Goal: Task Accomplishment & Management: Use online tool/utility

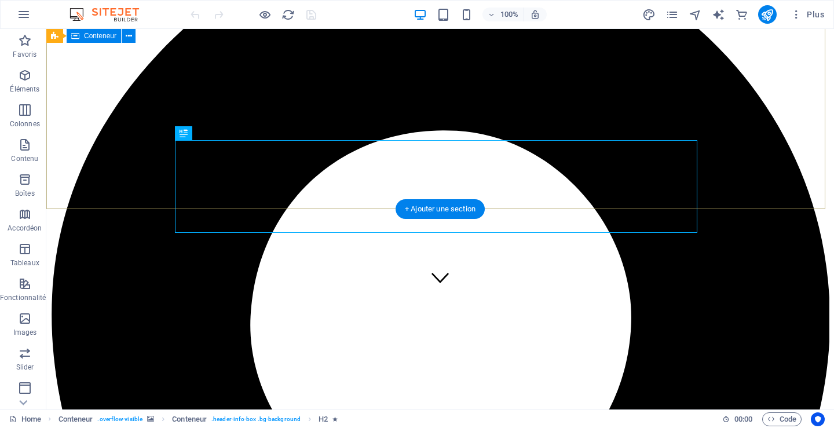
scroll to position [58, 0]
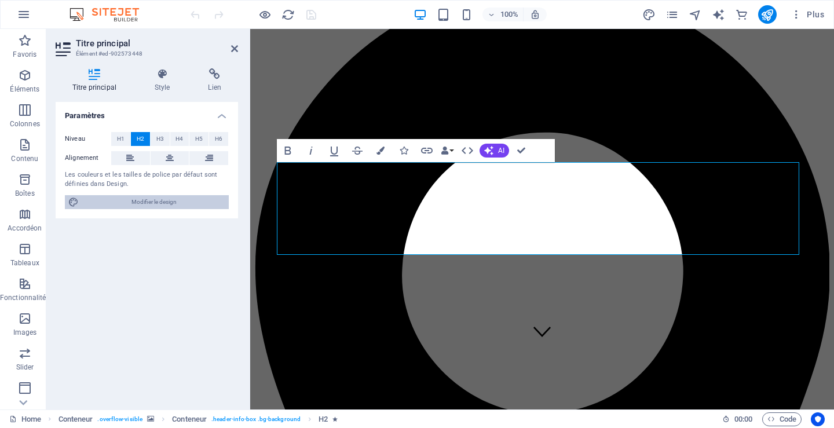
click at [73, 203] on icon at bounding box center [73, 202] width 10 height 14
select select "px"
select select "300"
select select "px"
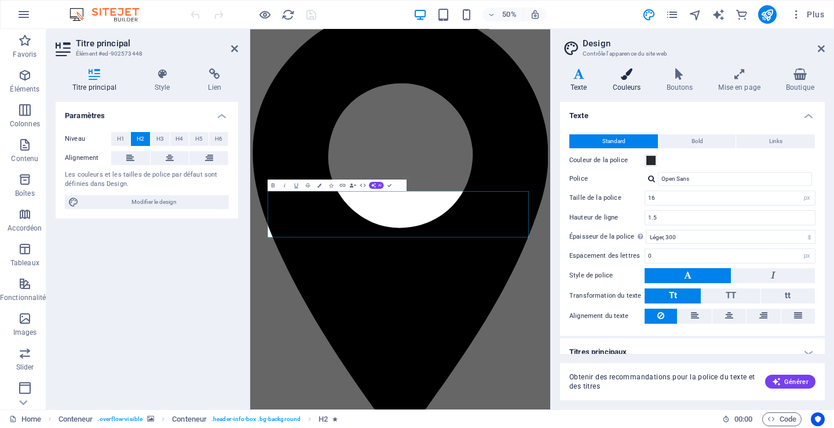
click at [632, 85] on h4 "Couleurs" at bounding box center [630, 80] width 54 height 24
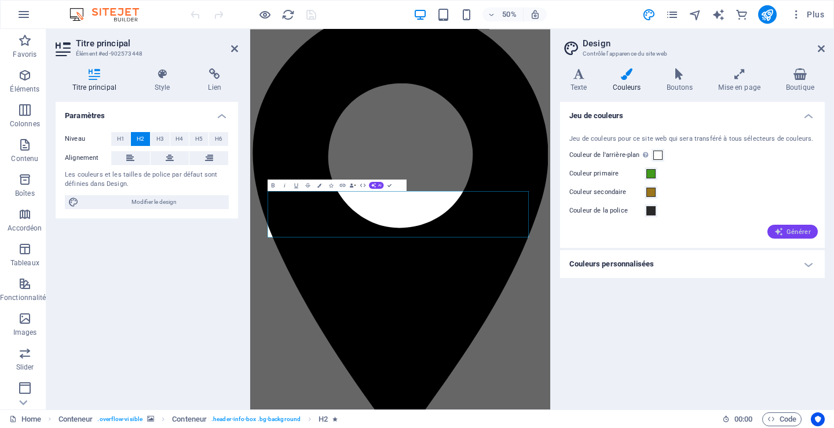
click at [799, 232] on span "Générer" at bounding box center [793, 231] width 37 height 9
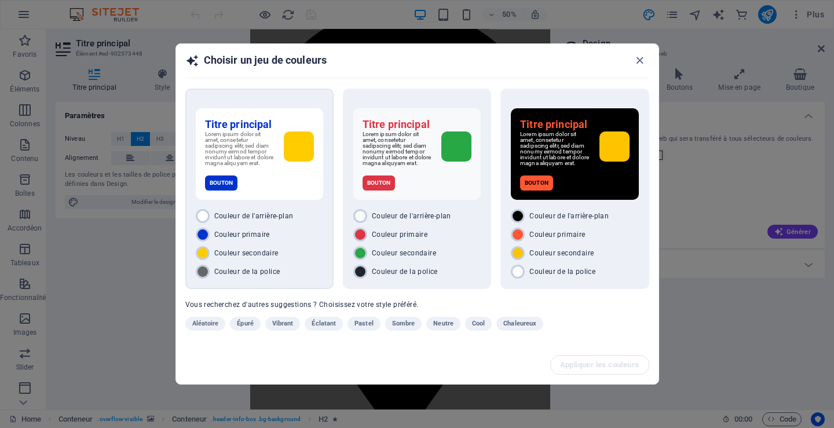
click at [275, 179] on div "Bouton" at bounding box center [259, 183] width 109 height 15
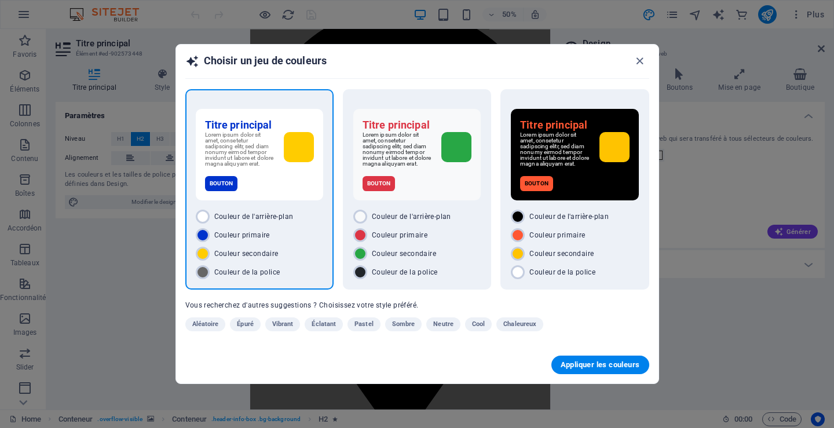
click at [274, 178] on div "Bouton" at bounding box center [259, 183] width 109 height 15
click at [588, 366] on span "Appliquer les couleurs" at bounding box center [600, 364] width 79 height 9
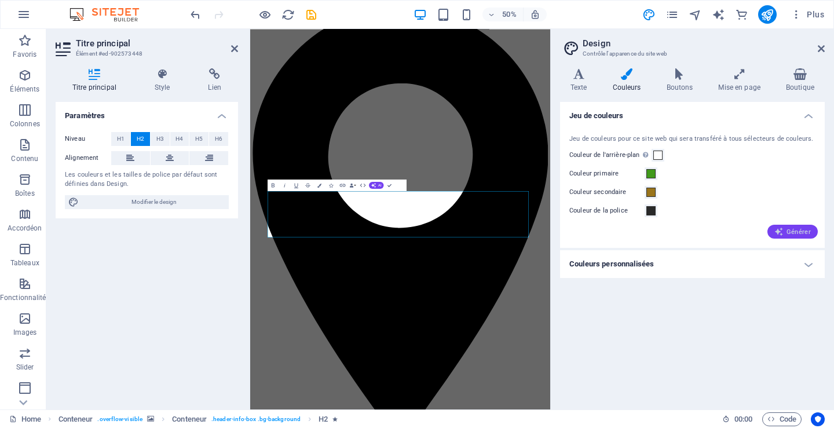
click at [792, 231] on span "Générer" at bounding box center [793, 231] width 37 height 9
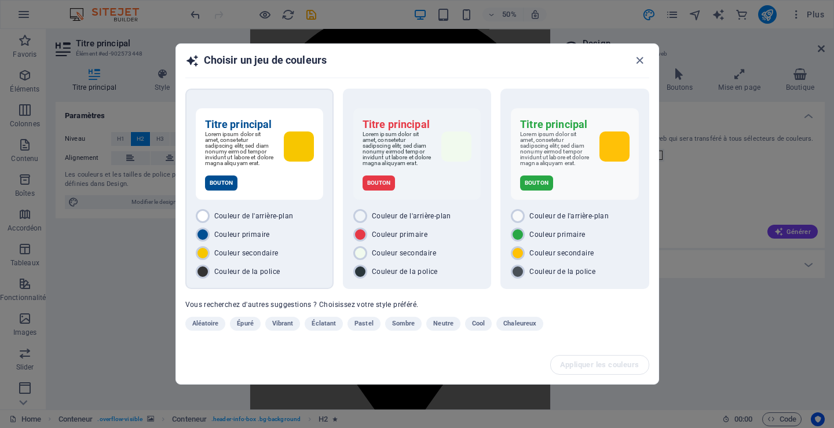
click at [267, 195] on div "Titre principal Lorem ipsum dolor sit amet, consetetur sadipscing elitr, sed di…" at bounding box center [259, 154] width 127 height 92
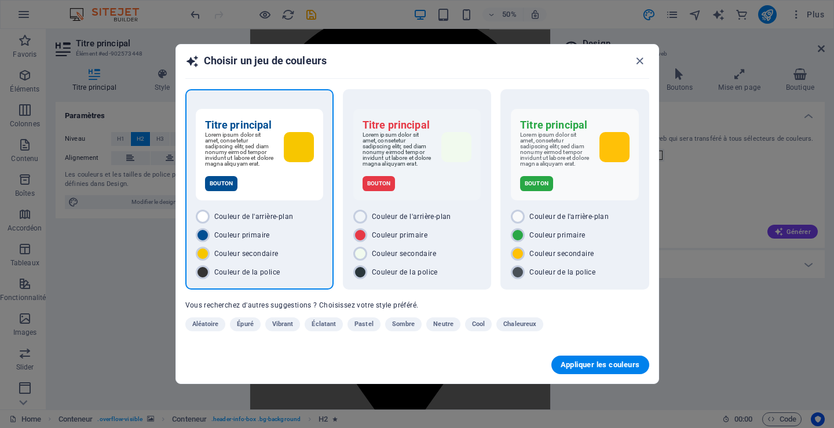
click at [268, 195] on div "Titre principal Lorem ipsum dolor sit amet, consetetur sadipscing elitr, sed di…" at bounding box center [259, 155] width 127 height 92
click at [578, 363] on span "Appliquer les couleurs" at bounding box center [600, 364] width 79 height 9
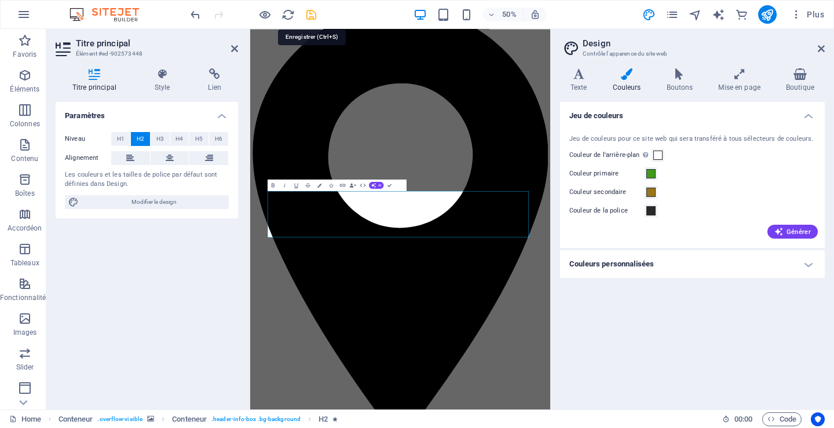
click at [311, 14] on icon "save" at bounding box center [311, 14] width 13 height 13
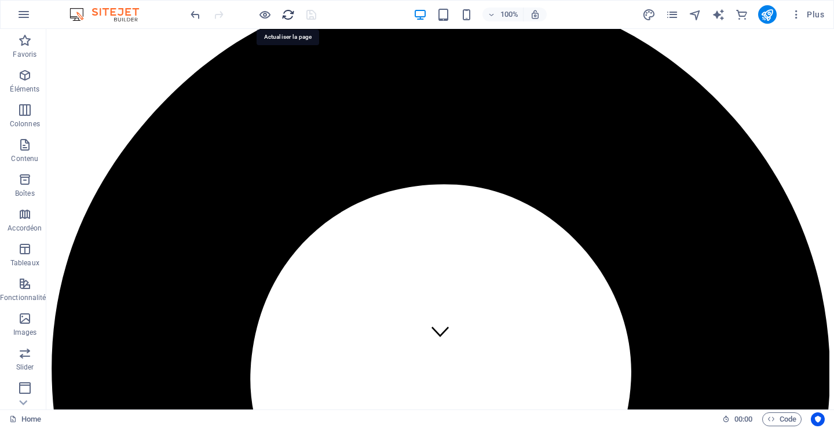
click at [287, 11] on icon "reload" at bounding box center [288, 14] width 13 height 13
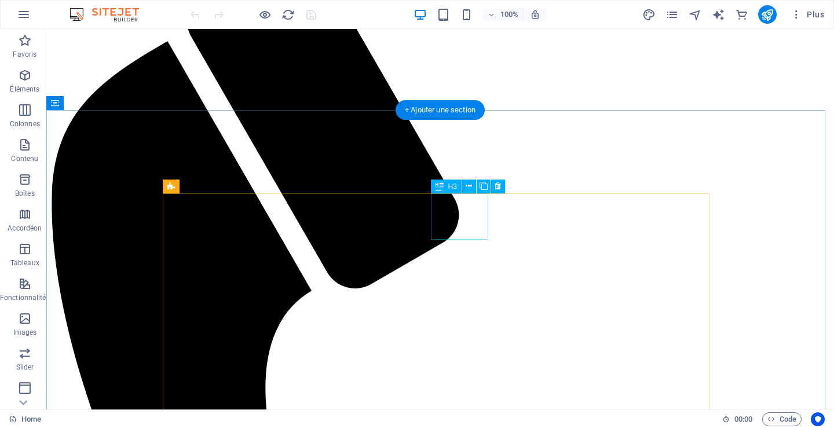
scroll to position [1217, 0]
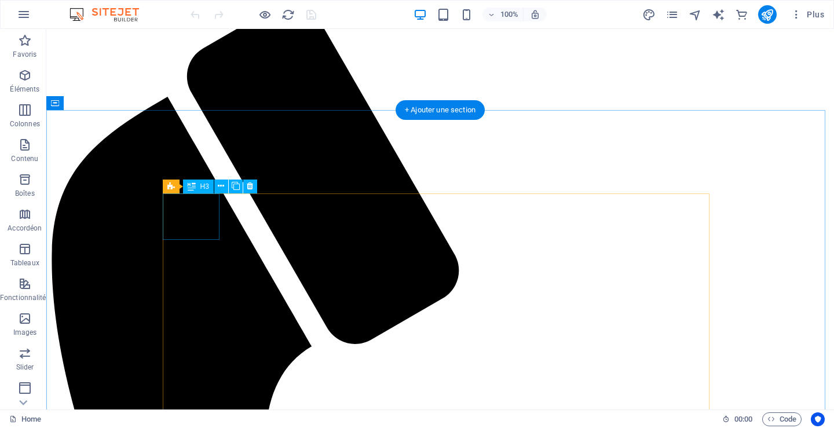
click at [199, 216] on div "Barre d'infos Menu Barre de menus Bannière Conteneur Bannière Conteneur Contene…" at bounding box center [440, 219] width 788 height 381
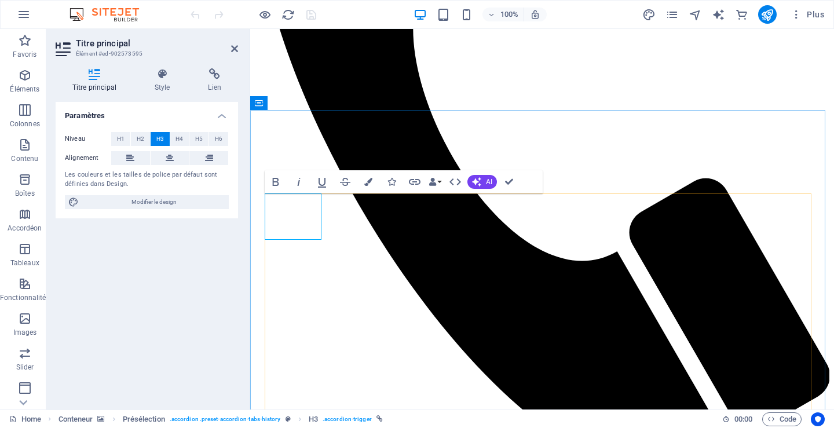
drag, startPoint x: 315, startPoint y: 212, endPoint x: 261, endPoint y: 207, distance: 53.5
click at [607, 184] on button at bounding box center [603, 187] width 14 height 14
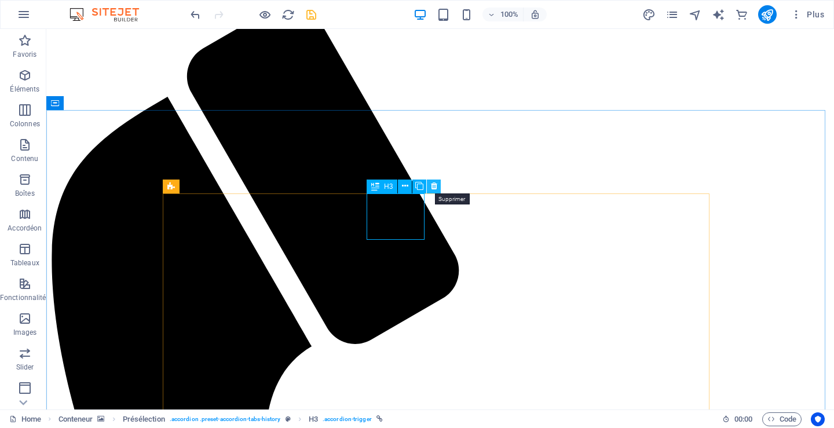
click at [435, 186] on icon at bounding box center [434, 186] width 6 height 12
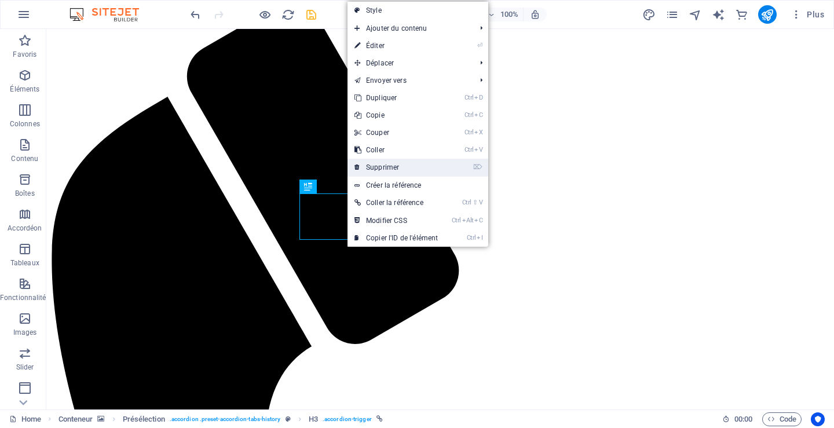
click at [398, 167] on link "⌦ Supprimer" at bounding box center [396, 167] width 97 height 17
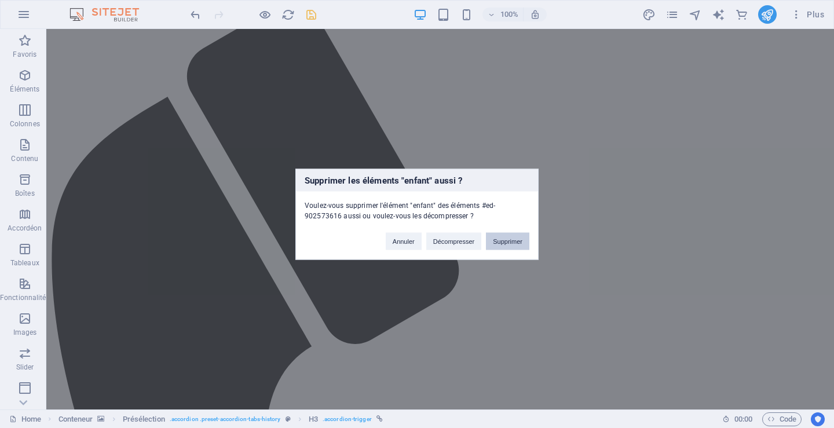
click at [506, 239] on button "Supprimer" at bounding box center [507, 240] width 43 height 17
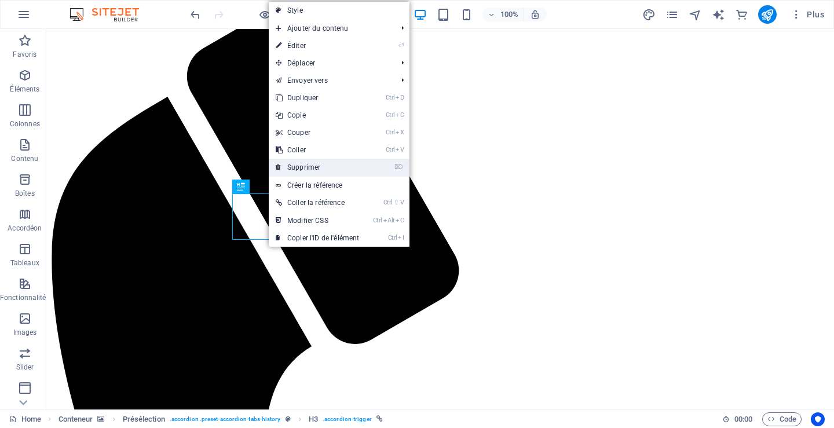
click at [342, 162] on link "⌦ Supprimer" at bounding box center [317, 167] width 97 height 17
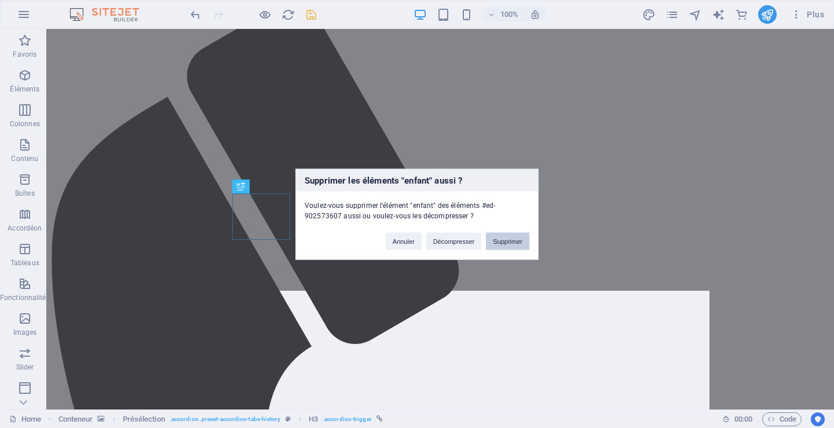
click at [504, 241] on button "Supprimer" at bounding box center [507, 240] width 43 height 17
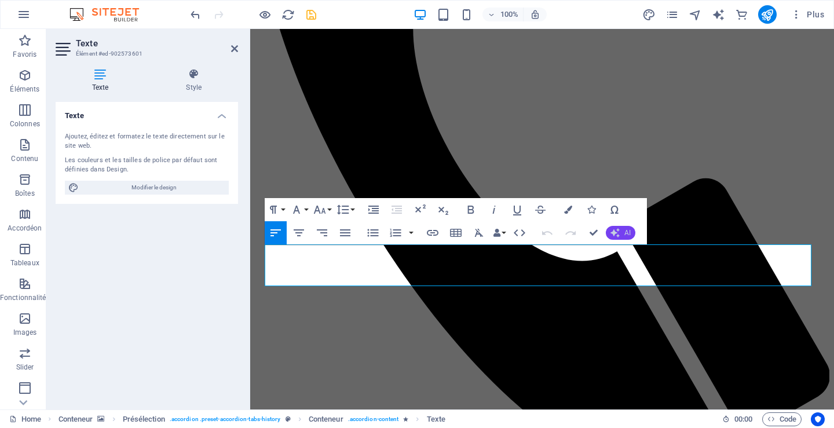
click at [623, 231] on button "AI" at bounding box center [621, 233] width 30 height 14
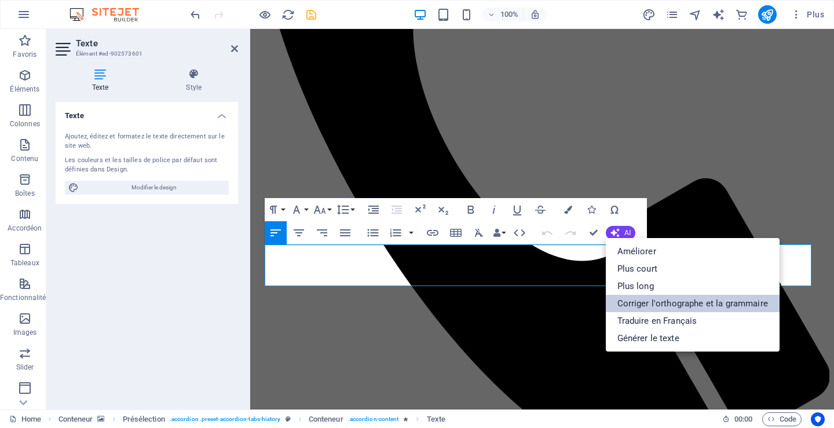
click at [635, 298] on link "Corriger l'orthographe et la grammaire" at bounding box center [693, 303] width 174 height 17
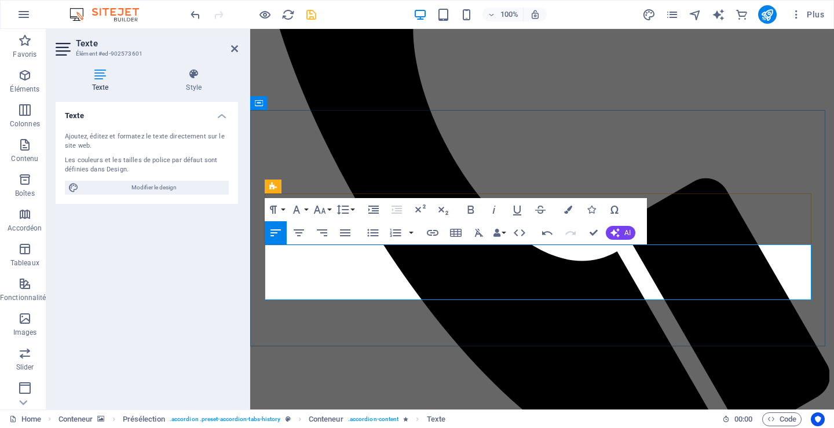
drag, startPoint x: 265, startPoint y: 251, endPoint x: 415, endPoint y: 289, distance: 154.9
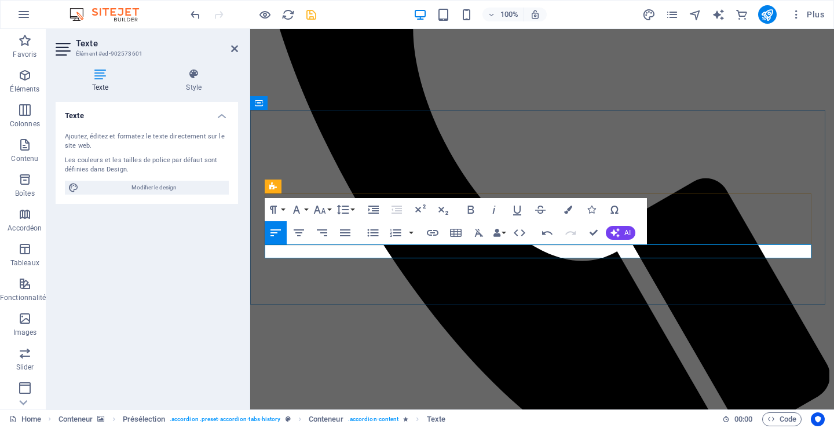
drag, startPoint x: 373, startPoint y: 362, endPoint x: 418, endPoint y: 250, distance: 120.6
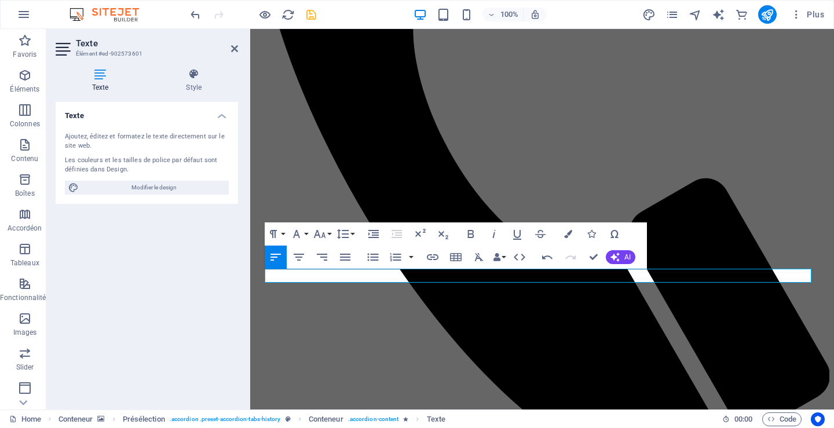
scroll to position [1159, 0]
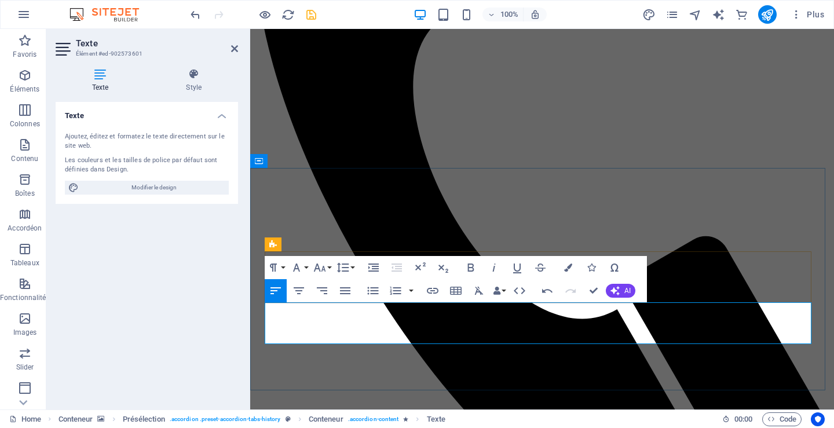
click at [620, 285] on button "AI" at bounding box center [621, 291] width 30 height 14
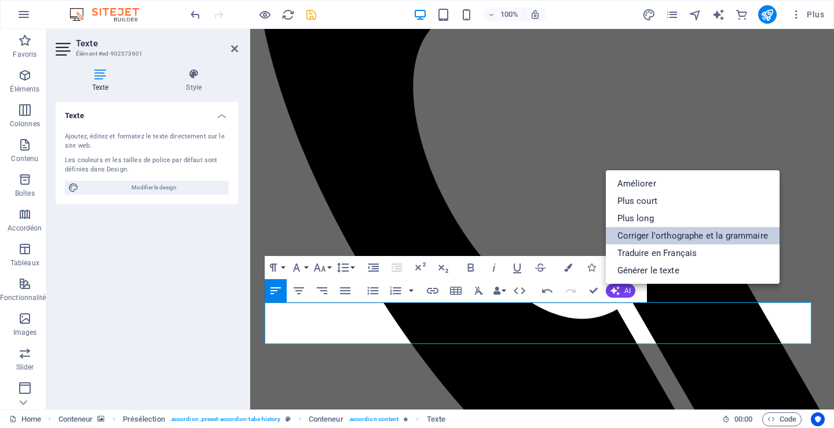
click at [662, 234] on link "Corriger l'orthographe et la grammaire" at bounding box center [693, 235] width 174 height 17
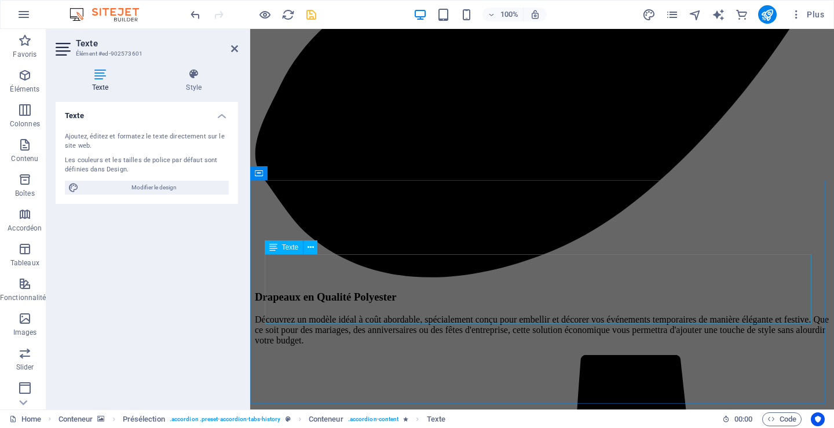
scroll to position [5476, 0]
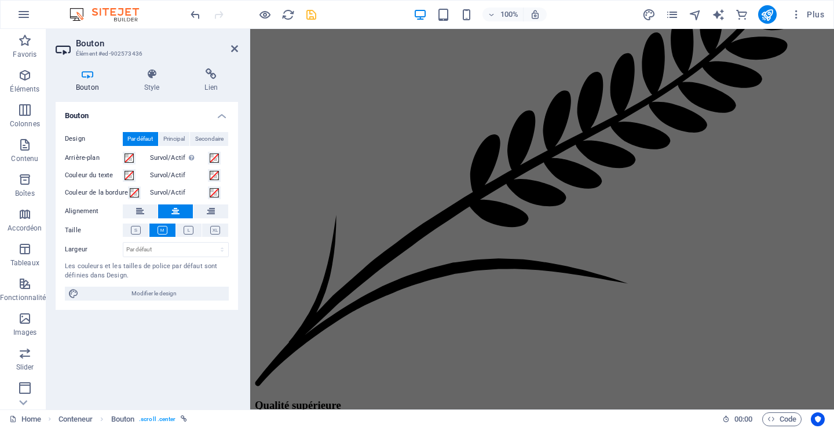
scroll to position [4617, 0]
click at [314, 16] on icon "save" at bounding box center [311, 14] width 13 height 13
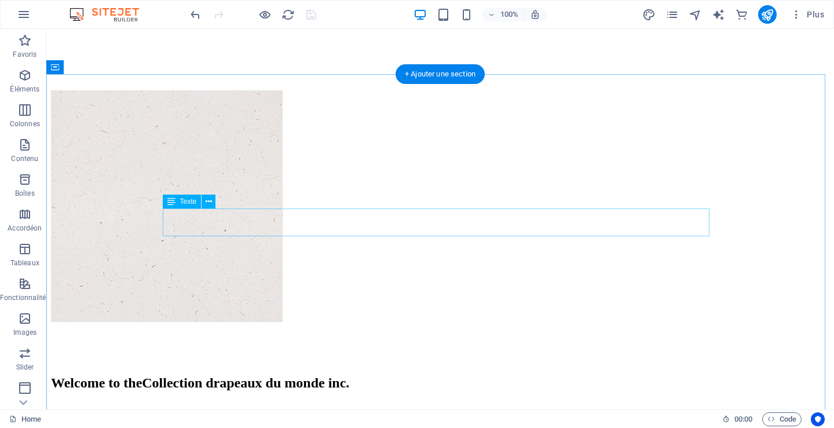
scroll to position [4838, 0]
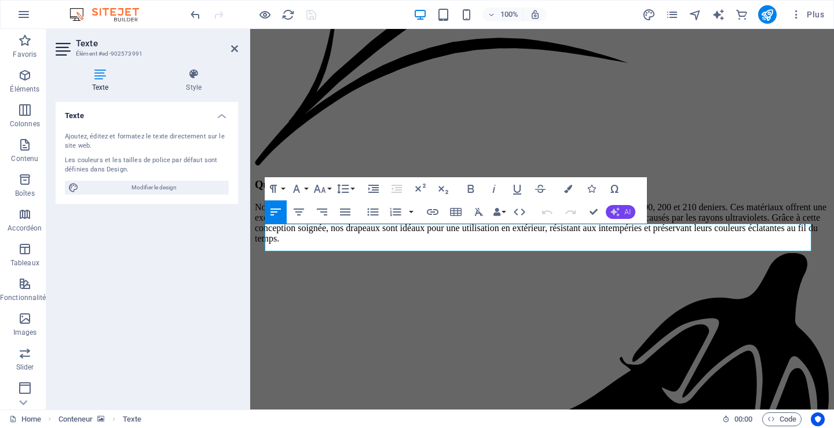
click at [623, 213] on button "AI" at bounding box center [621, 212] width 30 height 14
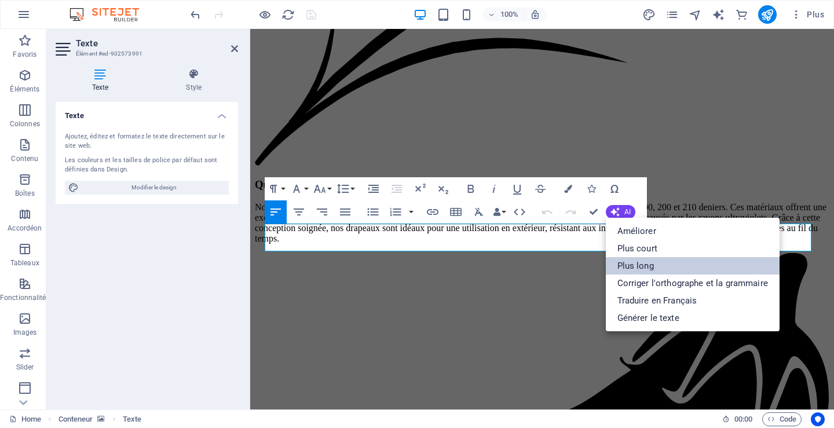
click at [631, 262] on link "Plus long" at bounding box center [693, 265] width 174 height 17
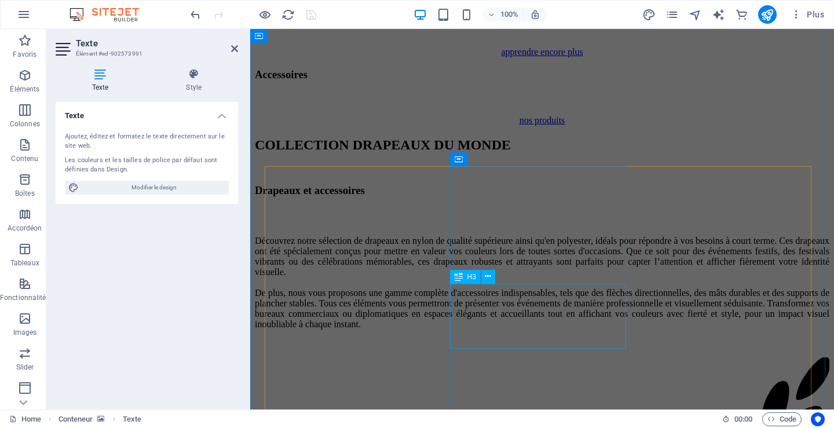
scroll to position [4055, 0]
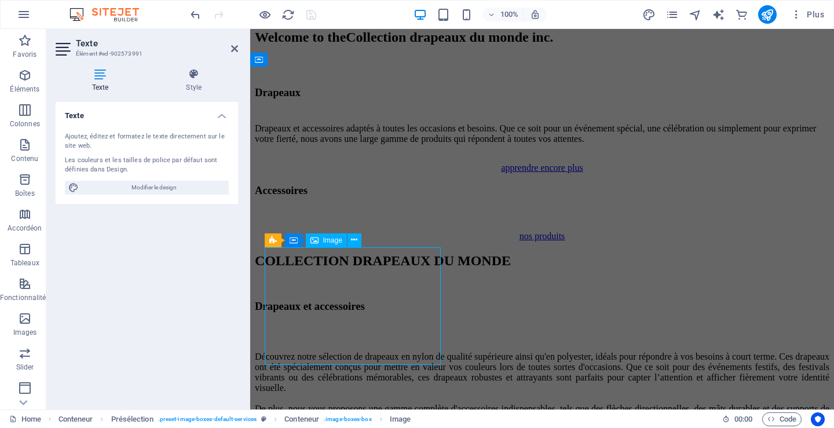
select select "%"
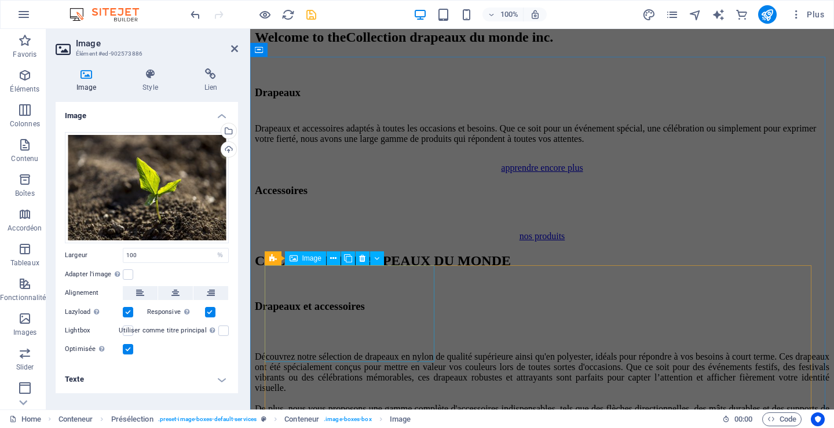
scroll to position [4142, 0]
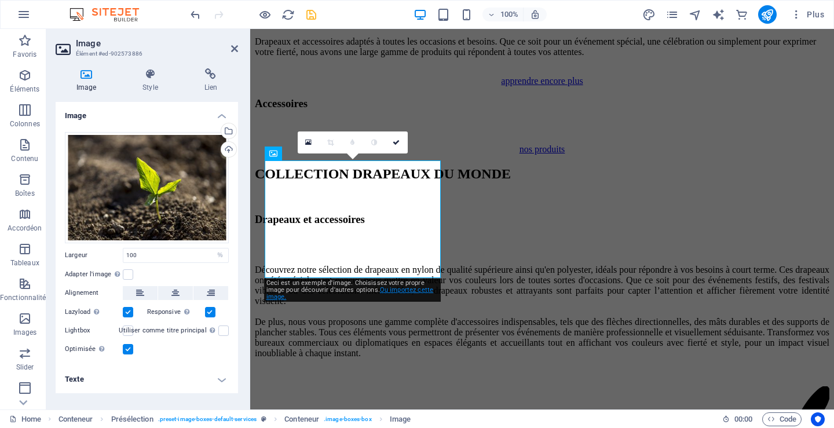
click at [400, 291] on link "Ou importez cette image." at bounding box center [350, 293] width 167 height 14
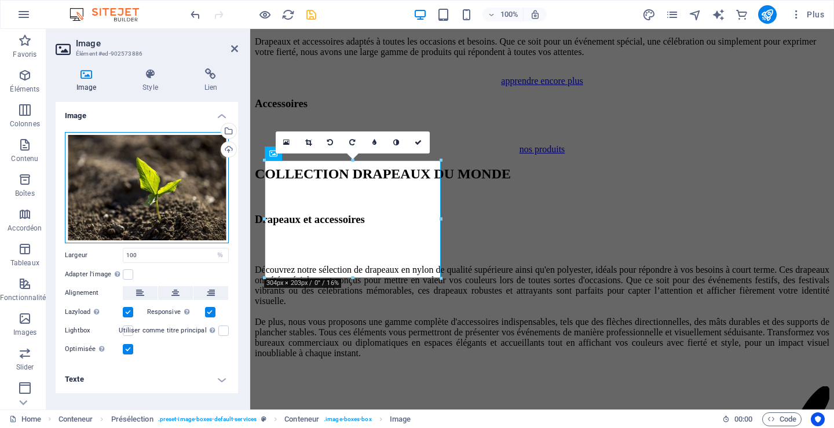
click at [104, 180] on div "Glissez les fichiers ici, cliquez pour choisir les fichiers ou sélectionnez les…" at bounding box center [147, 187] width 164 height 111
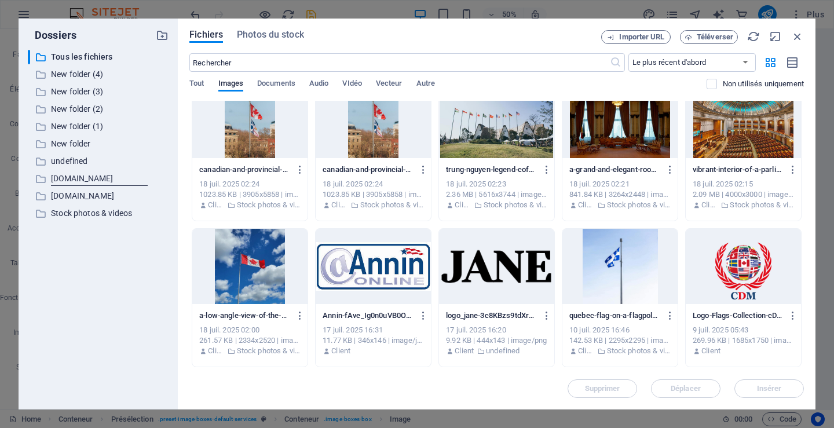
scroll to position [1449, 0]
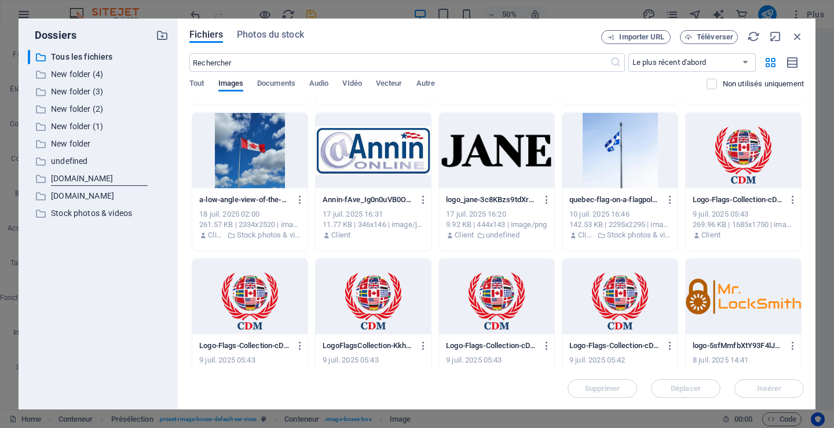
click at [248, 150] on div at bounding box center [249, 150] width 115 height 75
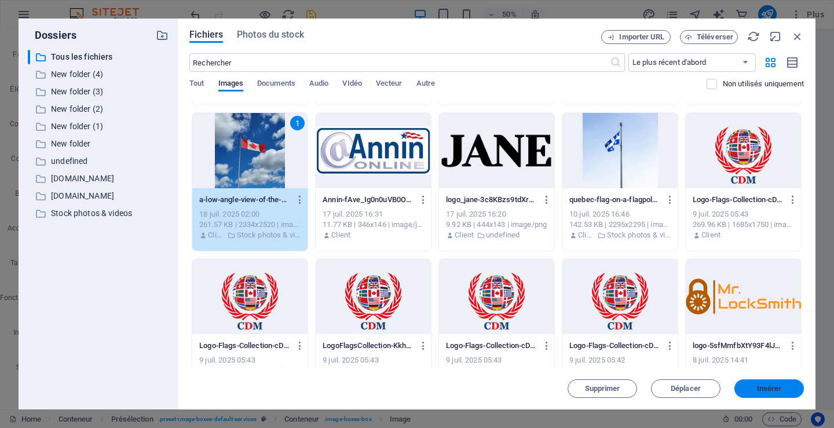
click at [768, 387] on span "Insérer" at bounding box center [769, 388] width 25 height 7
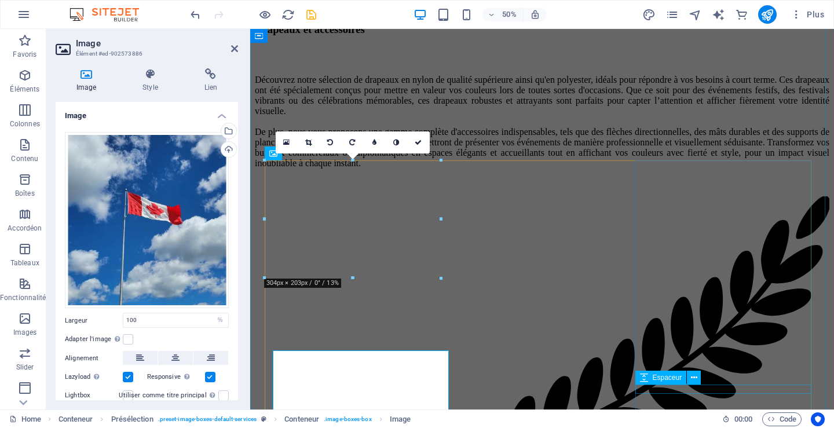
scroll to position [4142, 0]
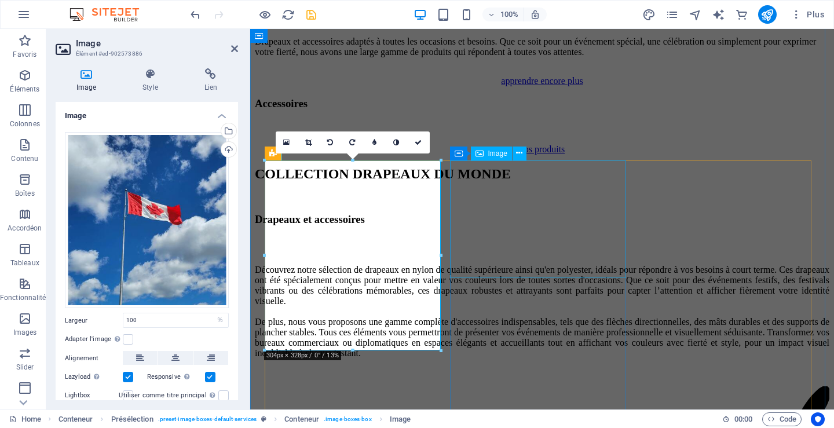
select select "%"
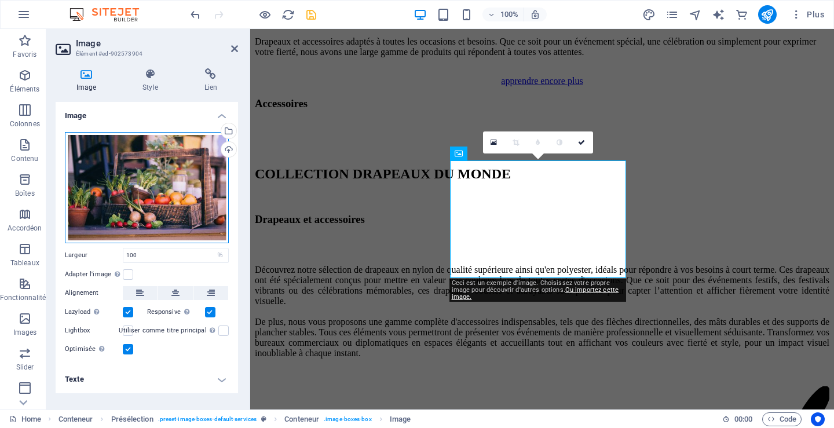
click at [151, 189] on div "Glissez les fichiers ici, cliquez pour choisir les fichiers ou sélectionnez les…" at bounding box center [147, 187] width 164 height 111
click at [151, 189] on body "Collection drapeaux du monde inc. Home Favoris Éléments Colonnes Contenu Boîtes…" at bounding box center [417, 214] width 834 height 428
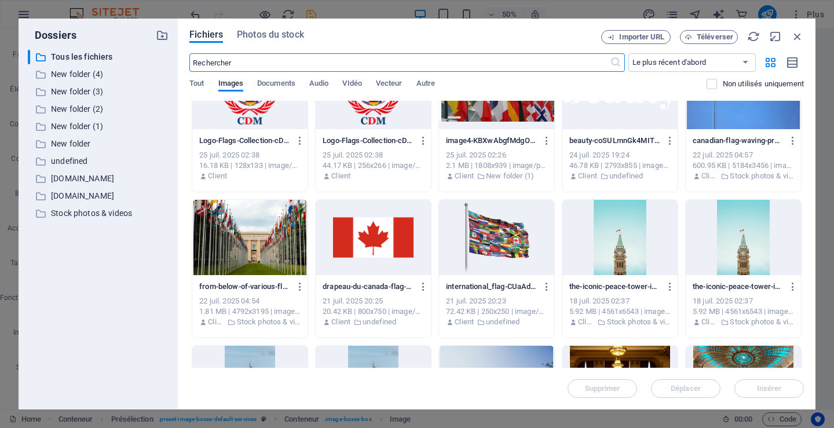
scroll to position [1159, 0]
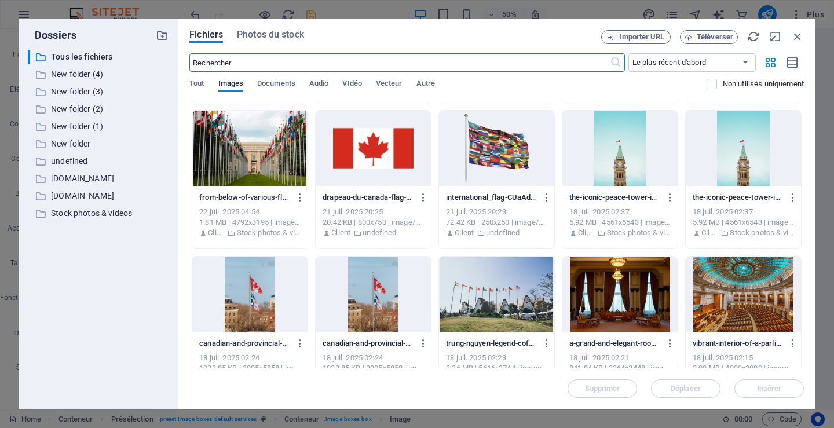
click at [613, 158] on div at bounding box center [620, 148] width 115 height 75
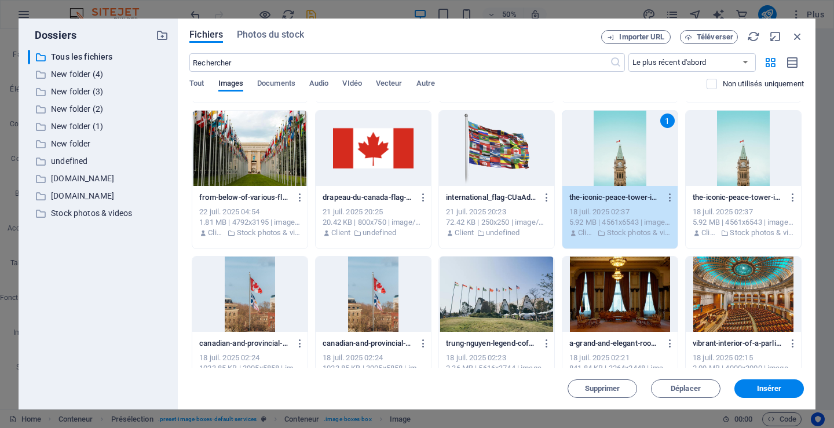
click at [613, 158] on div "1" at bounding box center [620, 148] width 115 height 75
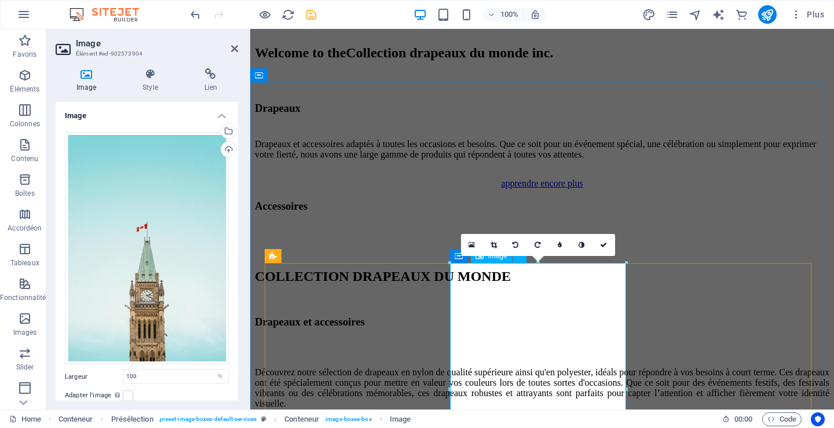
scroll to position [4084, 0]
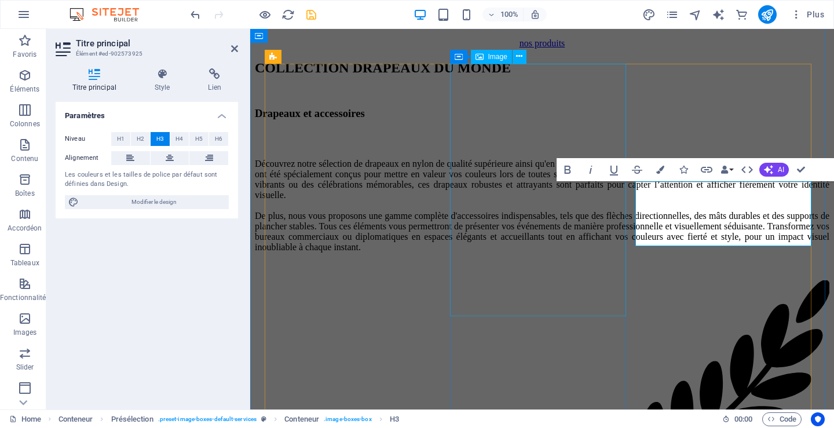
scroll to position [4074, 0]
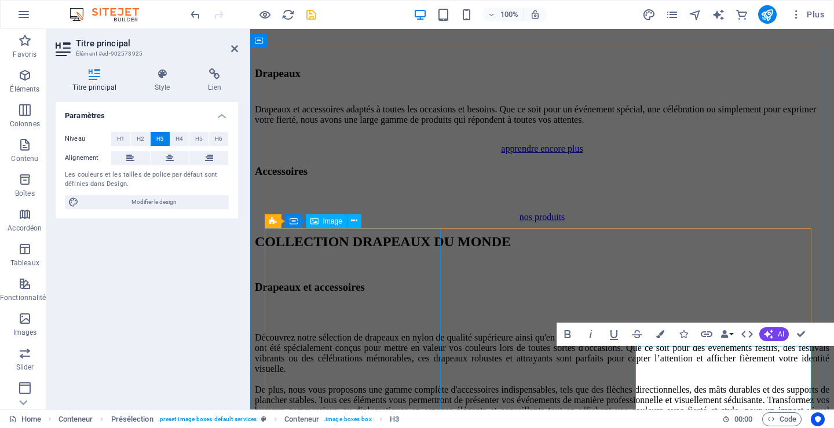
select select "%"
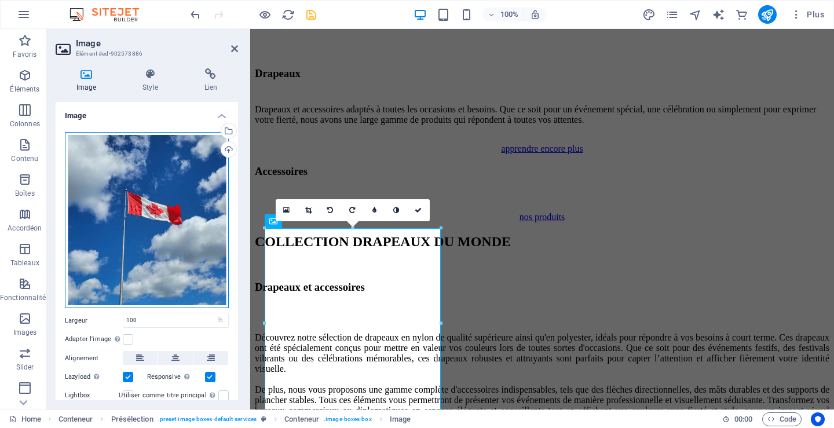
click at [123, 232] on div "Glissez les fichiers ici, cliquez pour choisir les fichiers ou sélectionnez les…" at bounding box center [147, 220] width 164 height 177
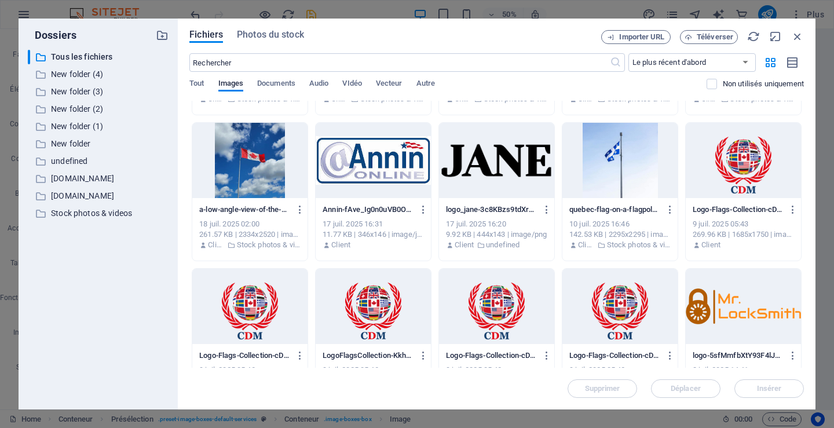
scroll to position [1449, 0]
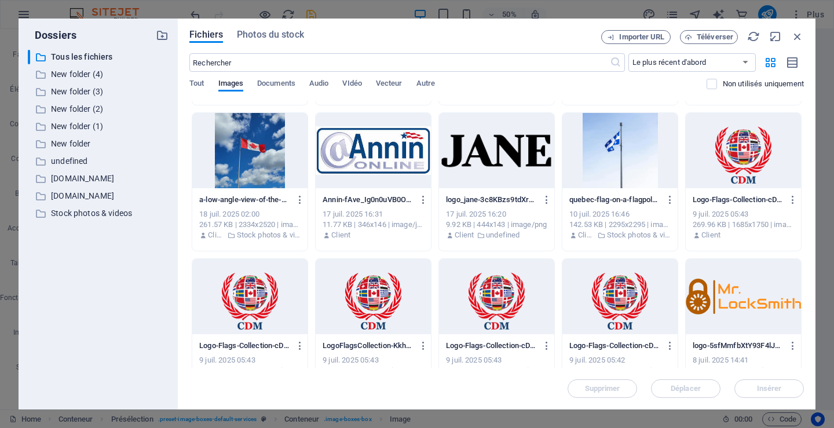
click at [604, 147] on div at bounding box center [620, 150] width 115 height 75
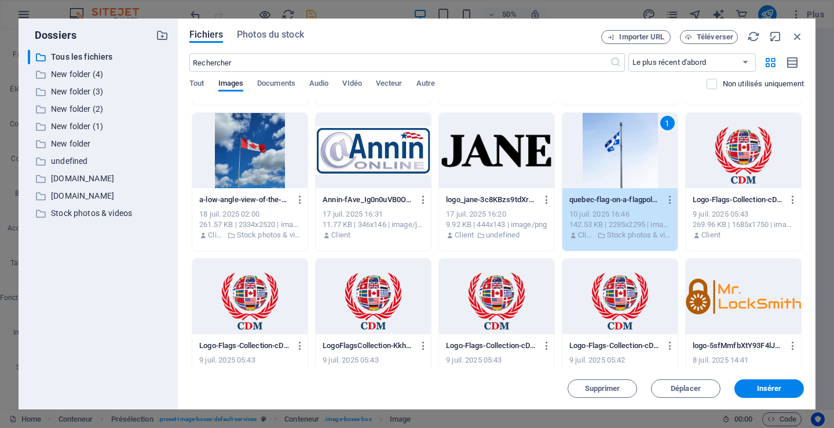
click at [604, 147] on div "1" at bounding box center [620, 150] width 115 height 75
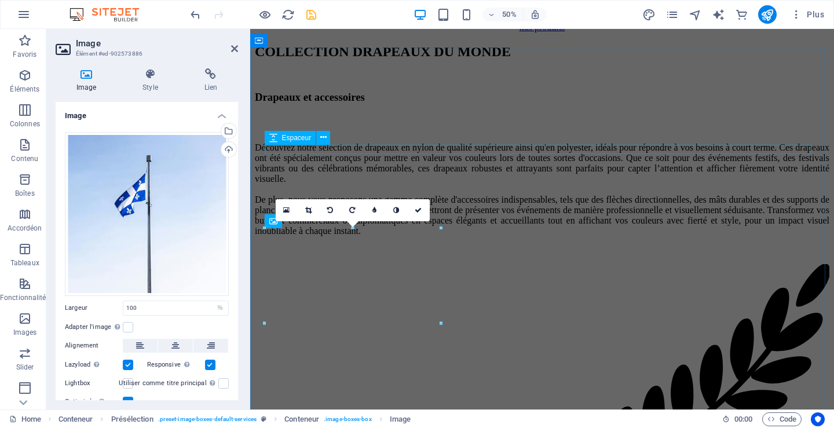
scroll to position [4074, 0]
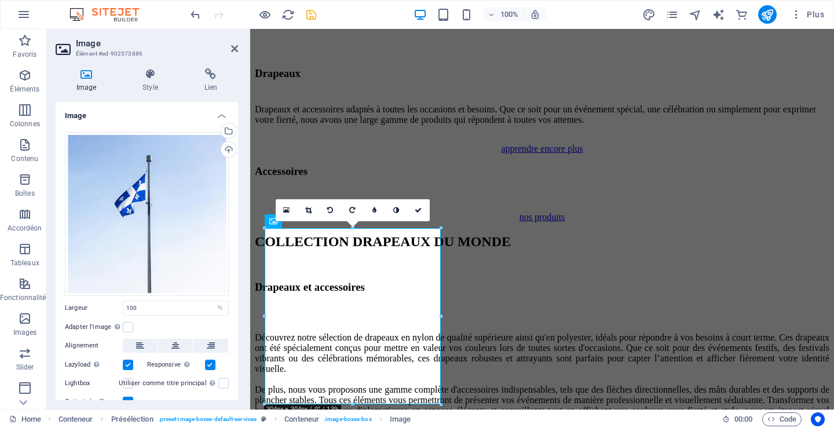
click at [305, 14] on icon "save" at bounding box center [311, 14] width 13 height 13
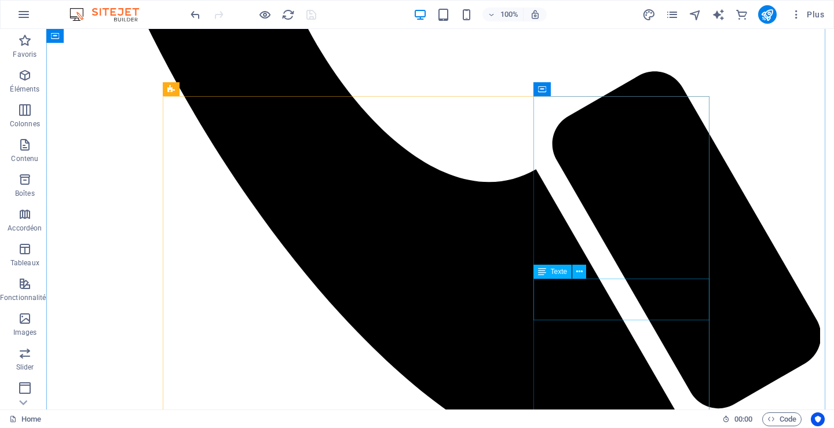
scroll to position [4190, 0]
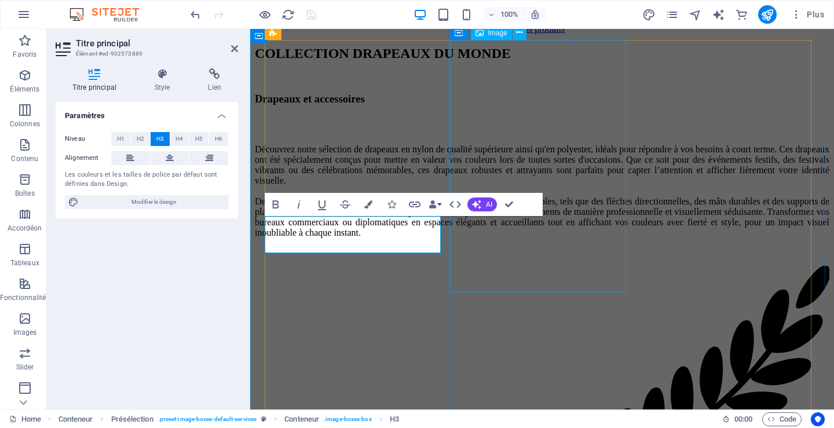
scroll to position [4306, 0]
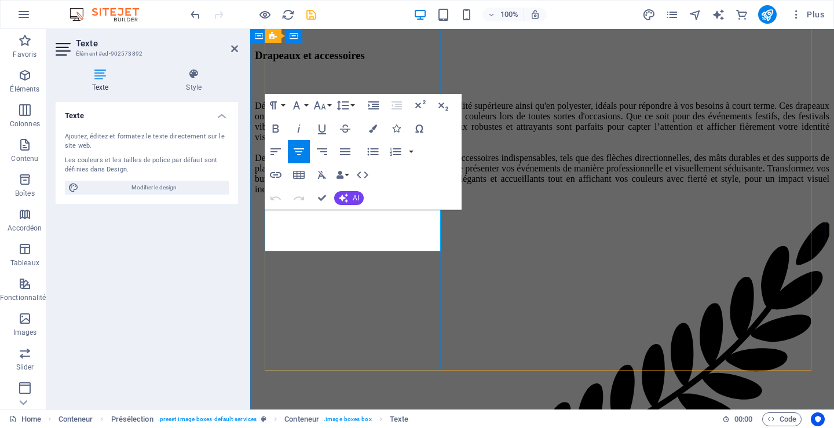
drag, startPoint x: 291, startPoint y: 218, endPoint x: 431, endPoint y: 247, distance: 142.5
click at [353, 199] on span "AI" at bounding box center [356, 198] width 6 height 7
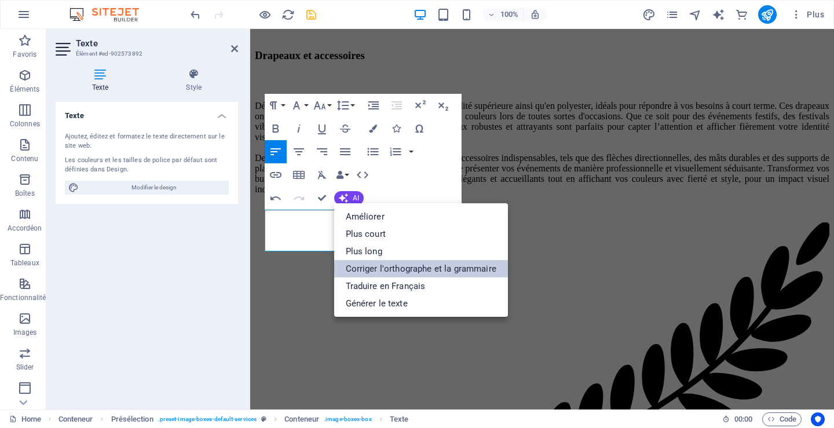
click at [382, 267] on link "Corriger l'orthographe et la grammaire" at bounding box center [421, 268] width 174 height 17
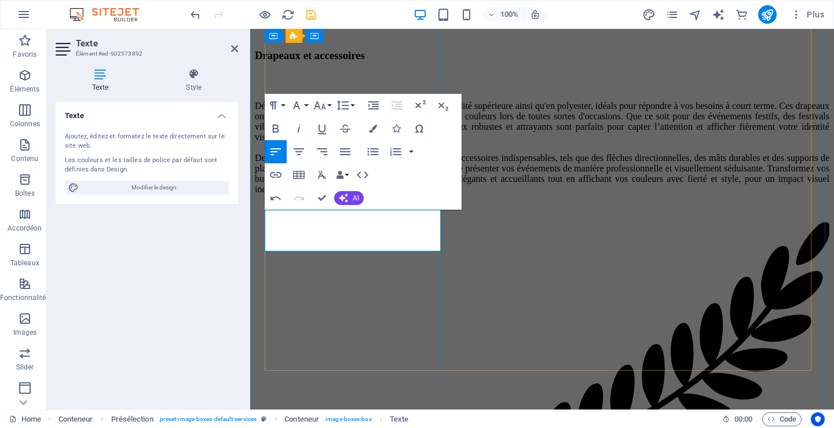
drag, startPoint x: 274, startPoint y: 216, endPoint x: 328, endPoint y: 242, distance: 60.1
copy p "Drapeau du [GEOGRAPHIC_DATA], plus de 16 formats incluant un modèle de 20 x 40 …"
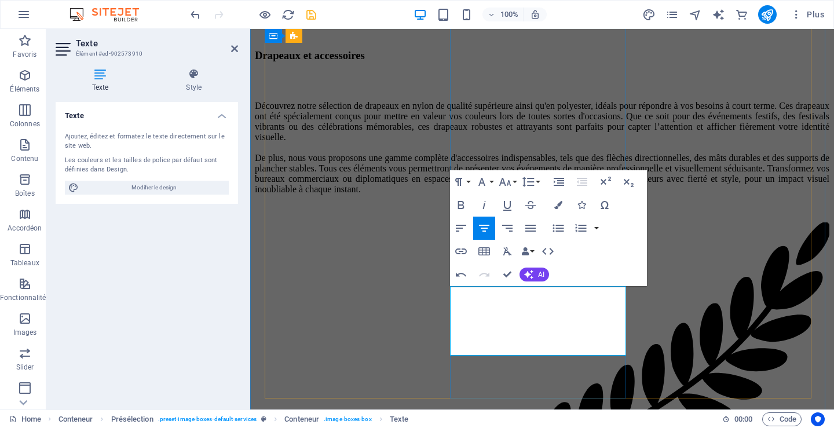
drag, startPoint x: 498, startPoint y: 323, endPoint x: 603, endPoint y: 342, distance: 105.9
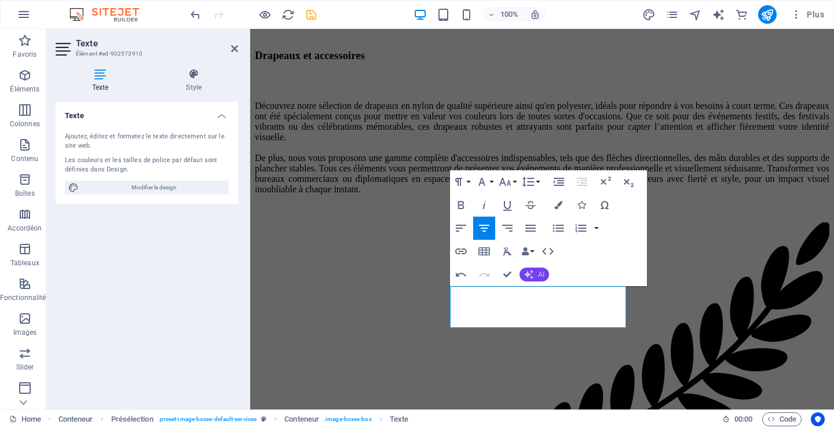
click at [535, 274] on button "AI" at bounding box center [535, 275] width 30 height 14
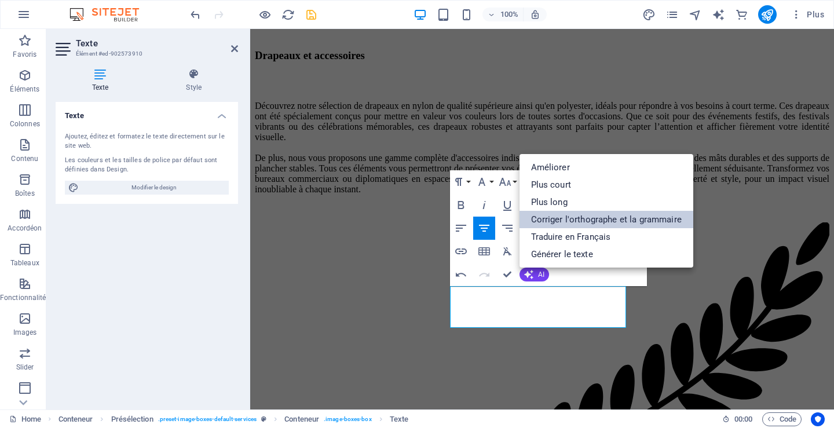
click at [544, 217] on link "Corriger l'orthographe et la grammaire" at bounding box center [607, 219] width 174 height 17
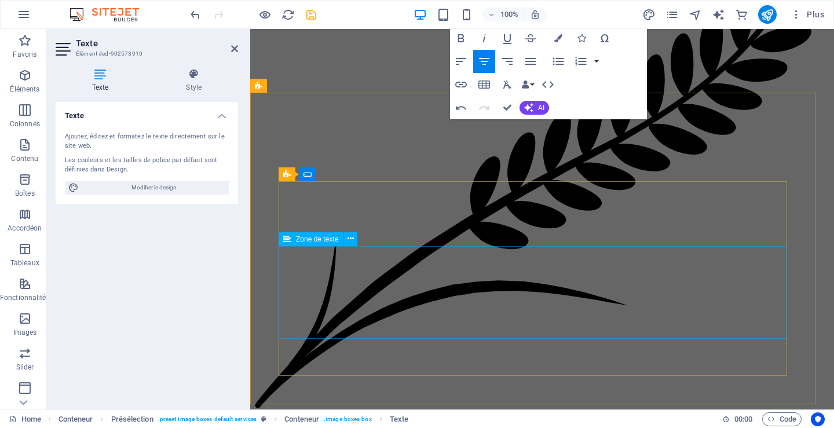
scroll to position [4769, 0]
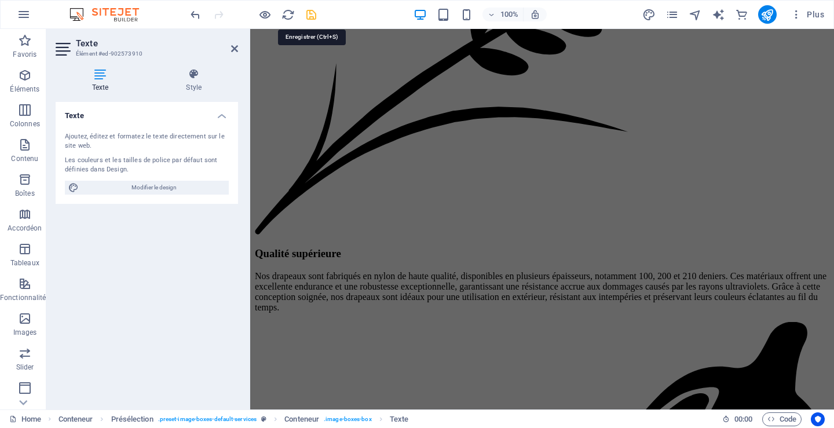
click at [312, 12] on icon "save" at bounding box center [311, 14] width 13 height 13
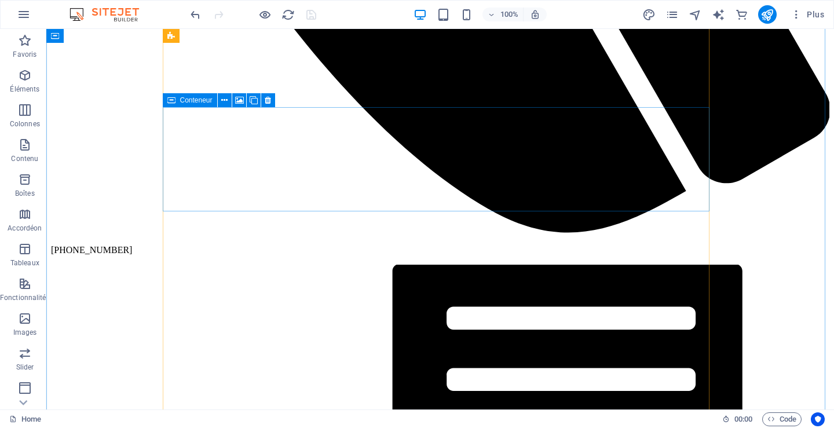
scroll to position [2017, 0]
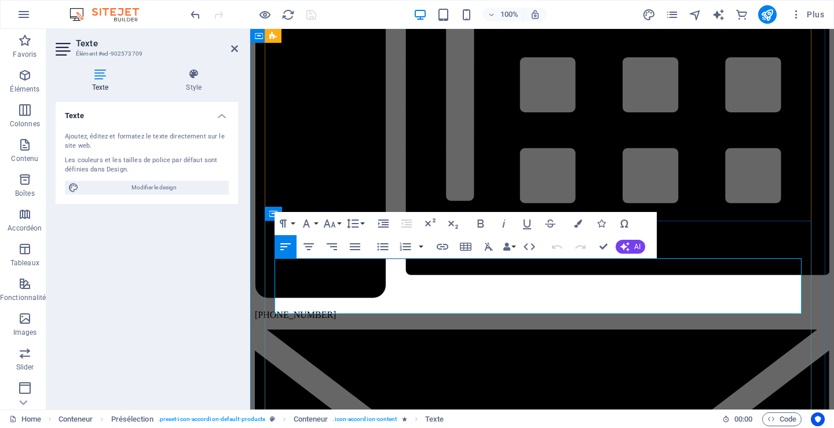
drag, startPoint x: 274, startPoint y: 267, endPoint x: 429, endPoint y: 305, distance: 159.4
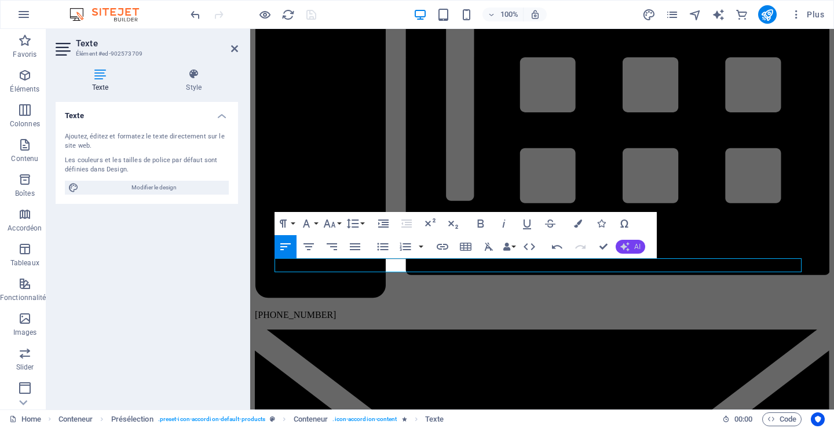
click at [631, 245] on button "AI" at bounding box center [631, 247] width 30 height 14
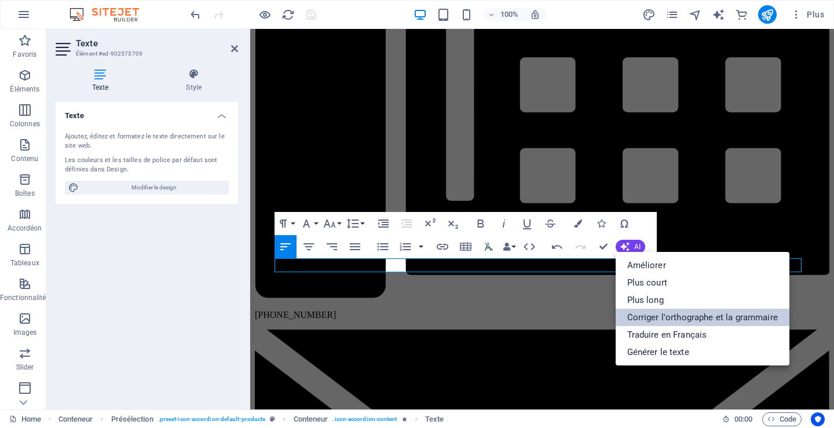
click at [672, 314] on link "Corriger l'orthographe et la grammaire" at bounding box center [703, 317] width 174 height 17
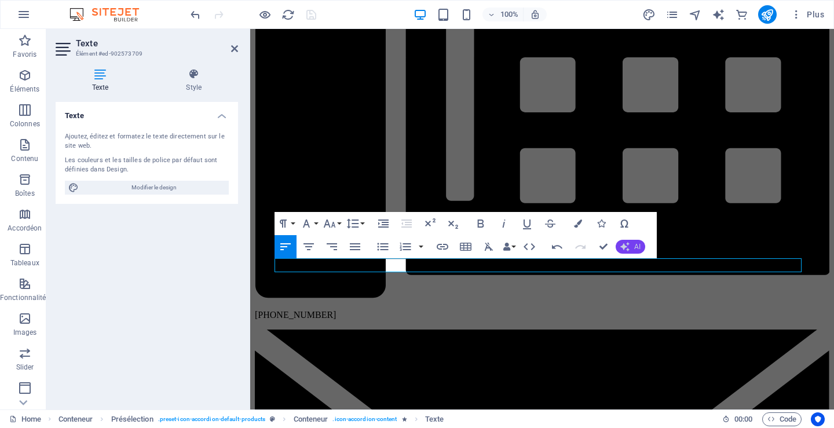
click at [635, 246] on span "AI" at bounding box center [638, 246] width 6 height 7
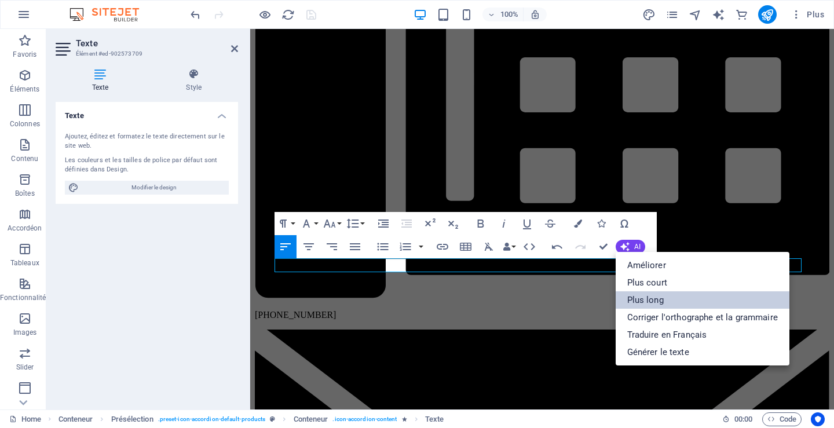
click at [647, 298] on link "Plus long" at bounding box center [703, 299] width 174 height 17
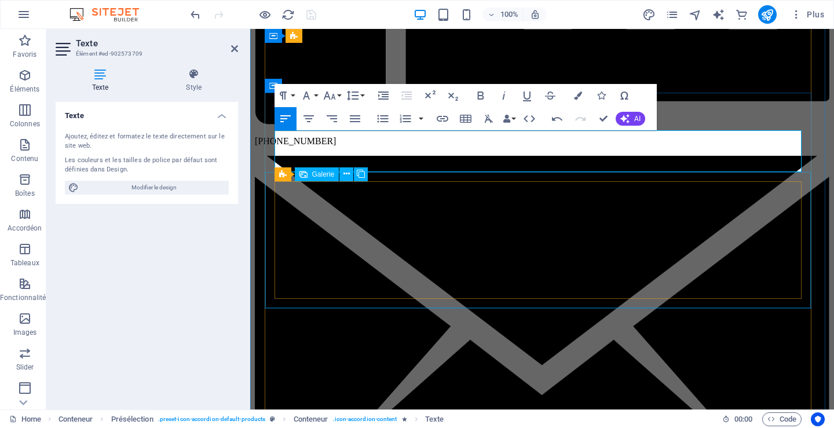
scroll to position [1959, 0]
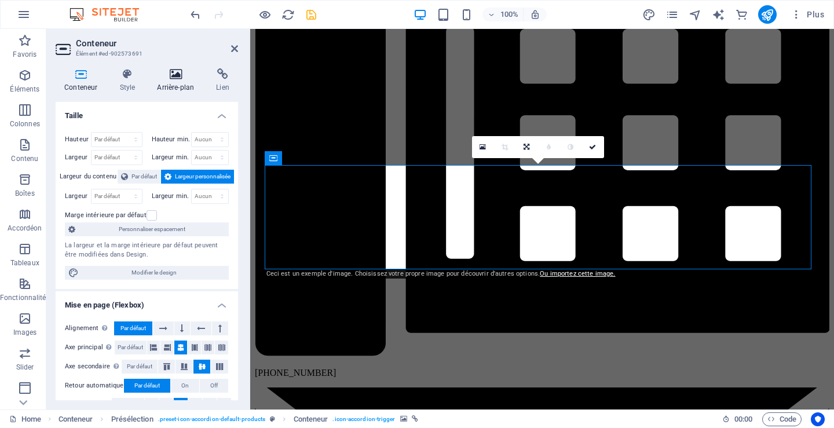
click at [183, 81] on h4 "Arrière-plan" at bounding box center [177, 80] width 59 height 24
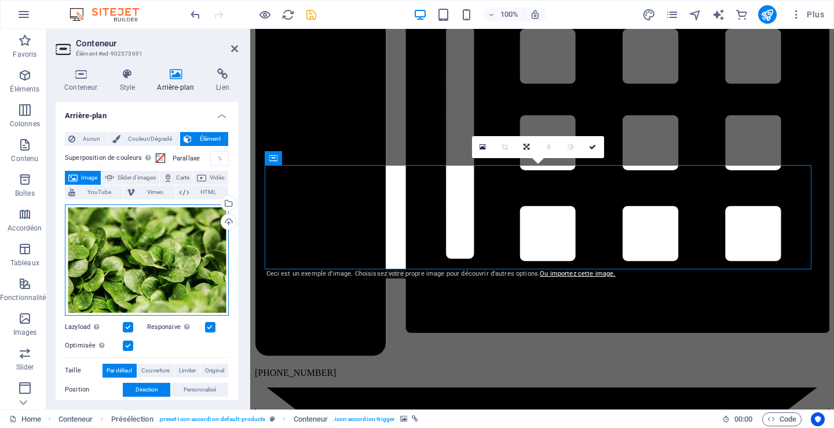
click at [136, 250] on div "Glissez les fichiers ici, cliquez pour choisir les fichiers ou sélectionnez les…" at bounding box center [147, 260] width 164 height 111
click at [136, 250] on body "Collection drapeaux du monde inc. Home Favoris Éléments Colonnes Contenu Boîtes…" at bounding box center [417, 214] width 834 height 428
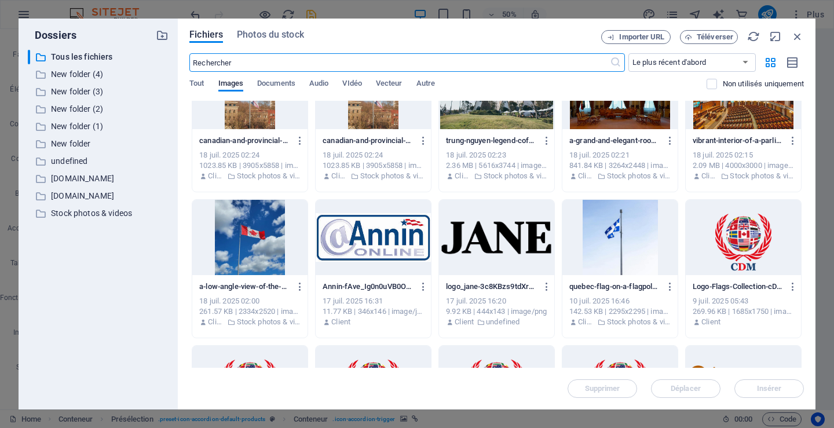
scroll to position [1286, 0]
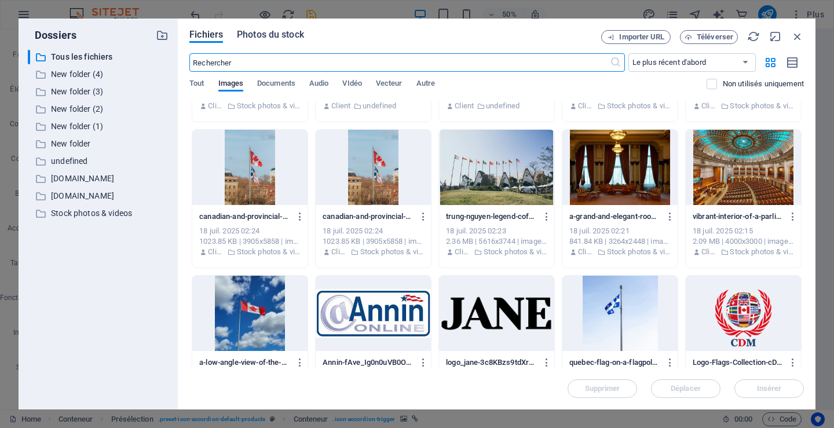
click at [278, 31] on span "Photos du stock" at bounding box center [270, 35] width 67 height 14
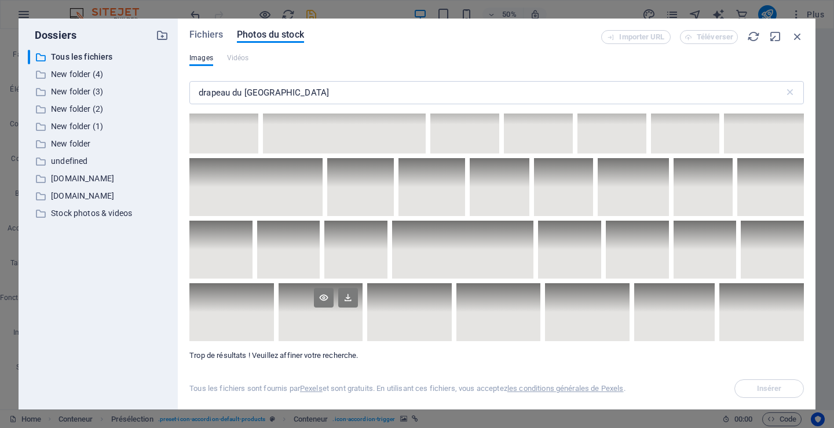
scroll to position [6353, 0]
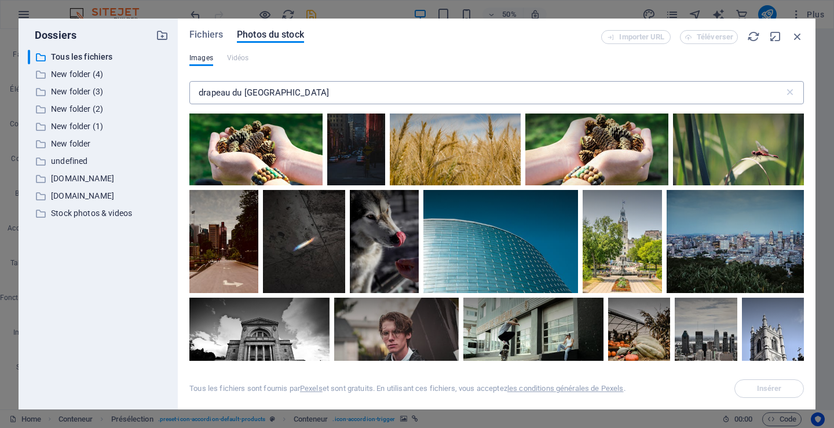
click at [286, 93] on input "drapeau du quebec" at bounding box center [487, 92] width 595 height 23
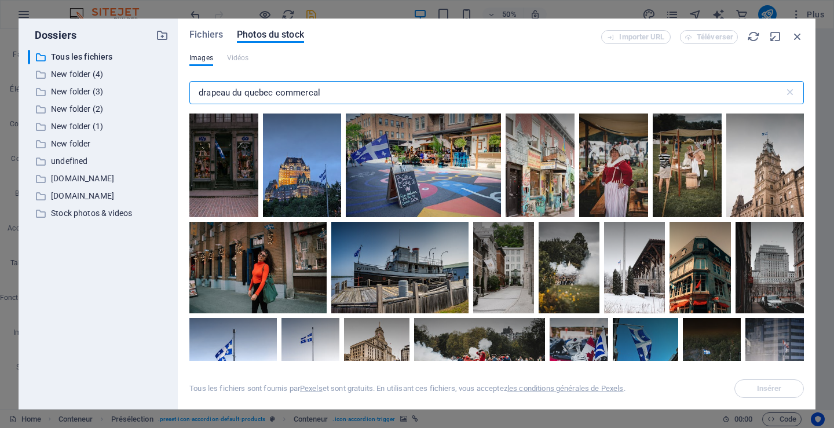
click at [315, 96] on input "drapeau du quebec commercal" at bounding box center [487, 92] width 595 height 23
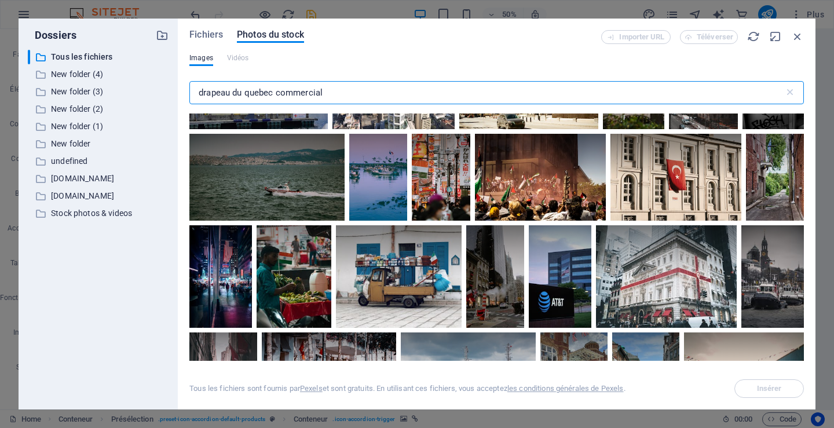
scroll to position [7592, 0]
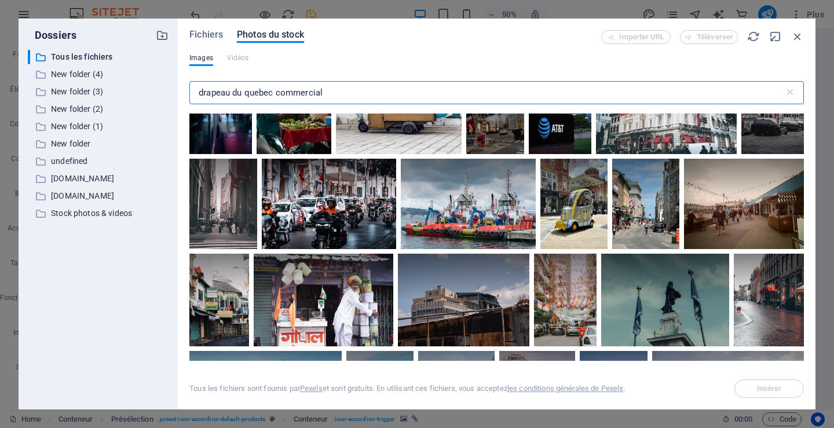
drag, startPoint x: 278, startPoint y: 96, endPoint x: 348, endPoint y: 96, distance: 70.7
click at [348, 96] on input "drapeau du quebec commercial" at bounding box center [487, 92] width 595 height 23
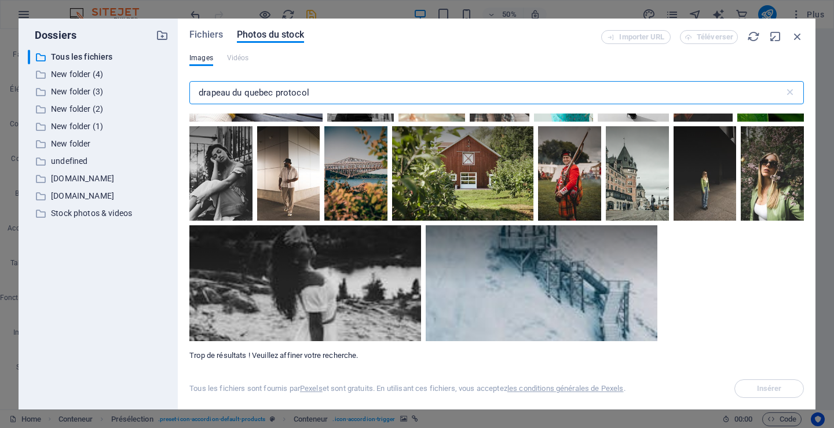
scroll to position [7294, 0]
type input "drapeau du quebec protocol"
click at [801, 37] on icon "button" at bounding box center [798, 36] width 13 height 13
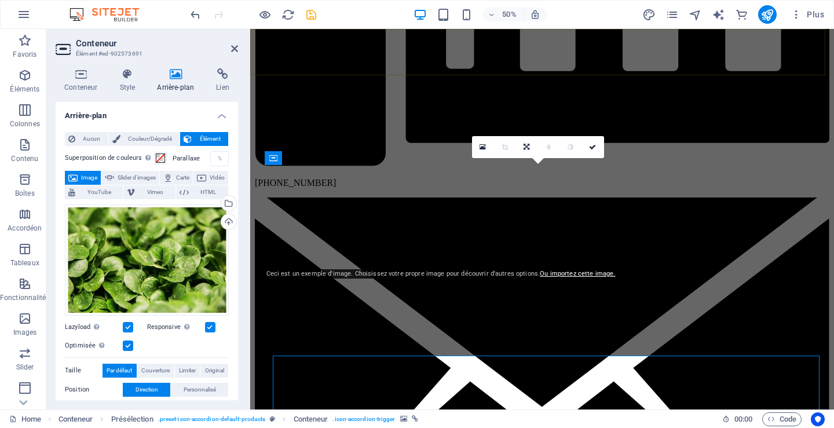
scroll to position [1959, 0]
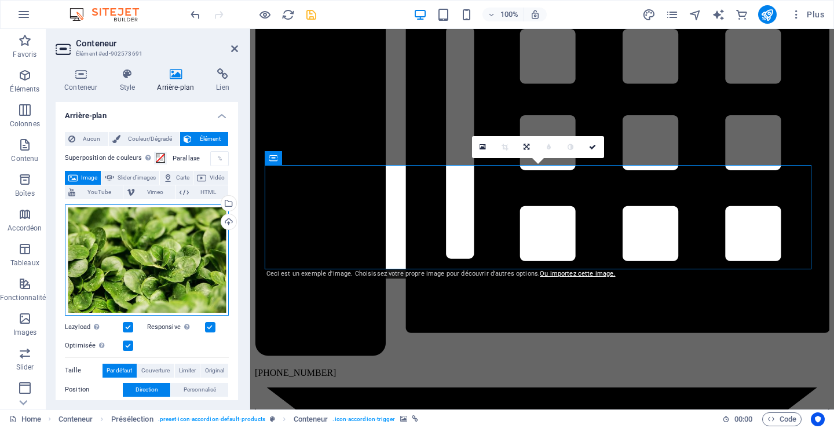
click at [130, 275] on div "Glissez les fichiers ici, cliquez pour choisir les fichiers ou sélectionnez les…" at bounding box center [147, 260] width 164 height 111
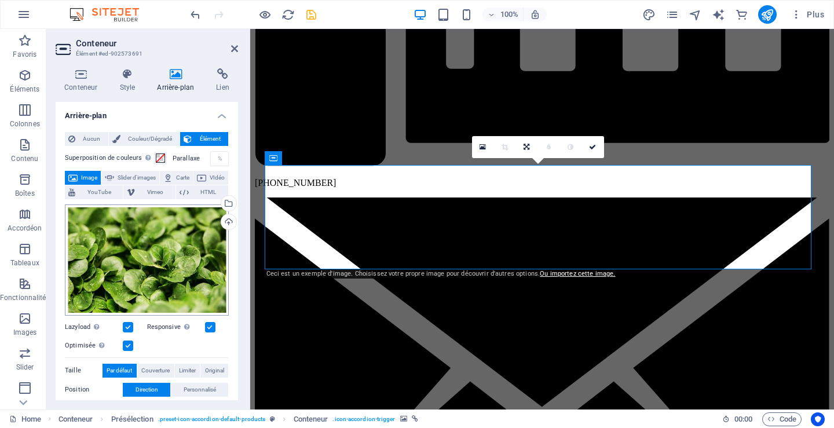
click at [130, 275] on body "Collection drapeaux du monde inc. Home Favoris Éléments Colonnes Contenu Boîtes…" at bounding box center [417, 214] width 834 height 428
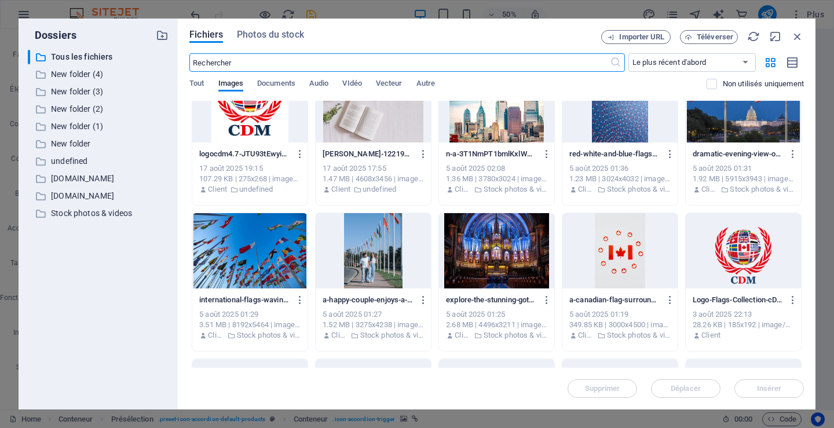
scroll to position [580, 0]
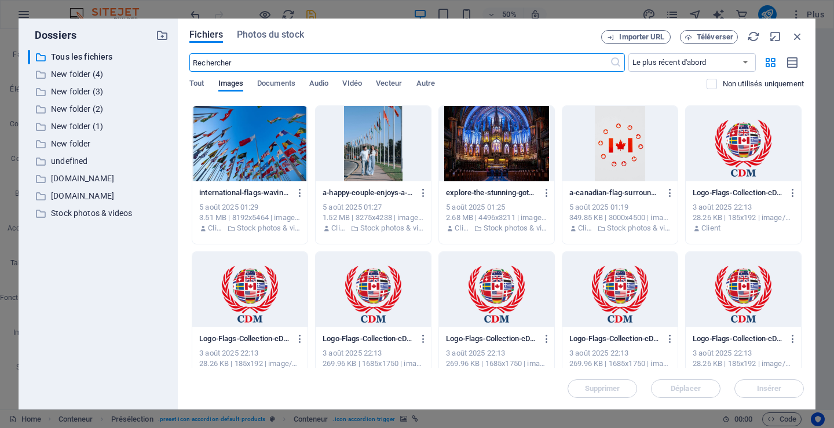
click at [501, 309] on div at bounding box center [496, 289] width 115 height 75
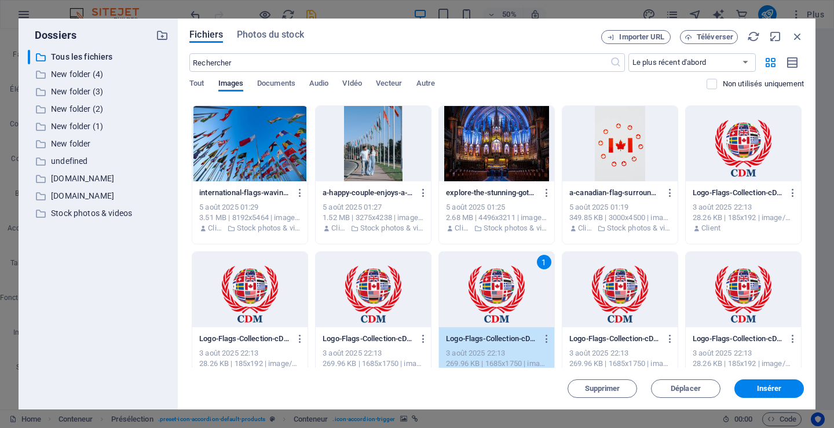
click at [501, 309] on div "1" at bounding box center [496, 289] width 115 height 75
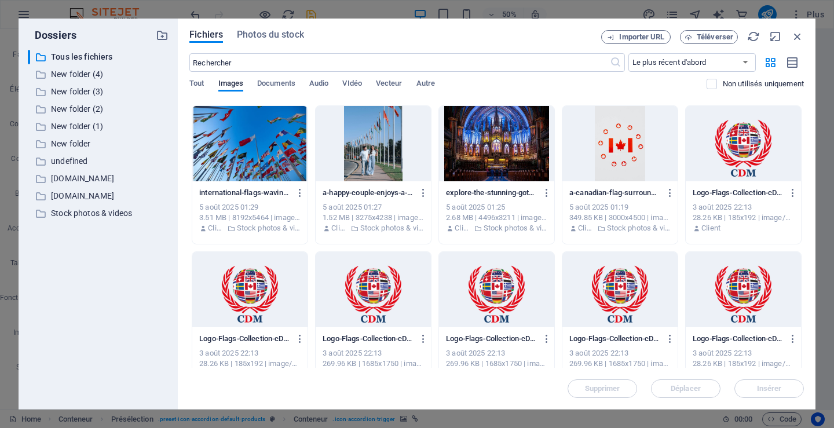
click at [501, 309] on div at bounding box center [496, 289] width 115 height 75
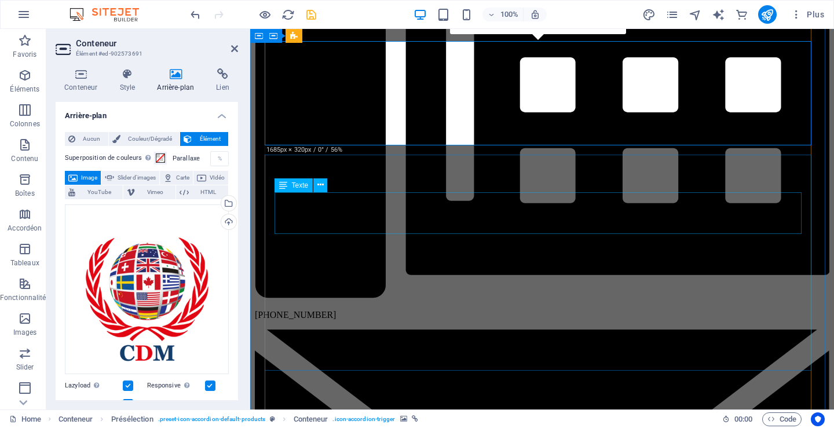
scroll to position [2191, 0]
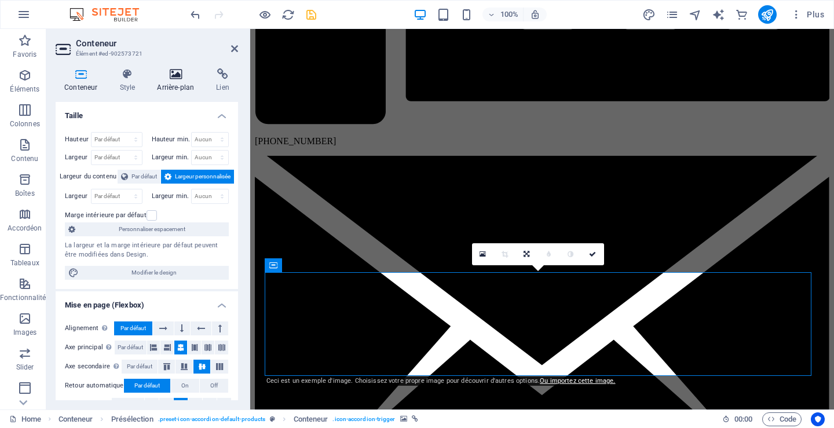
click at [180, 81] on h4 "Arrière-plan" at bounding box center [177, 80] width 59 height 24
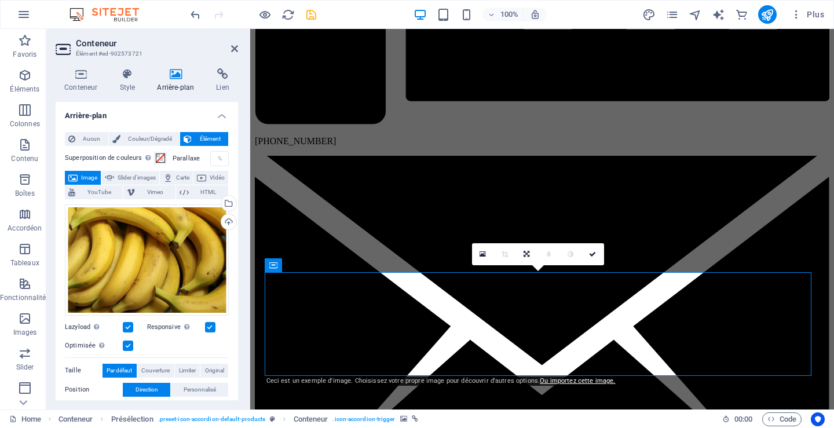
click at [180, 81] on h4 "Arrière-plan" at bounding box center [177, 80] width 59 height 24
click at [108, 246] on div "Glissez les fichiers ici, cliquez pour choisir les fichiers ou sélectionnez les…" at bounding box center [147, 260] width 164 height 111
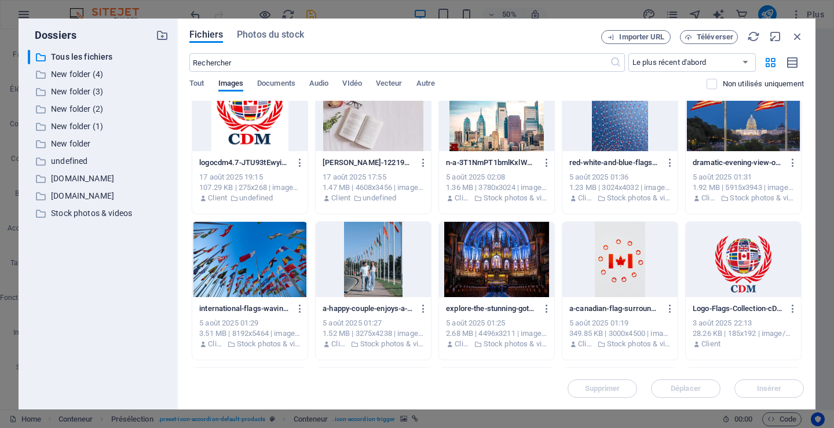
scroll to position [232, 0]
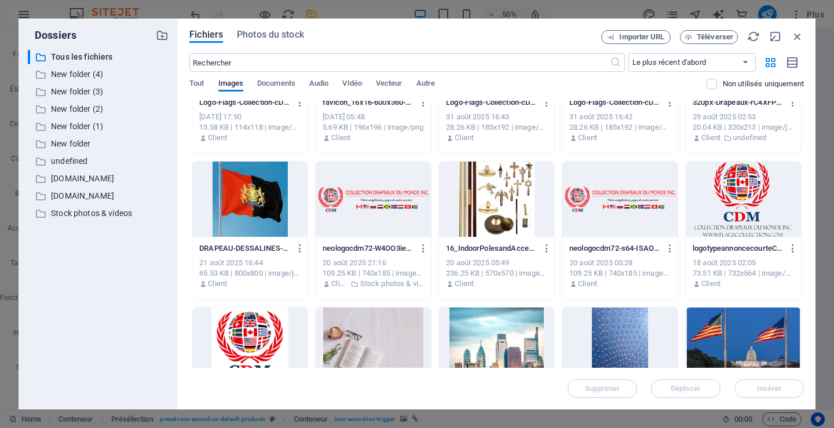
click at [239, 195] on div at bounding box center [249, 199] width 115 height 75
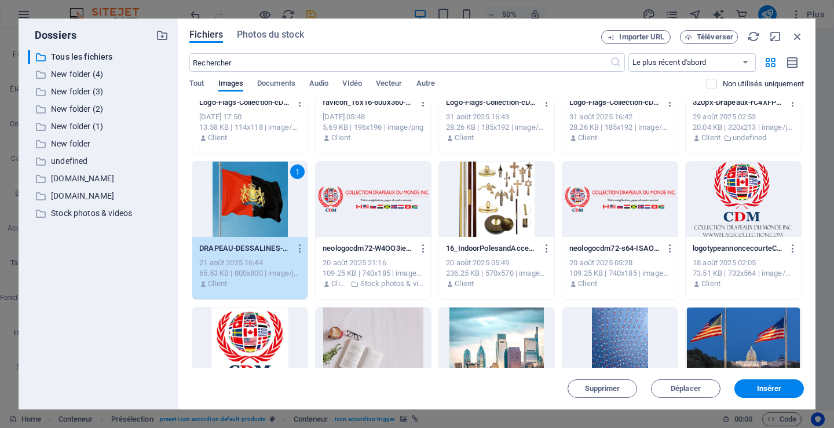
click at [239, 195] on div "1" at bounding box center [249, 199] width 115 height 75
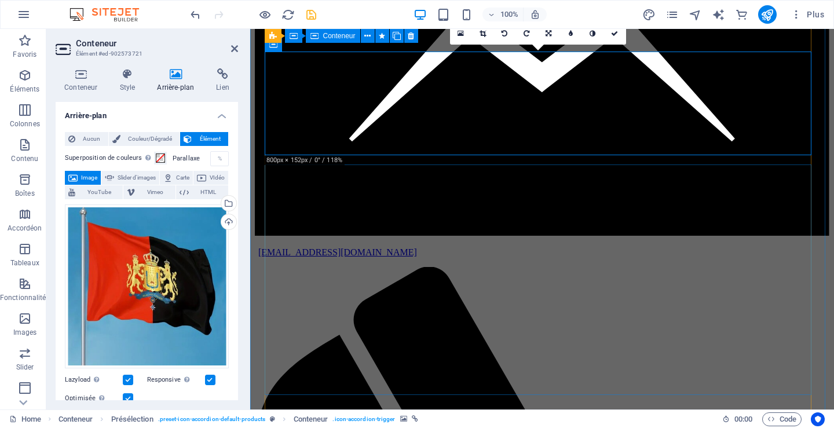
scroll to position [2412, 0]
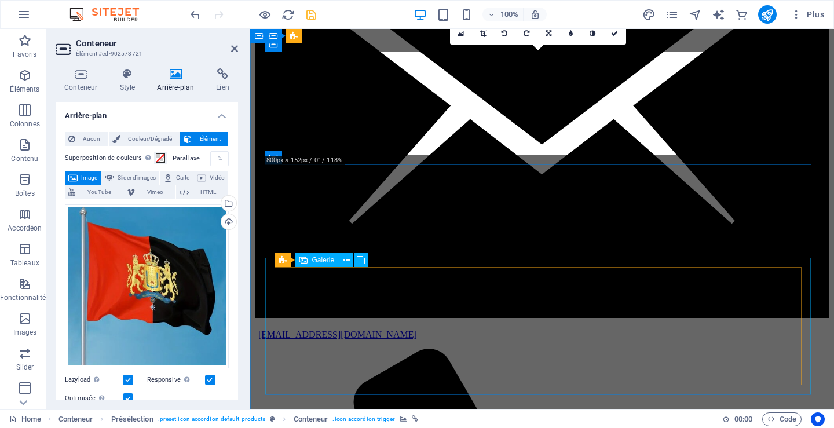
select select "4"
select select "px"
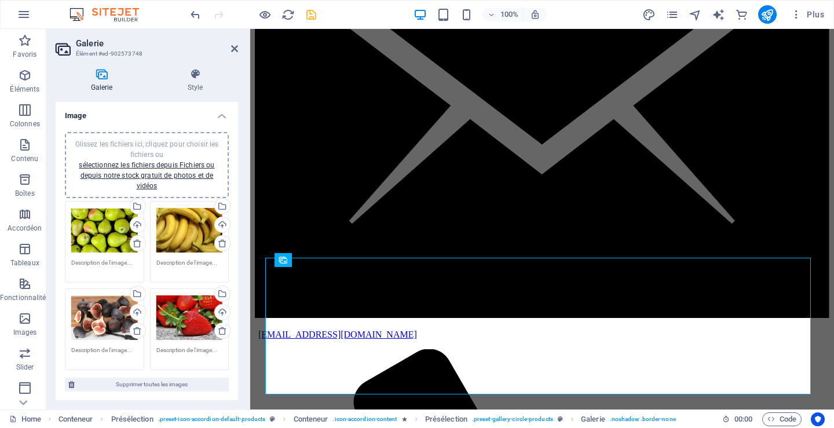
click at [115, 233] on div "Glissez les fichiers ici, cliquez pour choisir les fichiers ou sélectionnez les…" at bounding box center [104, 230] width 67 height 46
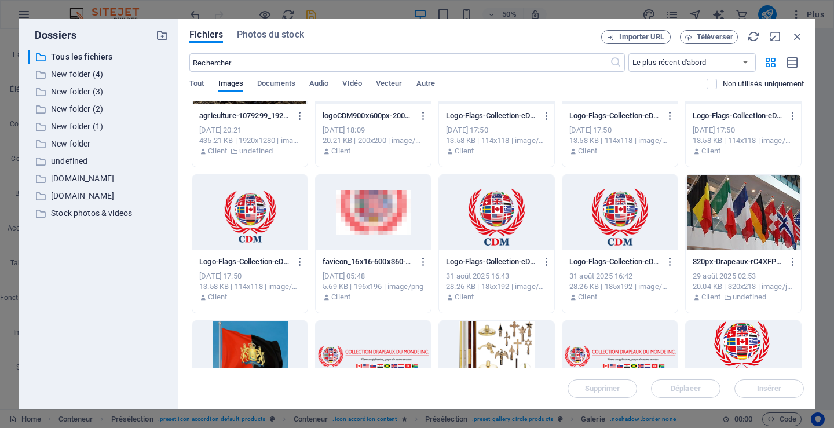
scroll to position [232, 0]
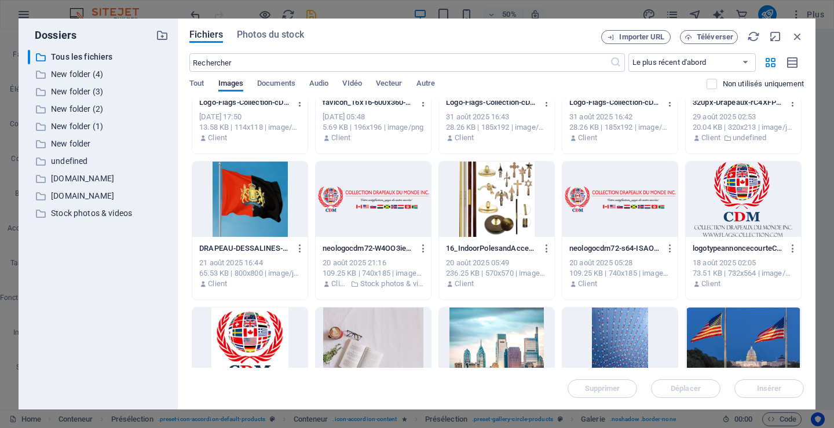
click at [505, 198] on div at bounding box center [496, 199] width 115 height 75
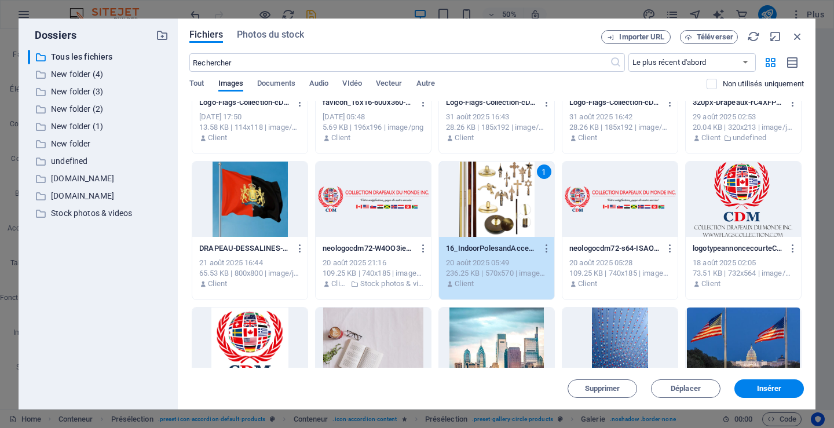
click at [505, 198] on div "1" at bounding box center [496, 199] width 115 height 75
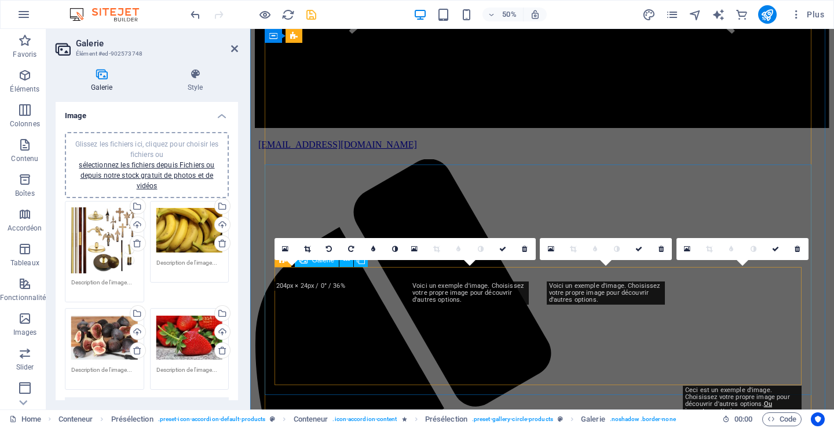
scroll to position [2412, 0]
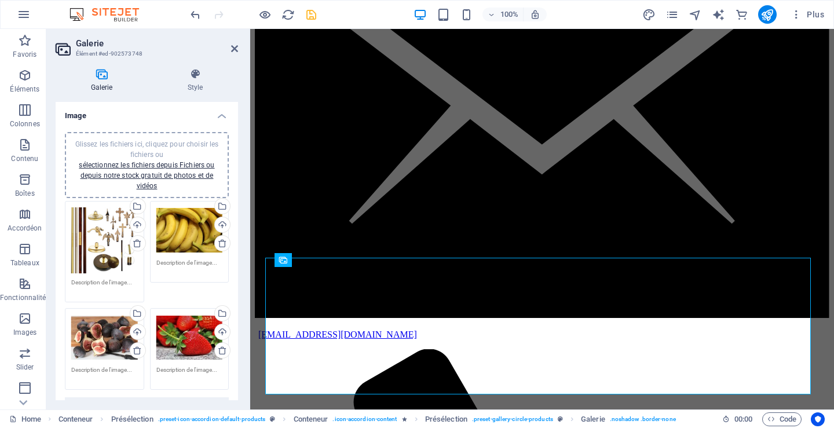
click at [187, 231] on div "Glissez les fichiers ici, cliquez pour choisir les fichiers ou sélectionnez les…" at bounding box center [189, 230] width 67 height 46
click at [187, 231] on body "Collection drapeaux du monde inc. Home Favoris Éléments Colonnes Contenu Boîtes…" at bounding box center [417, 214] width 834 height 428
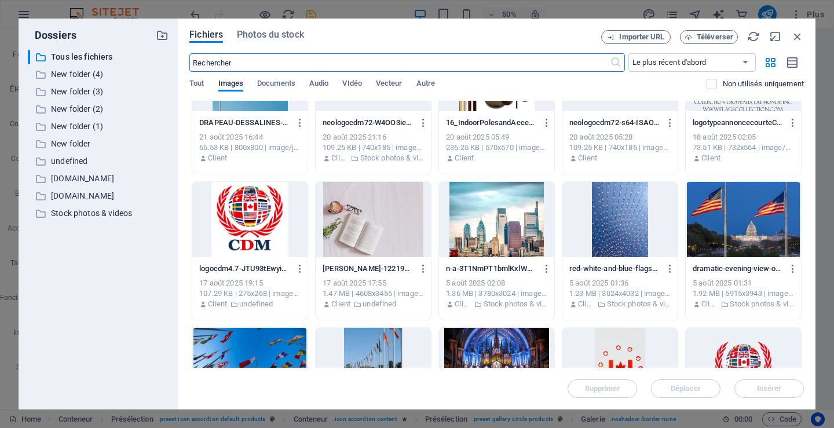
scroll to position [464, 0]
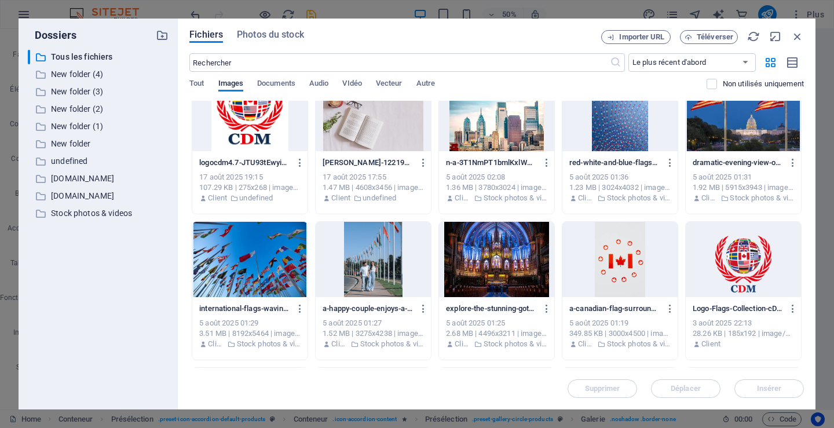
click at [386, 250] on div at bounding box center [373, 259] width 115 height 75
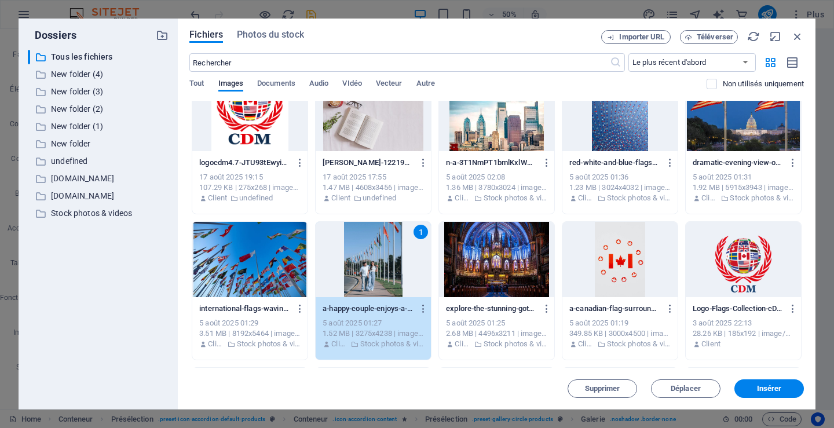
click at [386, 250] on div "1" at bounding box center [373, 259] width 115 height 75
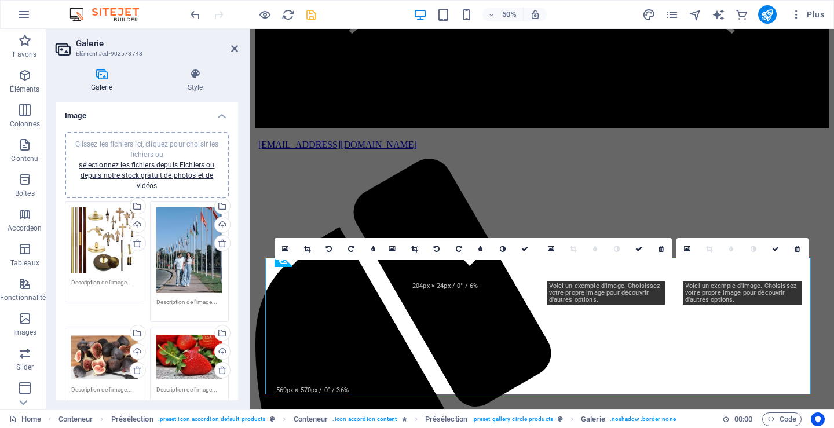
scroll to position [2412, 0]
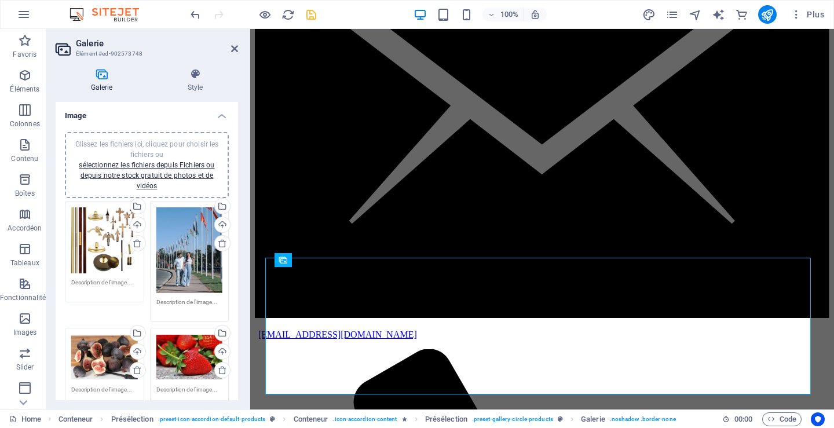
click at [105, 355] on div "Glissez les fichiers ici, cliquez pour choisir les fichiers ou sélectionnez les…" at bounding box center [104, 357] width 67 height 46
click at [105, 355] on body "Collection drapeaux du monde inc. Home Favoris Éléments Colonnes Contenu Boîtes…" at bounding box center [417, 214] width 834 height 428
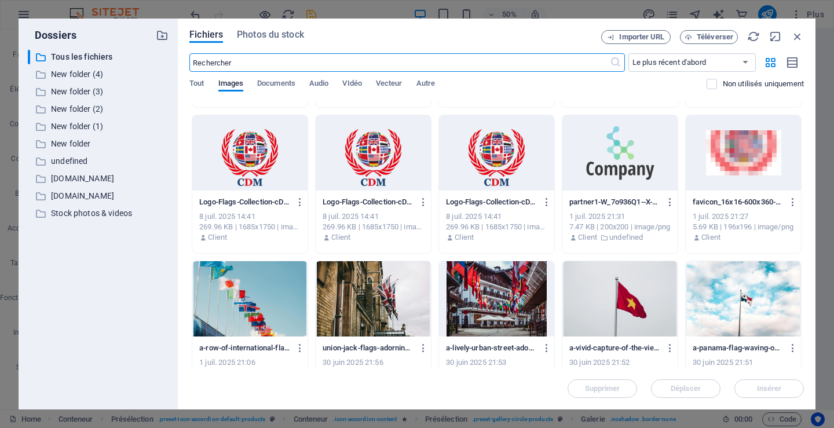
scroll to position [1854, 0]
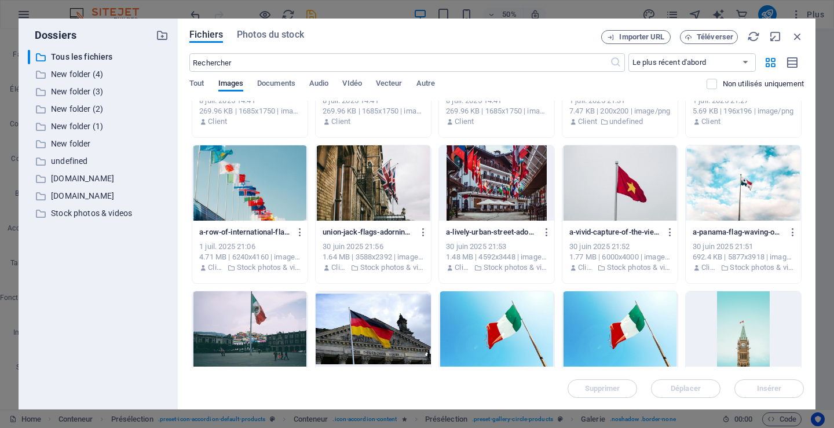
click at [218, 169] on div at bounding box center [249, 182] width 115 height 75
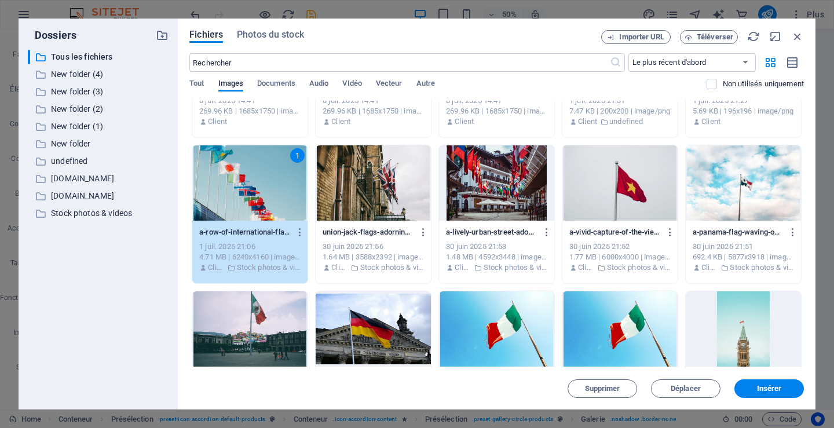
click at [218, 169] on div "1" at bounding box center [249, 182] width 115 height 75
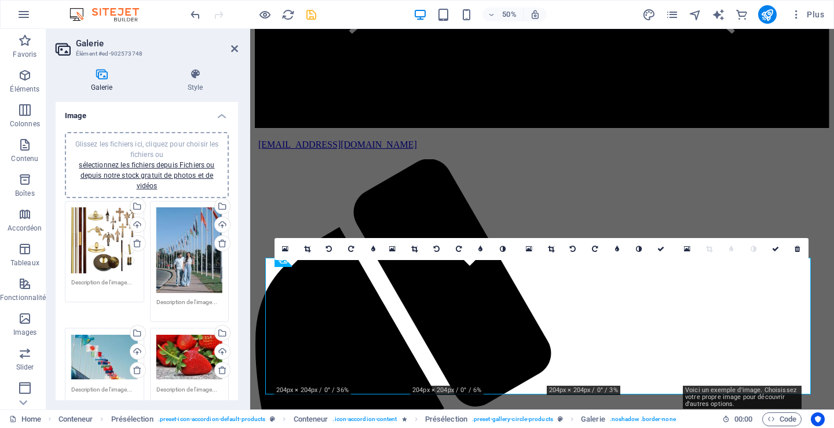
scroll to position [2412, 0]
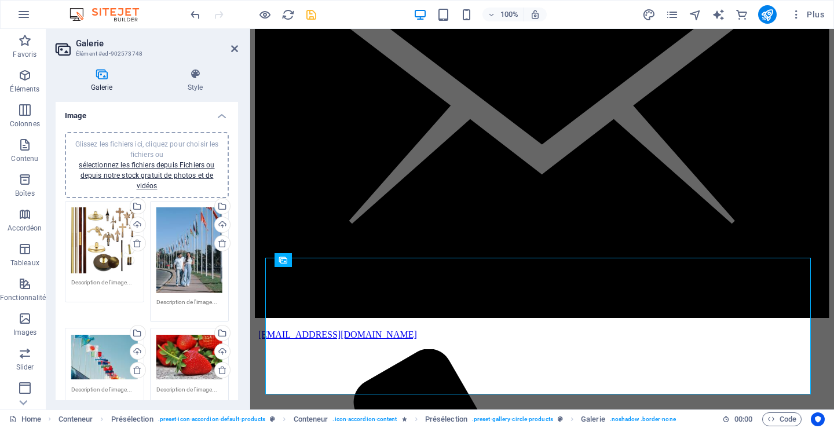
click at [197, 348] on div "Glissez les fichiers ici, cliquez pour choisir les fichiers ou sélectionnez les…" at bounding box center [189, 357] width 67 height 46
click at [197, 348] on body "Collection drapeaux du monde inc. Home Favoris Éléments Colonnes Contenu Boîtes…" at bounding box center [417, 214] width 834 height 428
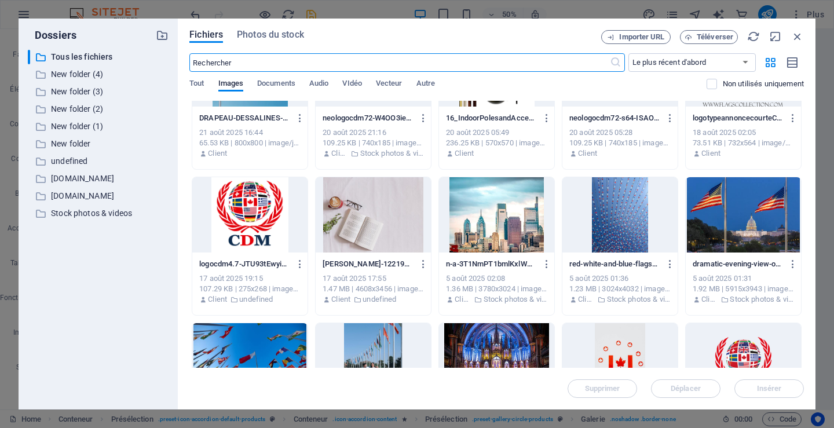
scroll to position [406, 0]
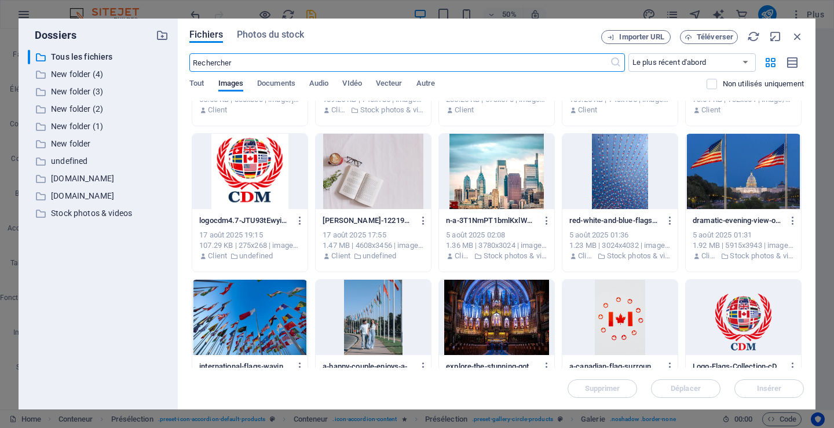
click at [744, 168] on div at bounding box center [743, 171] width 115 height 75
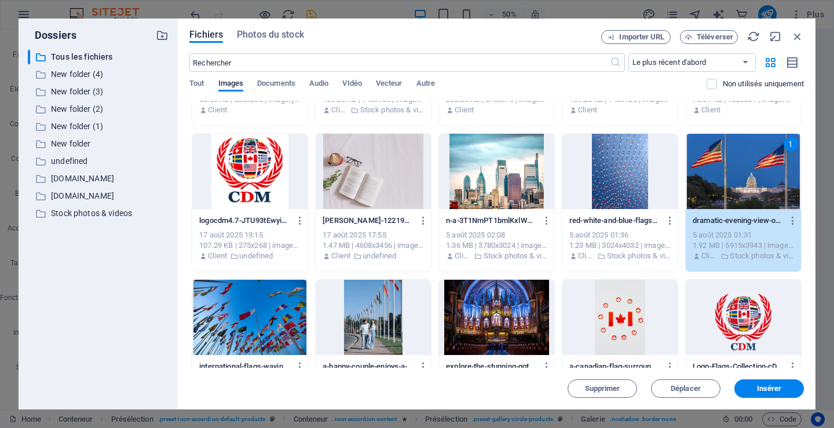
click at [744, 168] on div "1" at bounding box center [743, 171] width 115 height 75
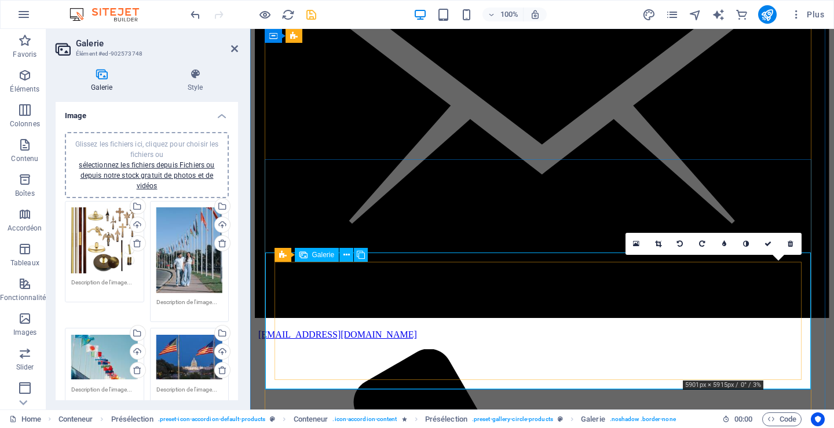
scroll to position [2586, 0]
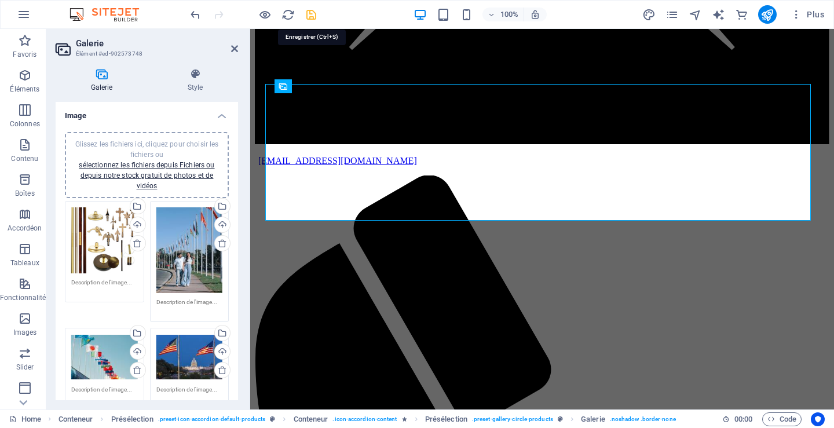
click at [311, 14] on icon "save" at bounding box center [311, 14] width 13 height 13
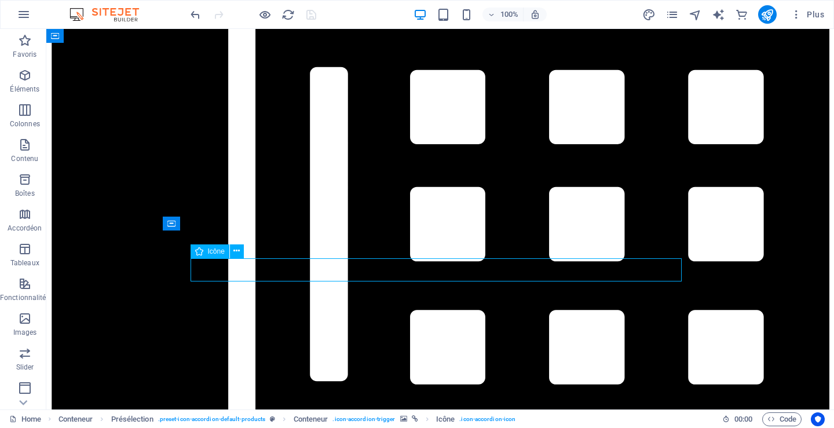
select select "xMidYMid"
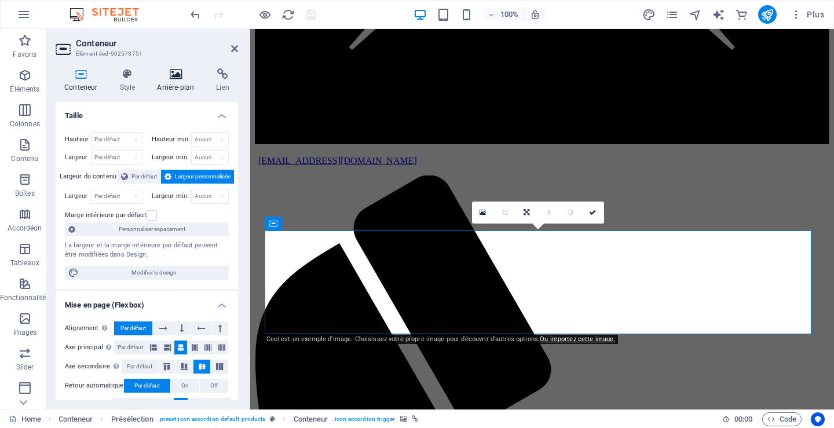
click at [176, 85] on h4 "Arrière-plan" at bounding box center [177, 80] width 59 height 24
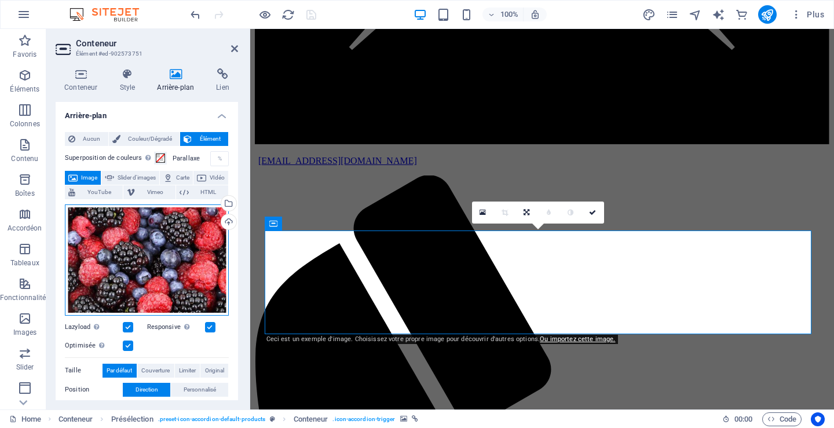
click at [108, 245] on div "Glissez les fichiers ici, cliquez pour choisir les fichiers ou sélectionnez les…" at bounding box center [147, 260] width 164 height 111
click at [108, 245] on body "Collection drapeaux du monde inc. Home Favoris Éléments Colonnes Contenu Boîtes…" at bounding box center [417, 214] width 834 height 428
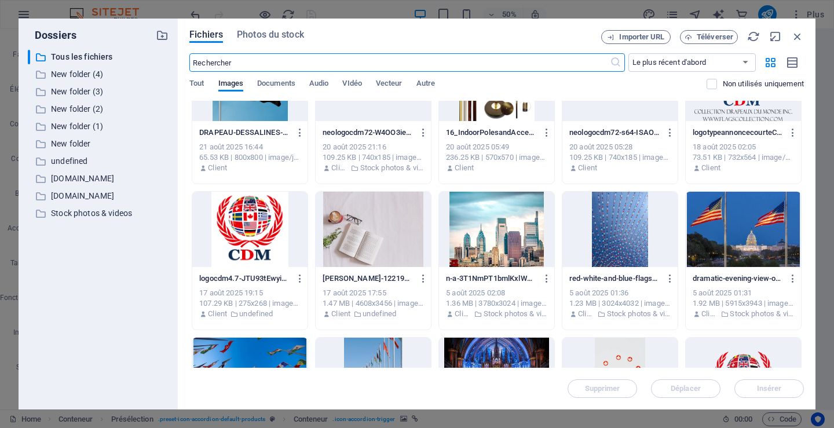
scroll to position [522, 0]
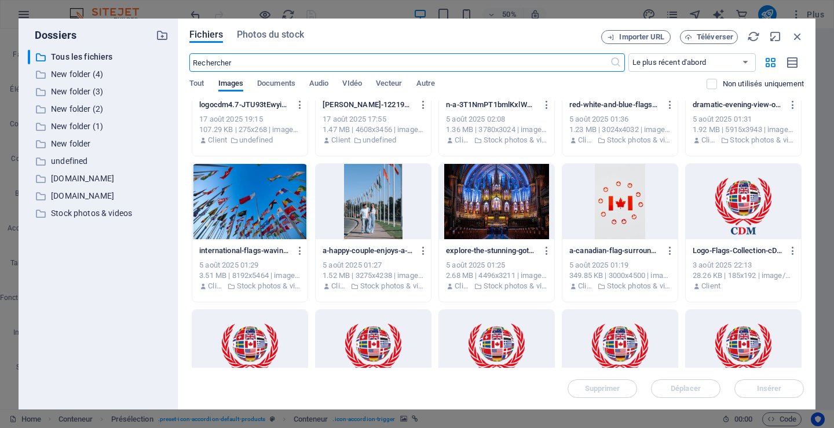
click at [253, 209] on div at bounding box center [249, 201] width 115 height 75
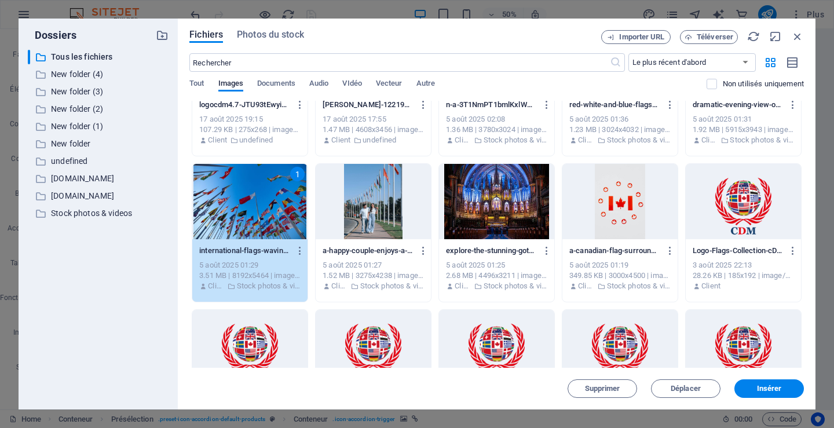
click at [253, 209] on div "1" at bounding box center [249, 201] width 115 height 75
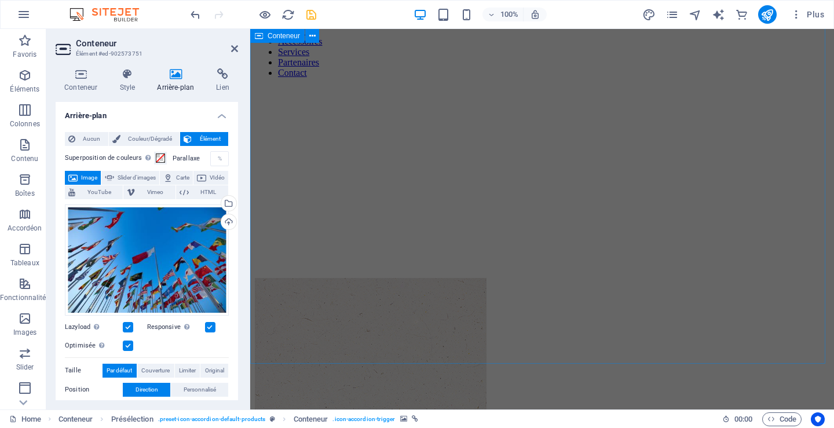
scroll to position [3571, 0]
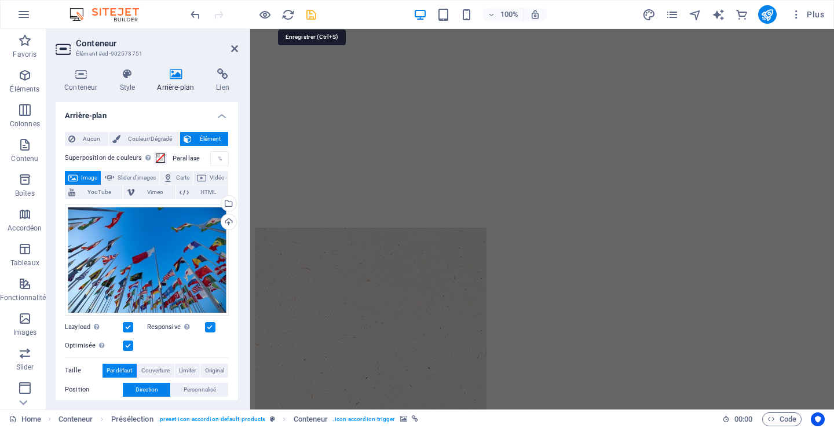
click at [309, 16] on icon "save" at bounding box center [311, 14] width 13 height 13
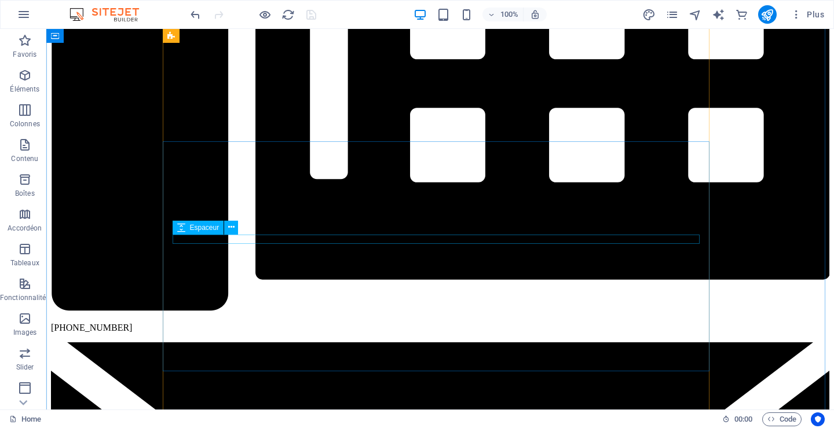
scroll to position [2765, 0]
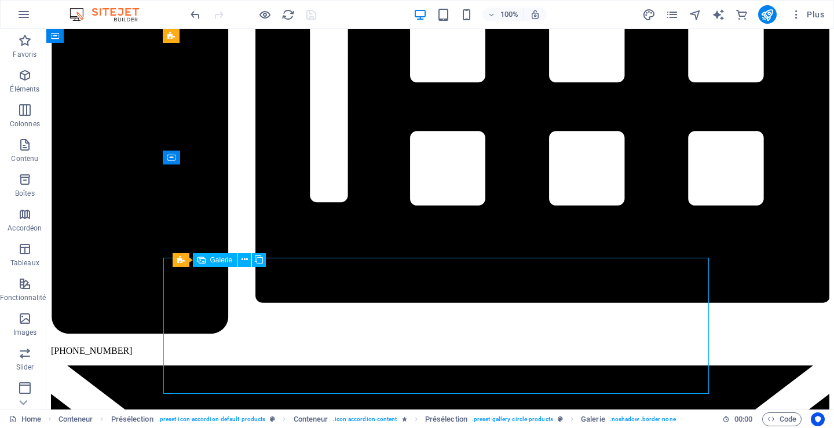
select select "4"
select select "px"
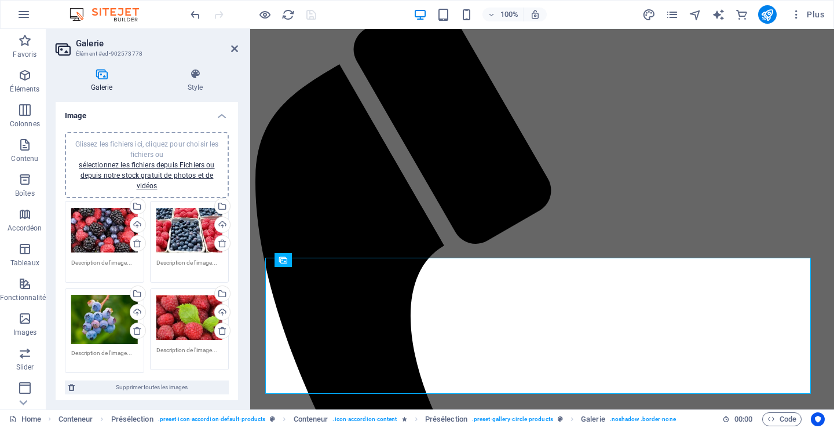
click at [97, 223] on div "Glissez les fichiers ici, cliquez pour choisir les fichiers ou sélectionnez les…" at bounding box center [104, 230] width 67 height 46
click at [97, 223] on body "Collection drapeaux du monde inc. Home Favoris Éléments Colonnes Contenu Boîtes…" at bounding box center [417, 214] width 834 height 428
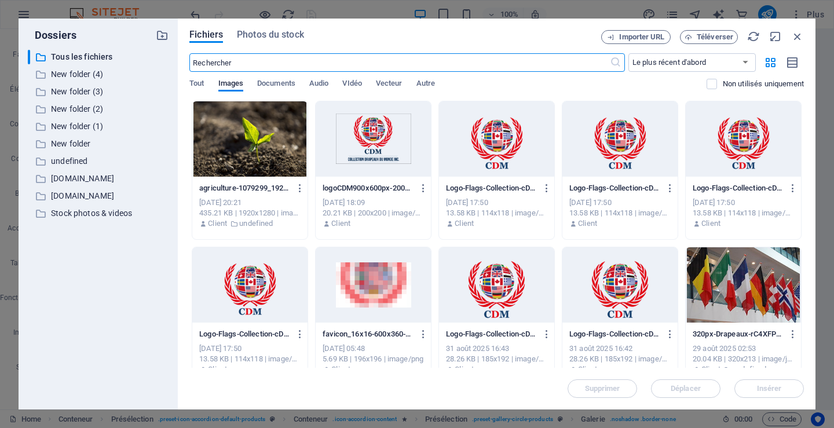
scroll to position [2956, 0]
click at [637, 37] on span "Importer URL" at bounding box center [641, 37] width 45 height 7
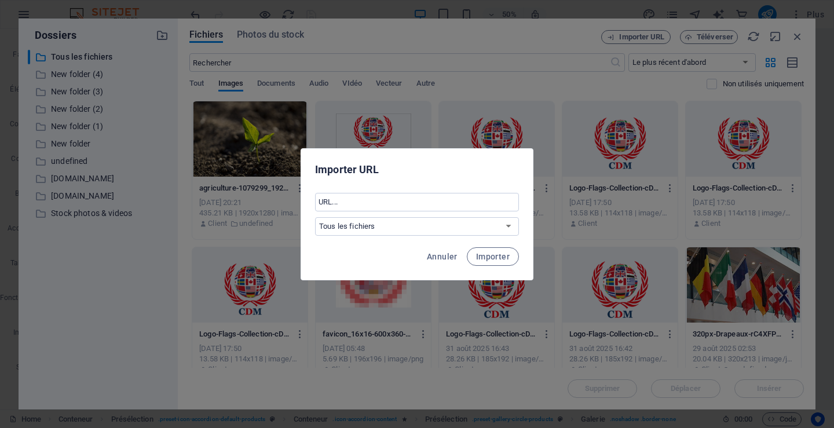
click at [566, 35] on div "Importer URL ​ Tous les fichiers New folder (4) New folder (3) New folder (2) N…" at bounding box center [417, 214] width 834 height 428
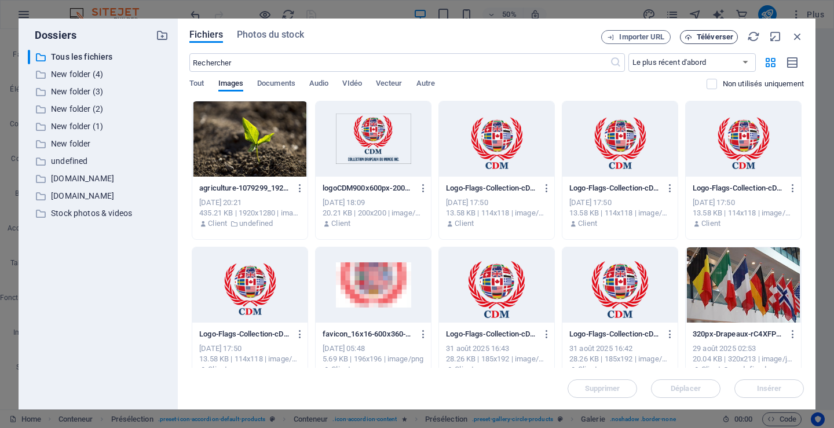
click at [730, 35] on span "Téléverser" at bounding box center [715, 37] width 37 height 7
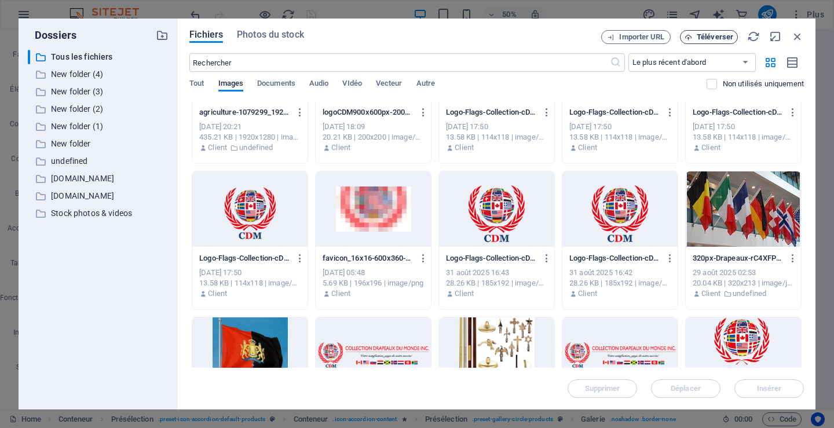
scroll to position [174, 0]
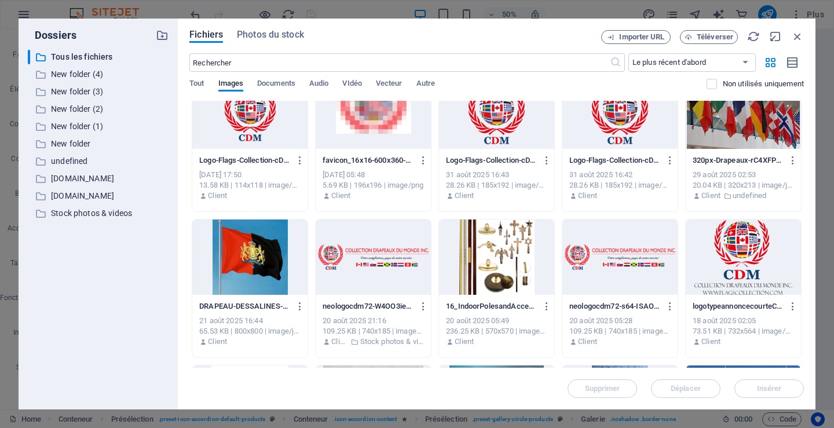
click at [380, 254] on div at bounding box center [373, 257] width 115 height 75
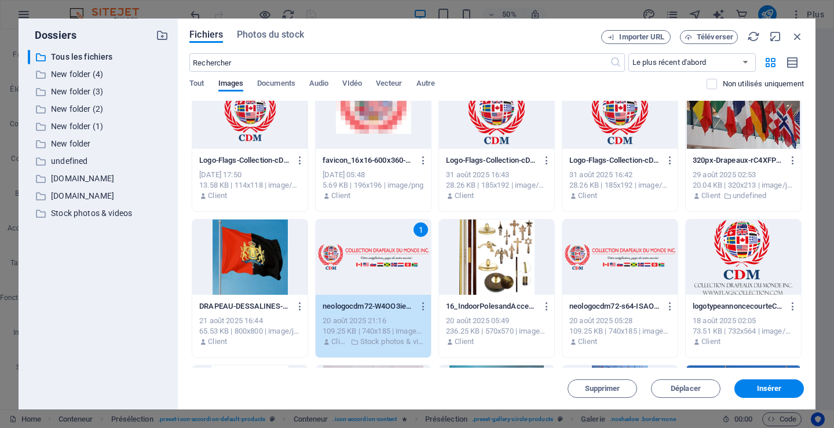
click at [380, 254] on div "1" at bounding box center [373, 257] width 115 height 75
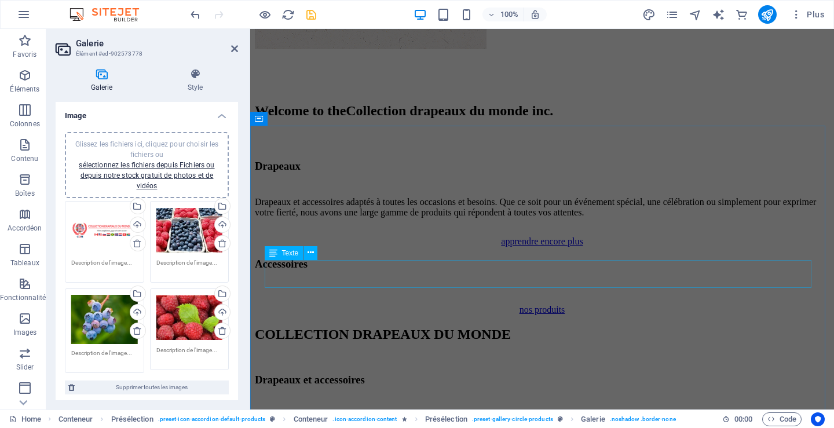
scroll to position [3982, 0]
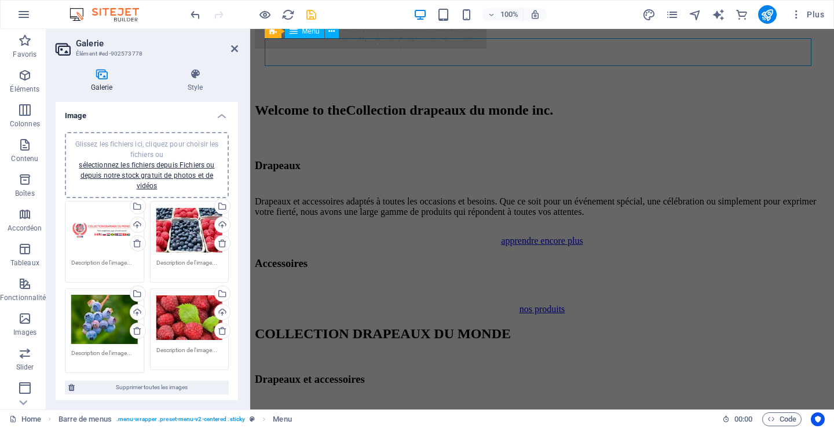
select select
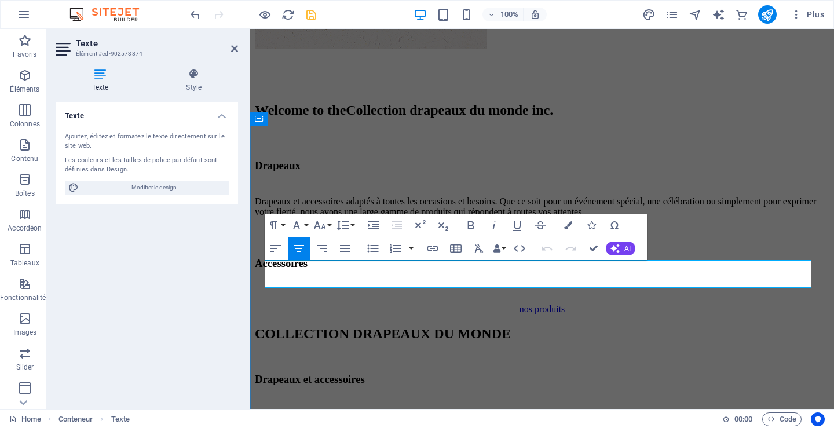
drag, startPoint x: 277, startPoint y: 271, endPoint x: 620, endPoint y: 279, distance: 343.2
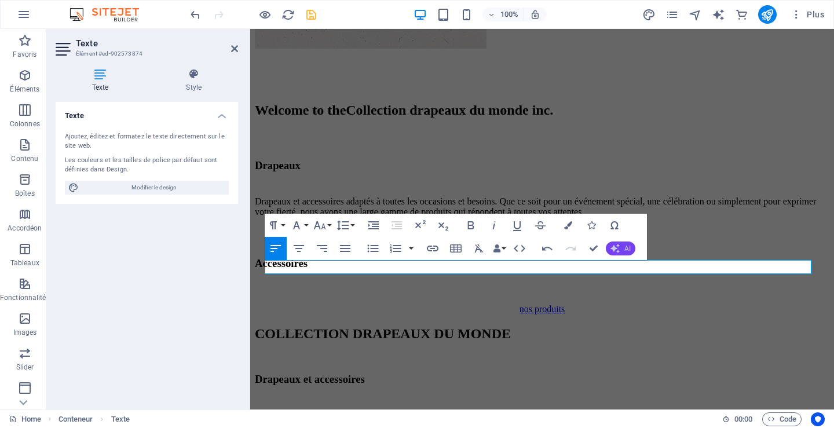
click at [622, 247] on button "AI" at bounding box center [621, 249] width 30 height 14
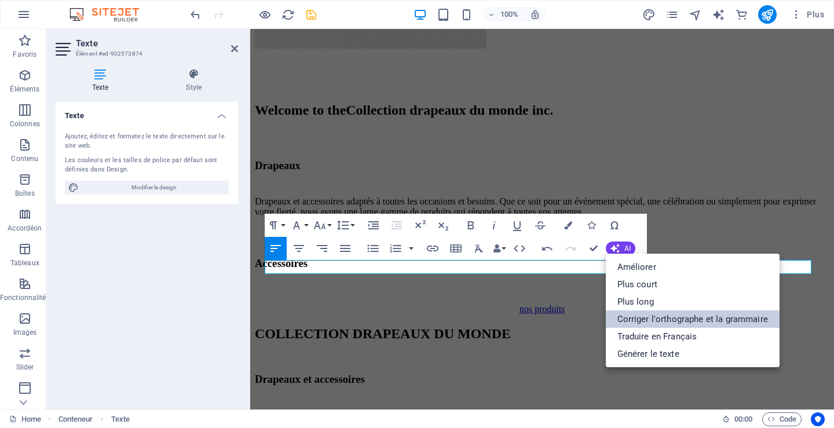
click at [626, 317] on link "Corriger l'orthographe et la grammaire" at bounding box center [693, 319] width 174 height 17
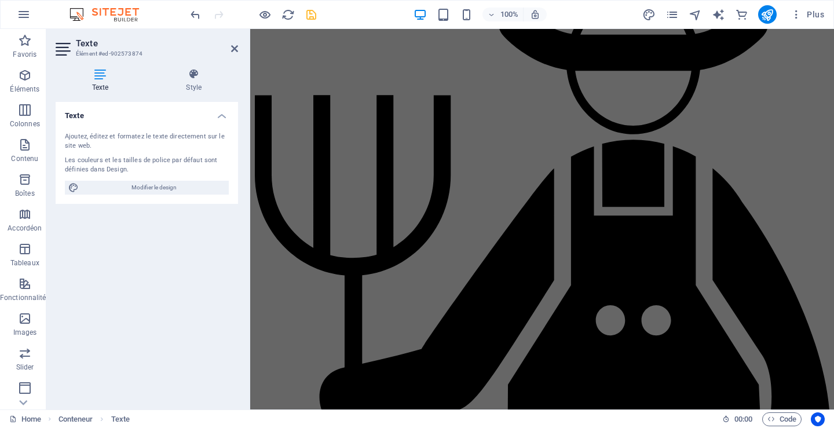
scroll to position [5547, 0]
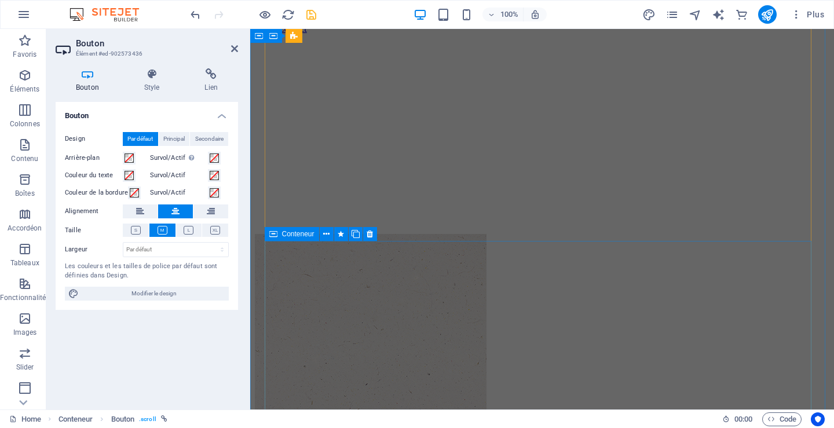
scroll to position [3275, 0]
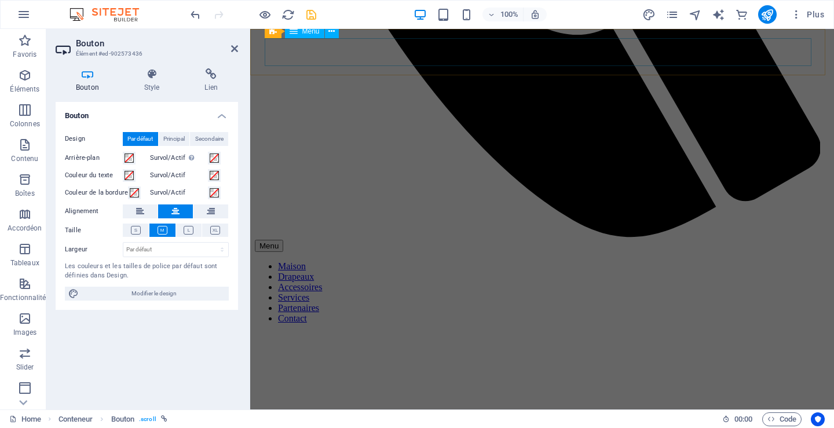
click at [506, 261] on nav "Maison Drapeaux Accessoires Services Partenaires Contact" at bounding box center [542, 292] width 575 height 63
select select
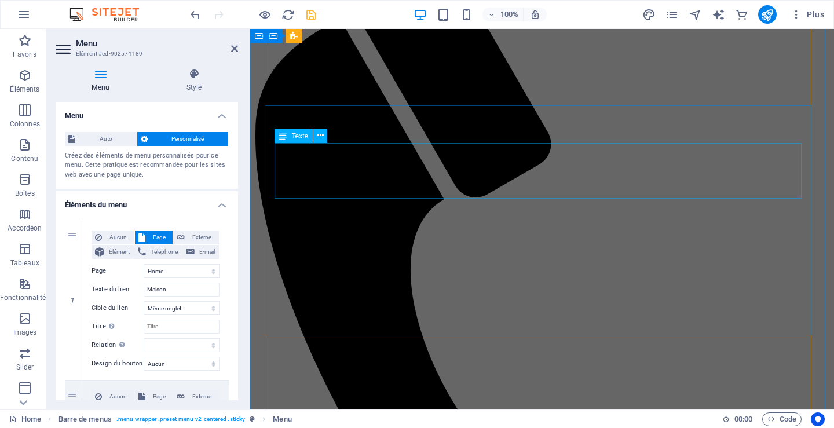
scroll to position [2985, 0]
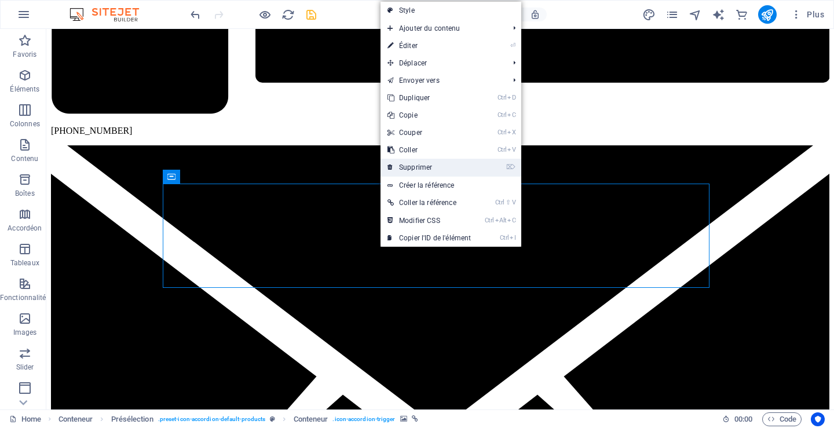
click at [419, 162] on link "⌦ Supprimer" at bounding box center [429, 167] width 97 height 17
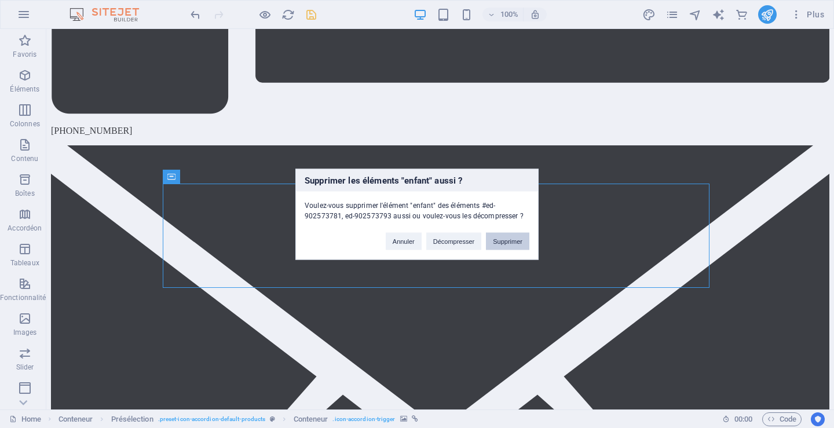
click at [504, 242] on button "Supprimer" at bounding box center [507, 240] width 43 height 17
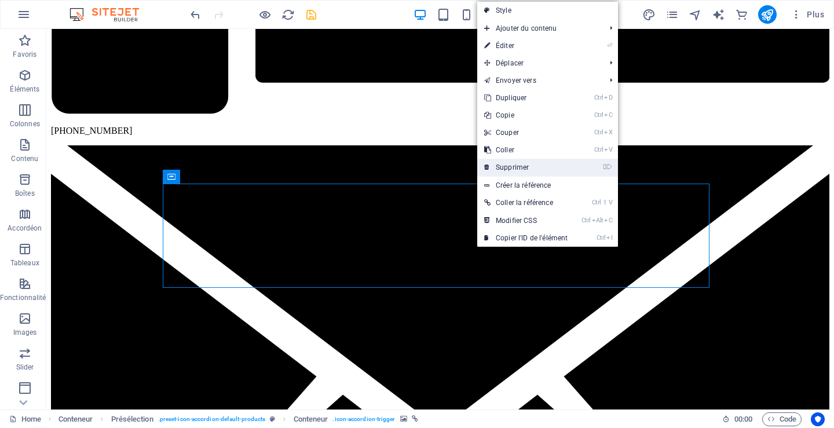
click at [519, 166] on link "⌦ Supprimer" at bounding box center [526, 167] width 97 height 17
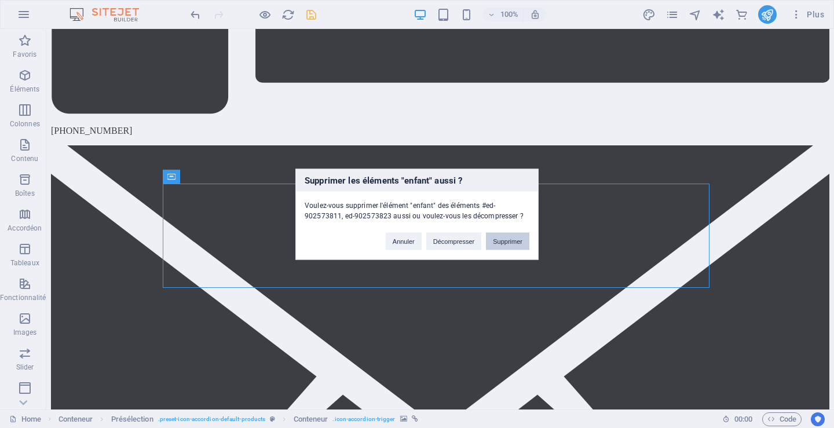
click at [504, 240] on button "Supprimer" at bounding box center [507, 240] width 43 height 17
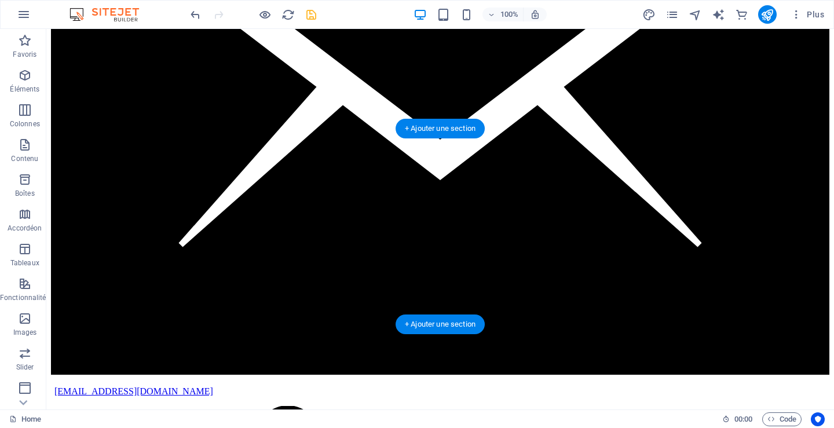
scroll to position [3043, 0]
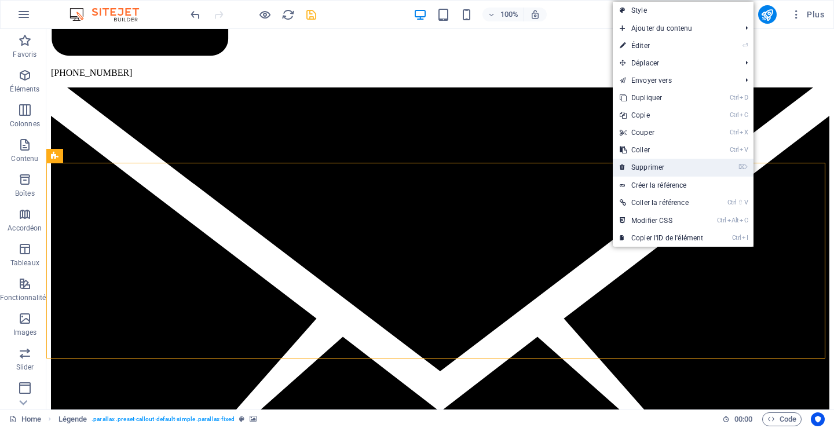
click at [640, 165] on link "⌦ Supprimer" at bounding box center [661, 167] width 97 height 17
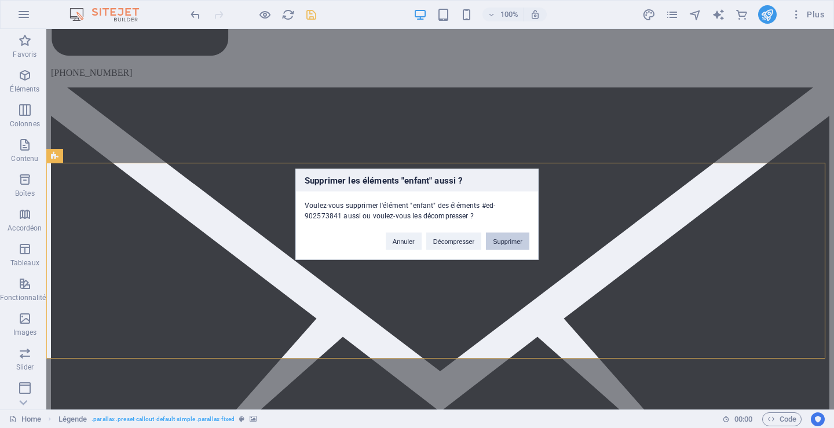
click at [512, 243] on button "Supprimer" at bounding box center [507, 240] width 43 height 17
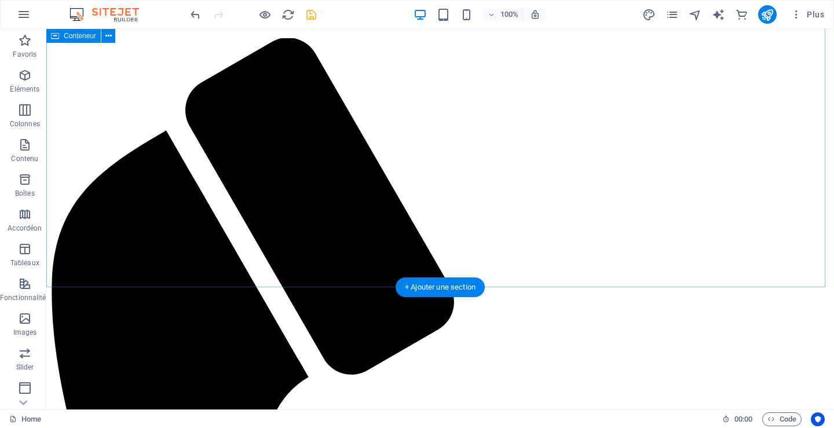
scroll to position [3796, 0]
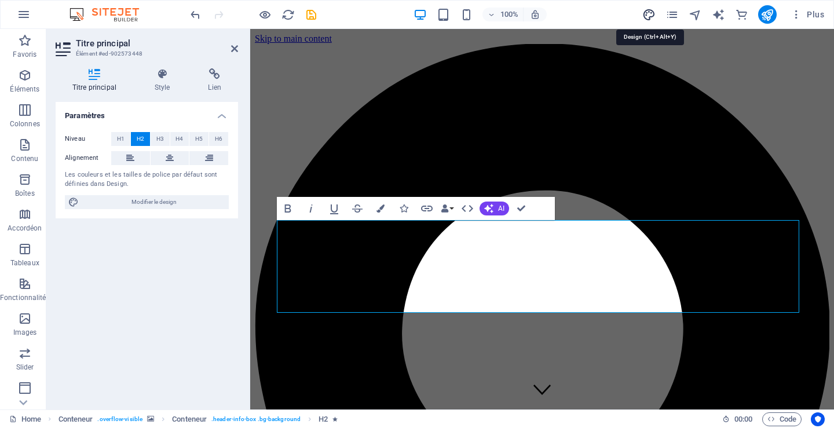
click at [649, 16] on icon "design" at bounding box center [649, 14] width 13 height 13
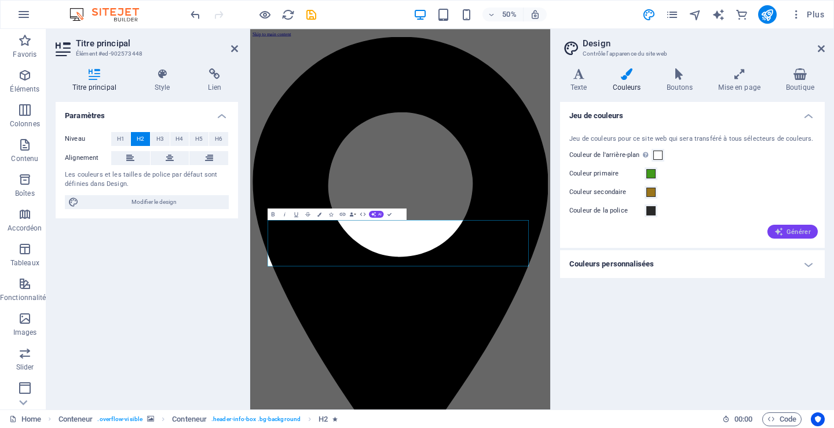
click at [800, 229] on span "Générer" at bounding box center [793, 231] width 37 height 9
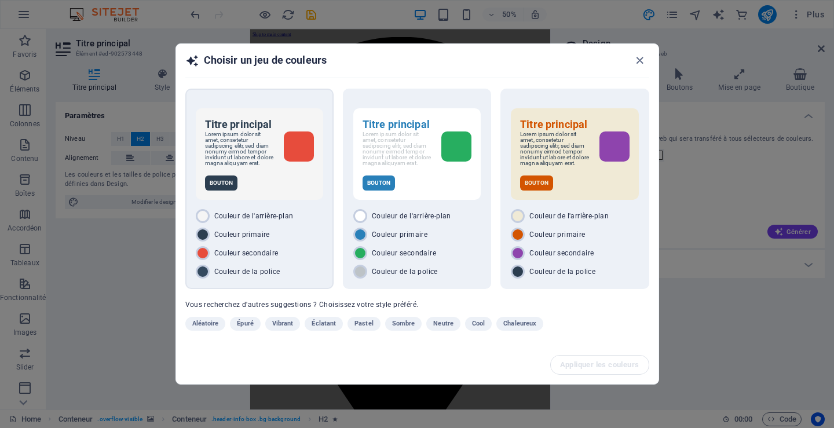
click at [255, 166] on p "Lorem ipsum dolor sit amet, consetetur sadipscing elitr, sed diam nonumy eirmod…" at bounding box center [240, 149] width 70 height 35
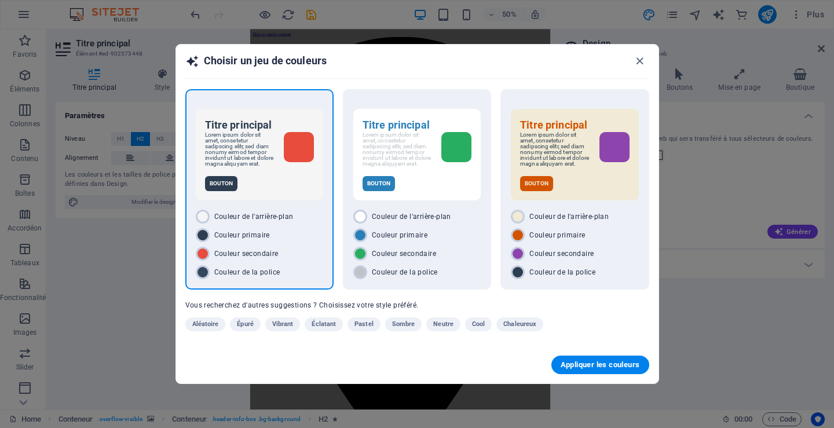
click at [255, 167] on p "Lorem ipsum dolor sit amet, consetetur sadipscing elitr, sed diam nonumy eirmod…" at bounding box center [240, 149] width 70 height 35
click at [594, 374] on button "Appliquer les couleurs" at bounding box center [601, 365] width 98 height 19
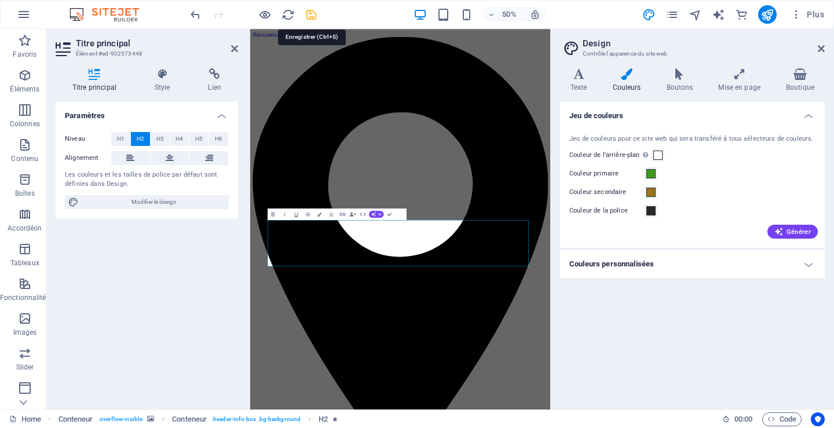
click at [312, 16] on icon "save" at bounding box center [311, 14] width 13 height 13
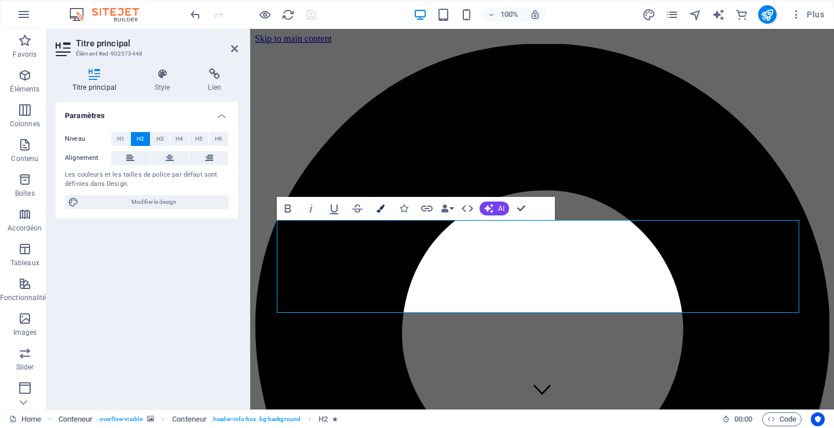
click at [380, 211] on icon "button" at bounding box center [381, 209] width 8 height 8
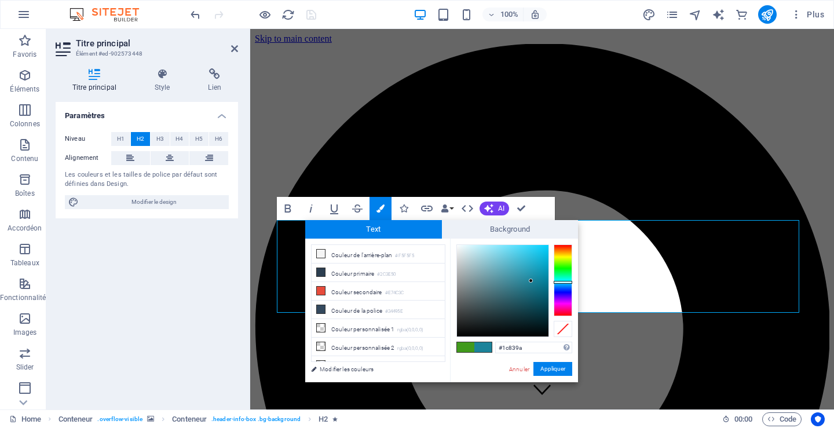
click at [566, 282] on div at bounding box center [563, 281] width 19 height 72
click at [563, 285] on div at bounding box center [563, 281] width 19 height 72
click at [569, 282] on div at bounding box center [563, 281] width 19 height 72
type input "#0a92b0"
click at [543, 273] on div at bounding box center [503, 291] width 92 height 92
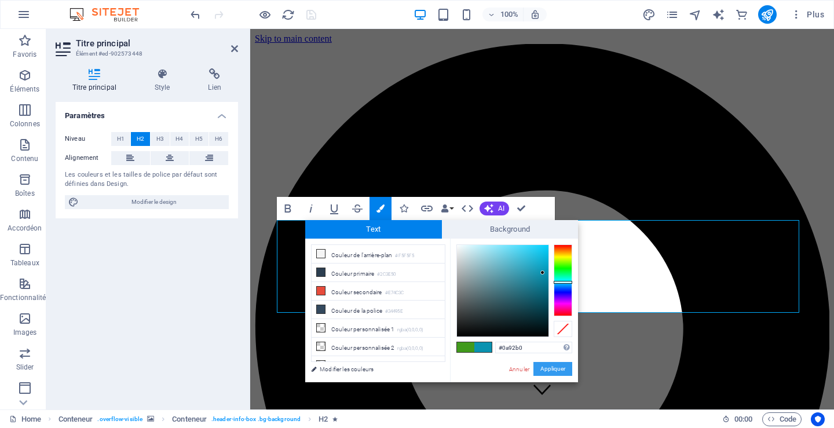
click at [549, 367] on button "Appliquer" at bounding box center [553, 369] width 39 height 14
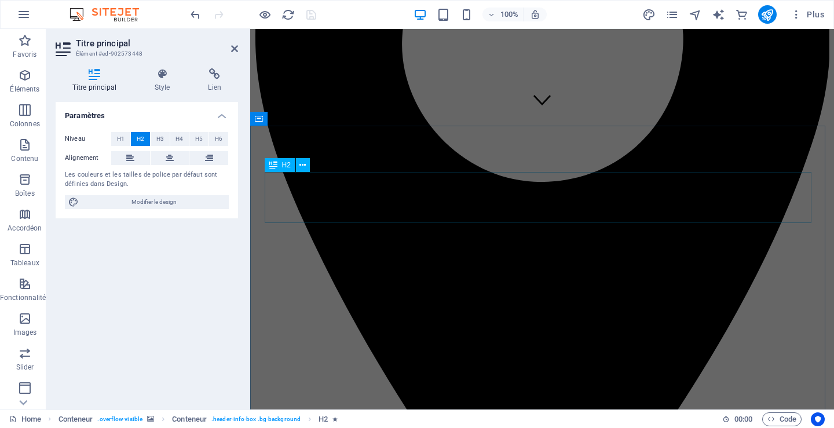
scroll to position [406, 0]
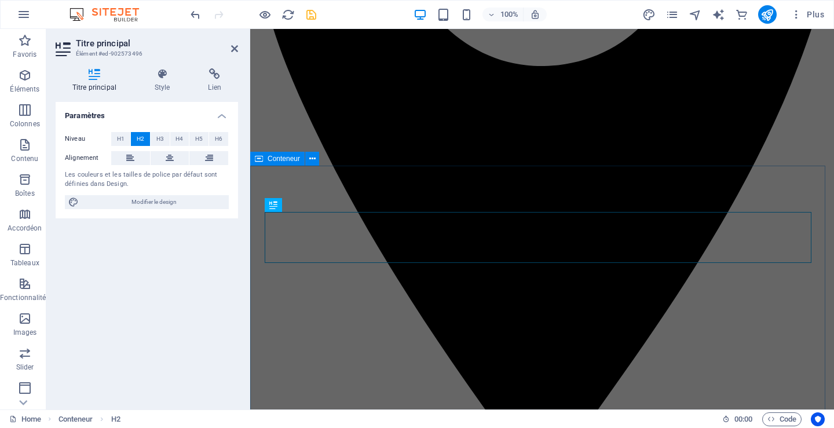
scroll to position [416, 0]
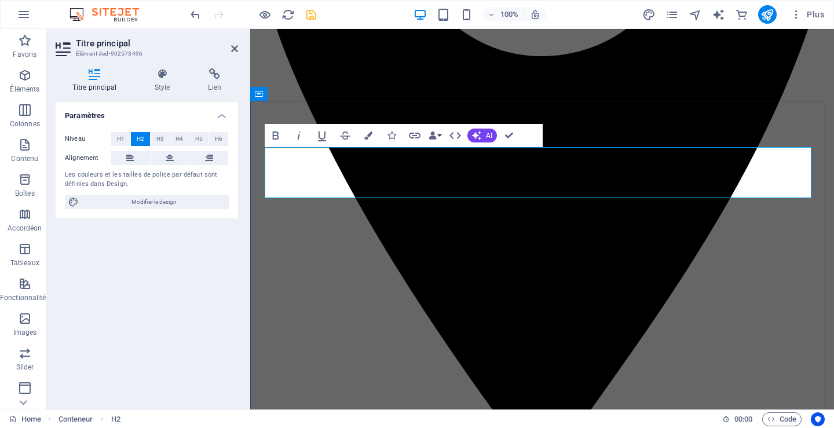
drag, startPoint x: 290, startPoint y: 165, endPoint x: 806, endPoint y: 184, distance: 516.1
click at [366, 135] on icon "button" at bounding box center [369, 136] width 8 height 8
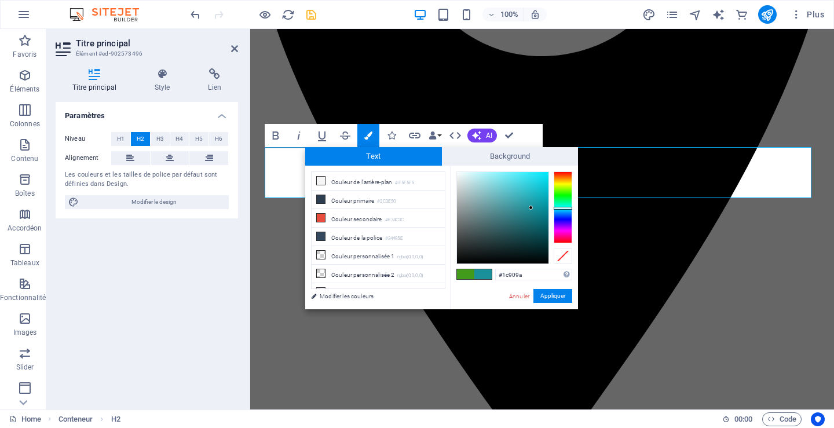
click at [568, 208] on div at bounding box center [563, 208] width 19 height 72
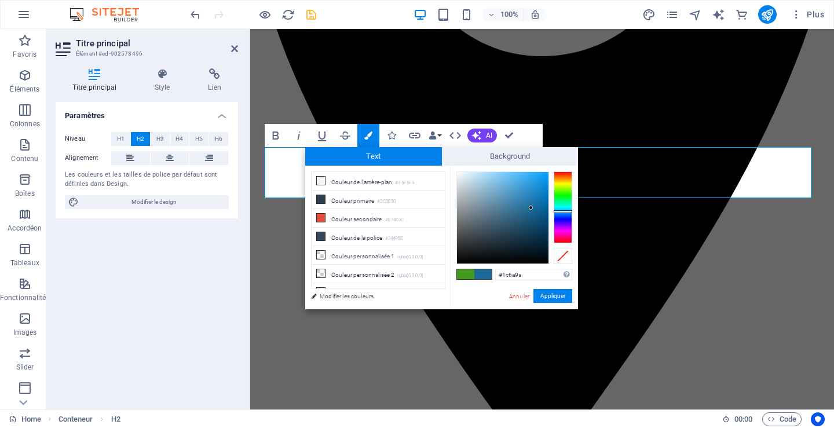
click at [563, 212] on div at bounding box center [563, 208] width 19 height 72
type input "#1386cc"
click at [540, 190] on div at bounding box center [503, 218] width 92 height 92
click at [545, 294] on button "Appliquer" at bounding box center [553, 296] width 39 height 14
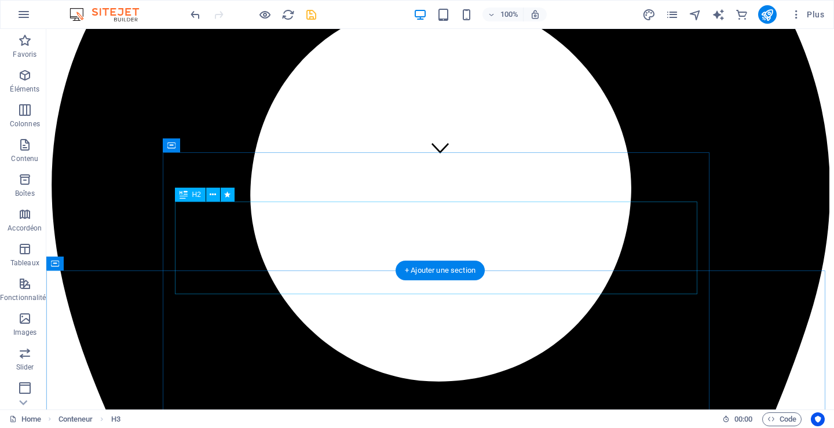
scroll to position [10, 0]
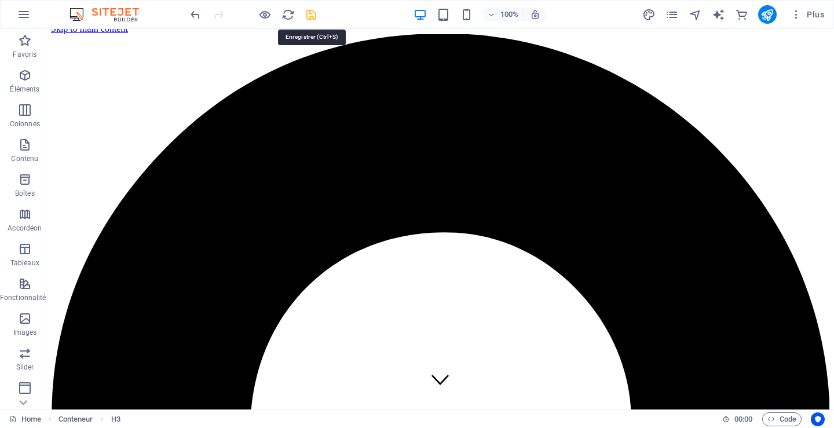
click at [308, 13] on icon "save" at bounding box center [311, 14] width 13 height 13
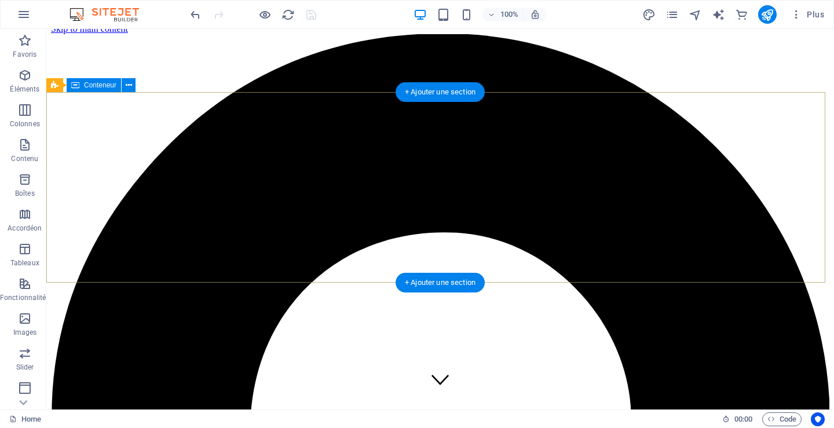
scroll to position [0, 0]
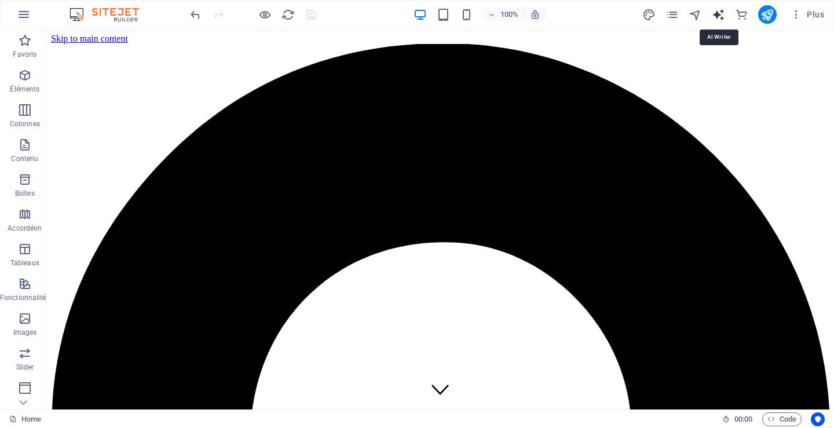
click at [721, 13] on icon "text_generator" at bounding box center [718, 14] width 13 height 13
select select "English"
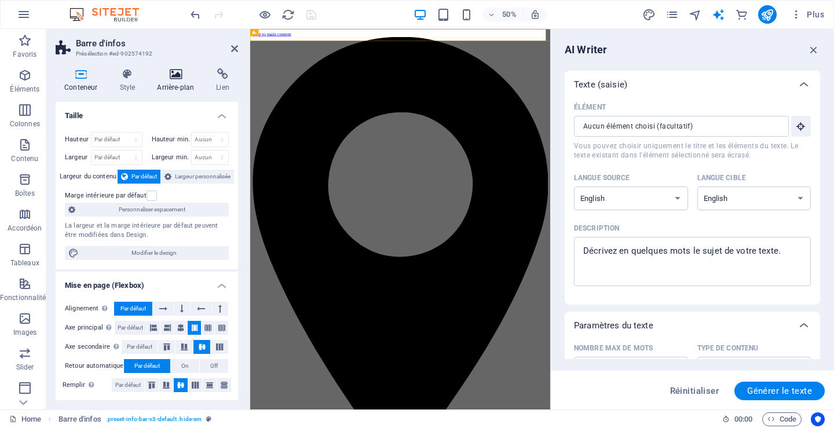
click at [178, 86] on h4 "Arrière-plan" at bounding box center [177, 80] width 59 height 24
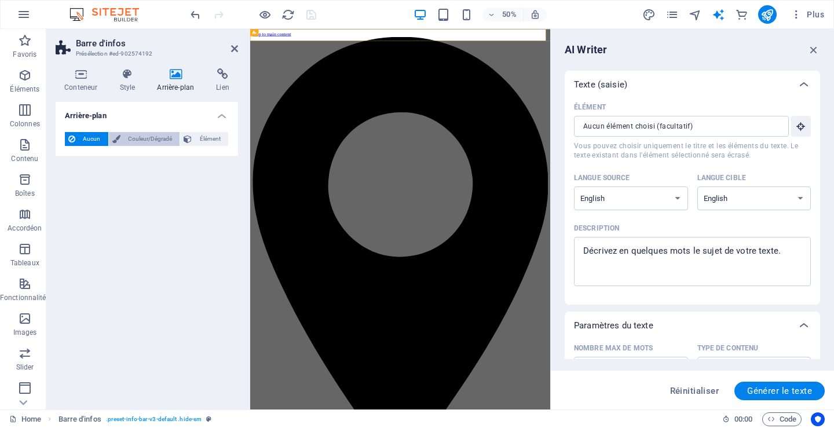
click at [153, 138] on span "Couleur/Dégradé" at bounding box center [150, 139] width 53 height 14
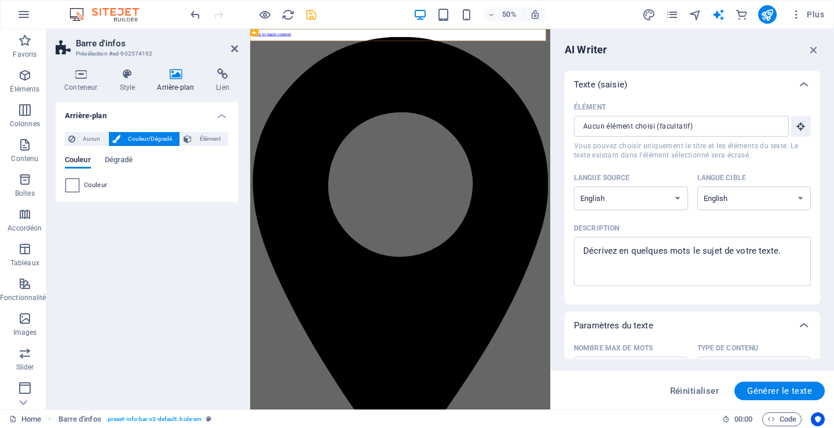
click at [74, 187] on span at bounding box center [72, 185] width 13 height 13
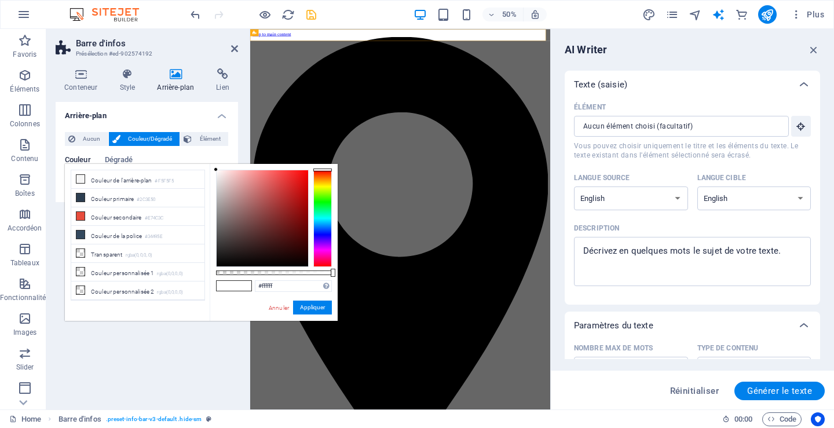
click at [329, 223] on div at bounding box center [323, 218] width 19 height 97
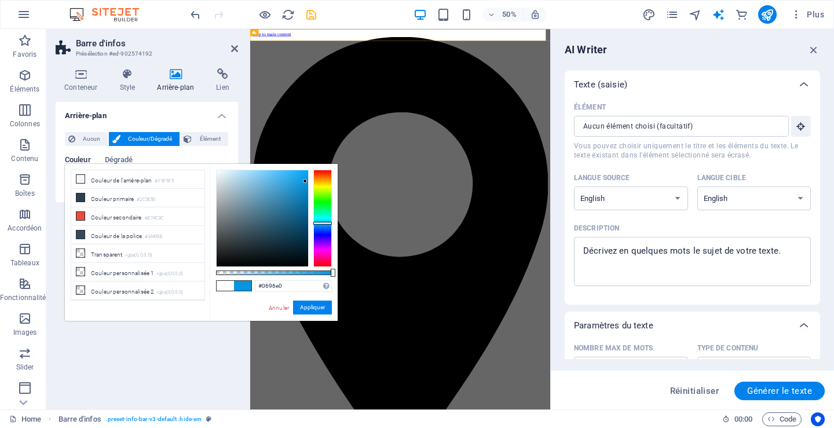
click at [305, 181] on div at bounding box center [263, 218] width 92 height 96
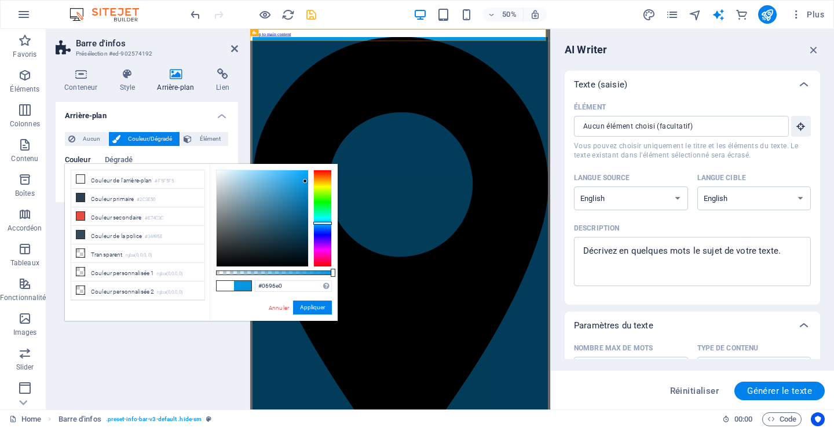
type input "#0a78b0"
click at [303, 199] on div at bounding box center [263, 218] width 92 height 96
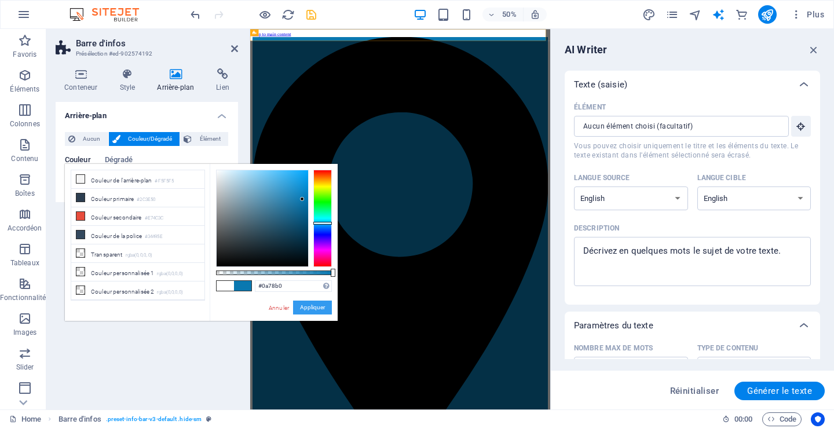
click at [315, 308] on button "Appliquer" at bounding box center [312, 308] width 39 height 14
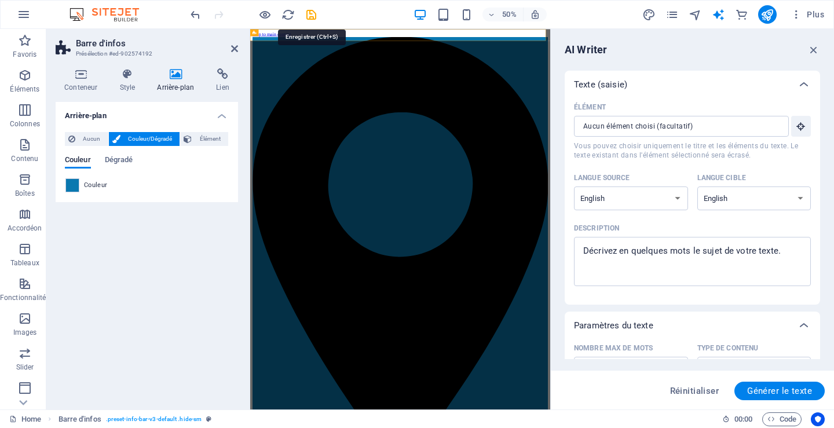
click at [315, 17] on icon "save" at bounding box center [311, 14] width 13 height 13
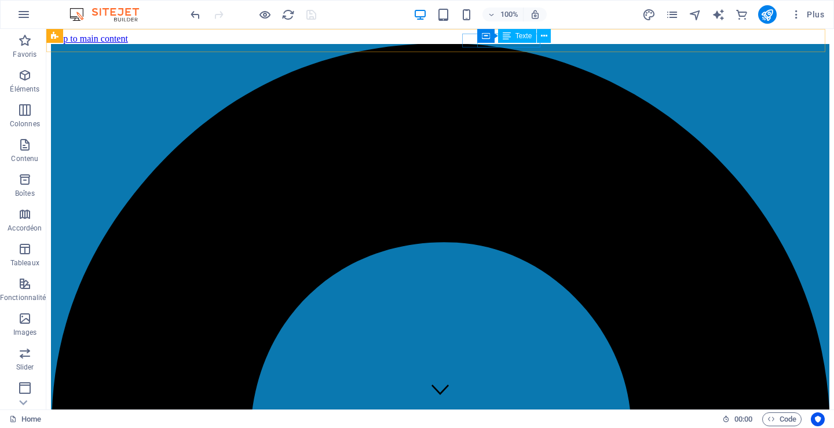
click at [509, 40] on icon at bounding box center [507, 36] width 8 height 14
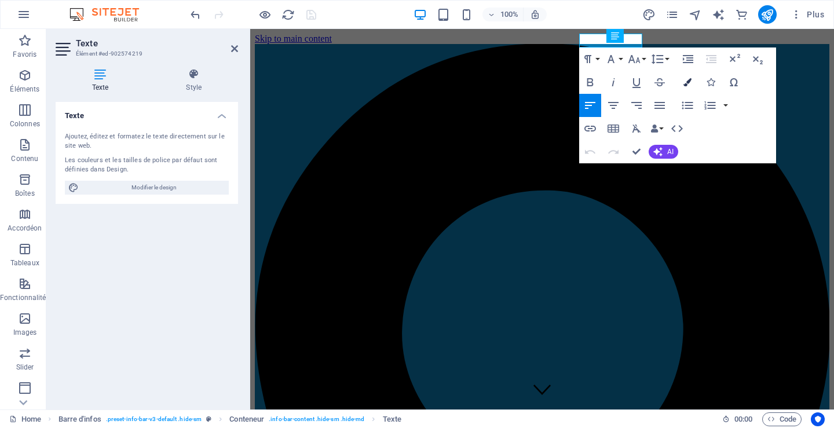
click at [686, 81] on icon "button" at bounding box center [688, 82] width 8 height 8
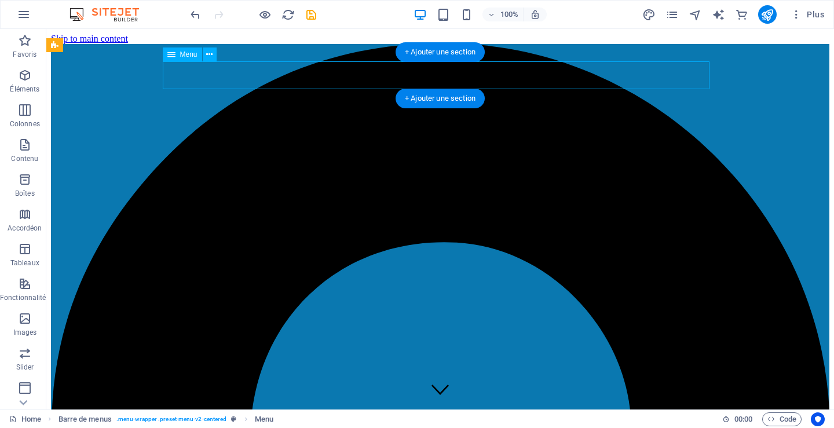
select select
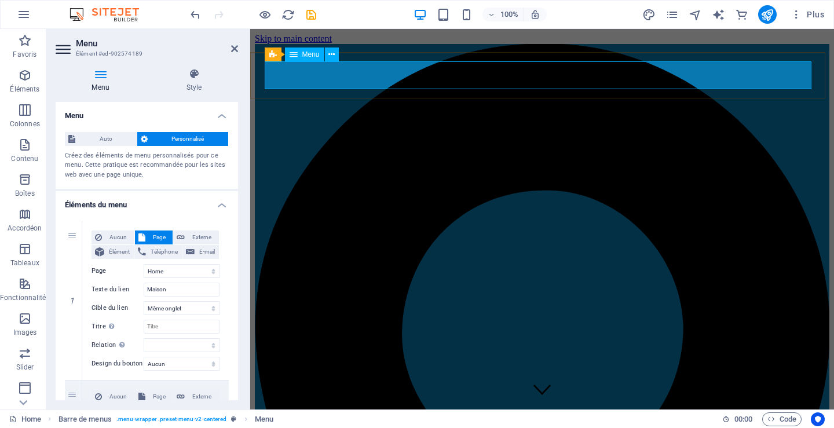
click at [312, 17] on icon "save" at bounding box center [311, 14] width 13 height 13
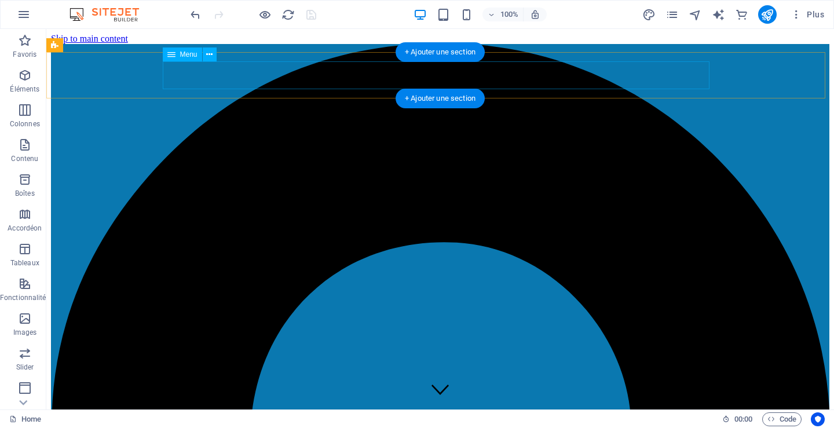
select select
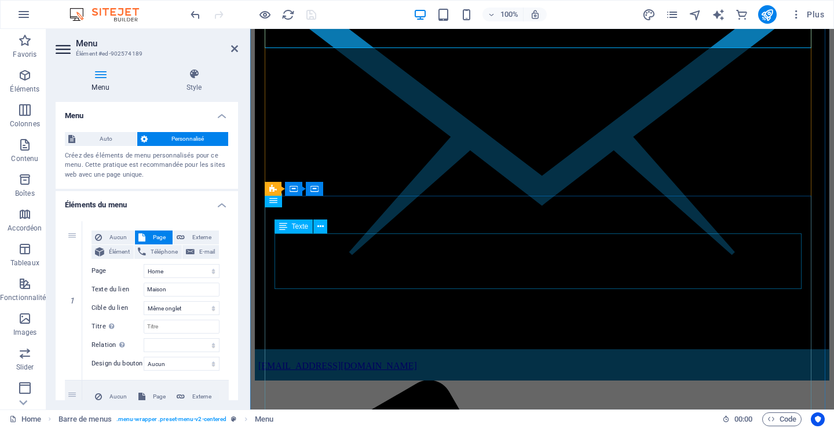
scroll to position [2376, 0]
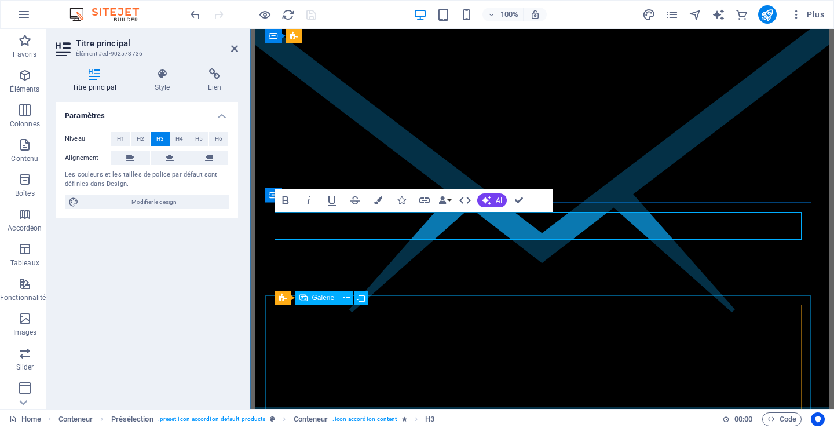
scroll to position [2318, 0]
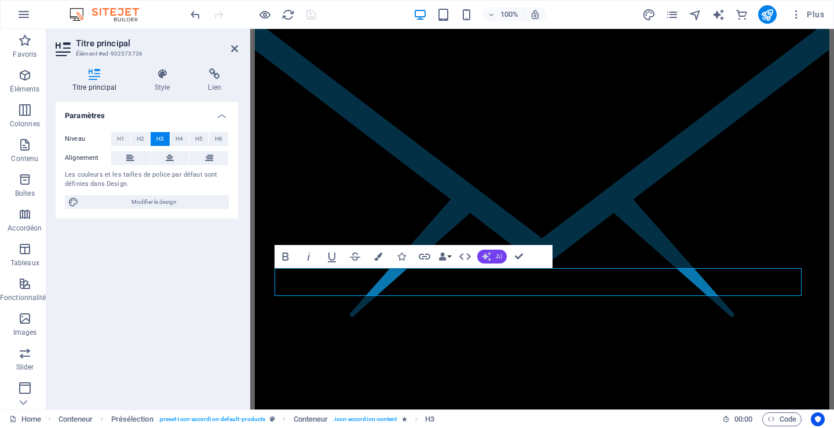
click at [492, 257] on button "AI" at bounding box center [493, 257] width 30 height 14
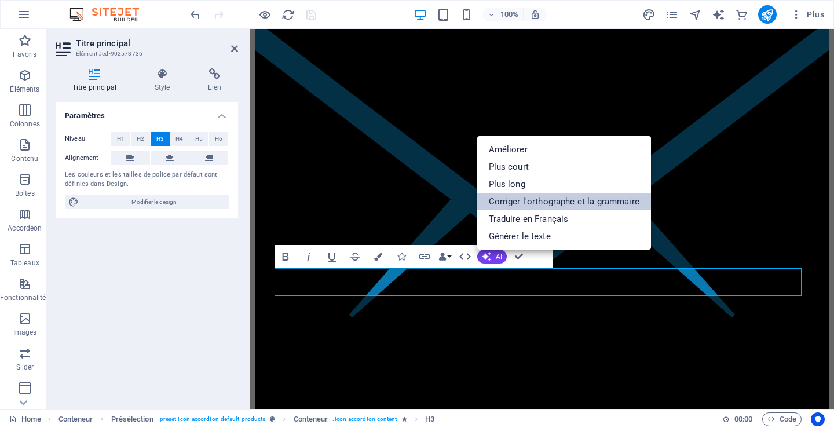
click at [546, 201] on link "Corriger l'orthographe et la grammaire" at bounding box center [565, 201] width 174 height 17
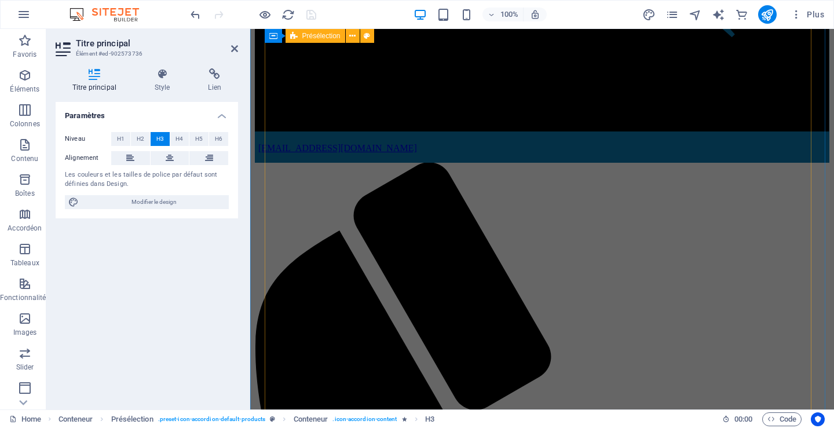
scroll to position [2666, 0]
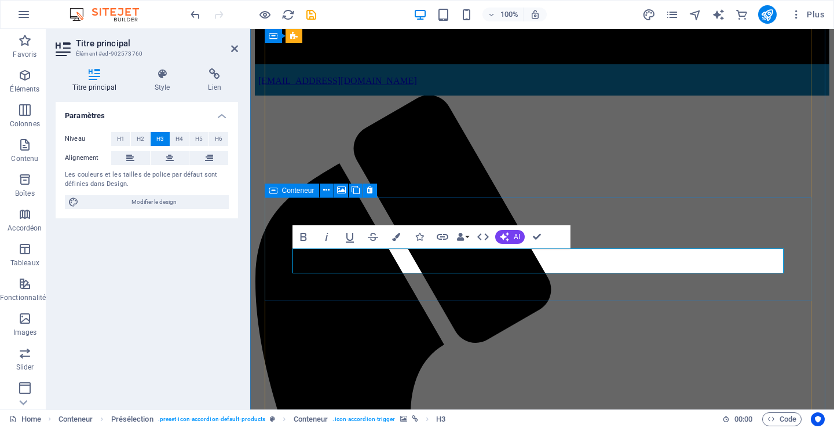
scroll to position [2663, 0]
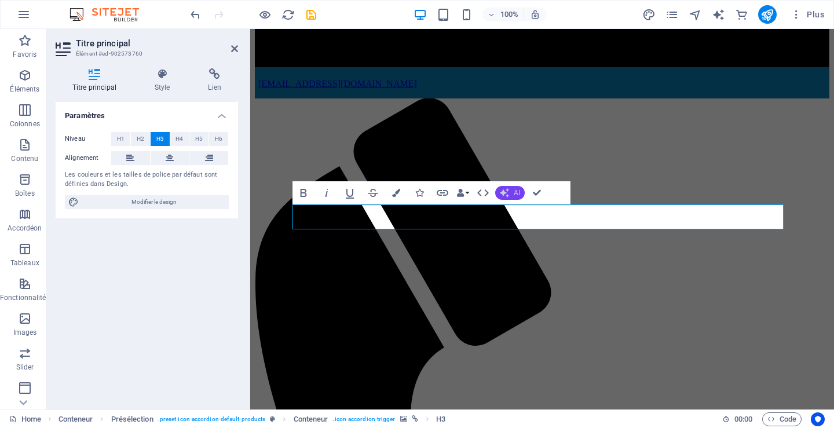
click at [508, 191] on icon "button" at bounding box center [504, 192] width 9 height 9
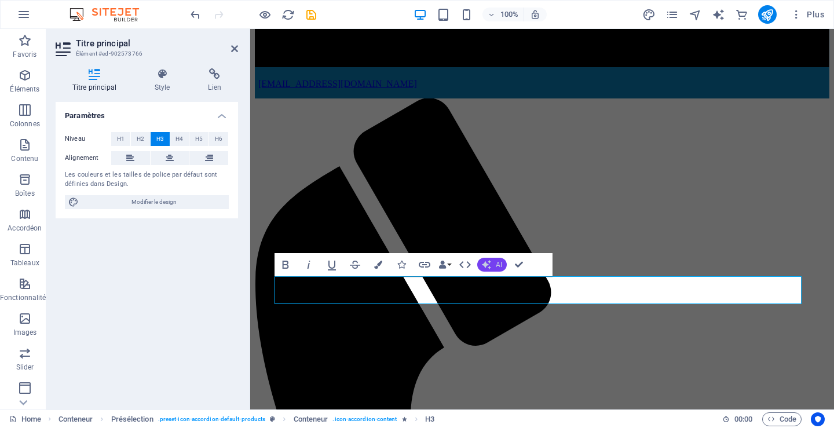
click at [490, 267] on icon "button" at bounding box center [486, 264] width 9 height 9
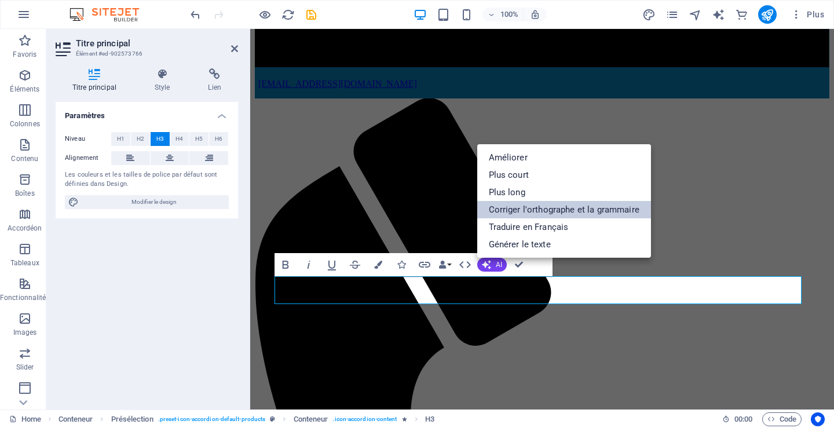
click at [519, 209] on link "Corriger l'orthographe et la grammaire" at bounding box center [565, 209] width 174 height 17
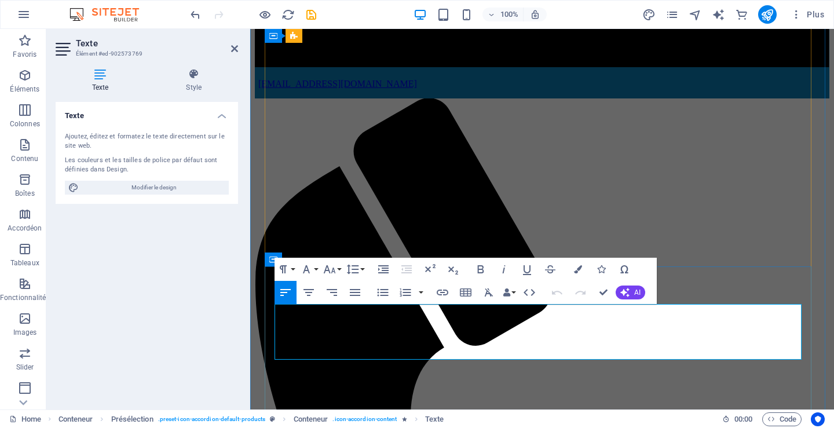
drag, startPoint x: 275, startPoint y: 312, endPoint x: 388, endPoint y: 355, distance: 120.1
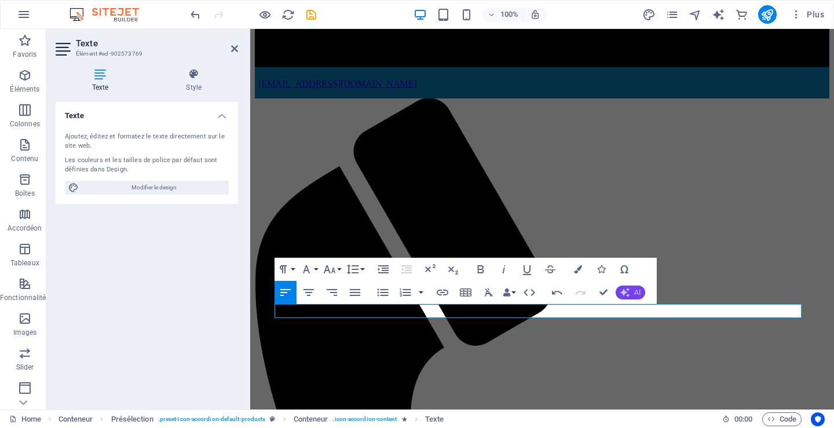
click at [636, 290] on span "AI" at bounding box center [638, 292] width 6 height 7
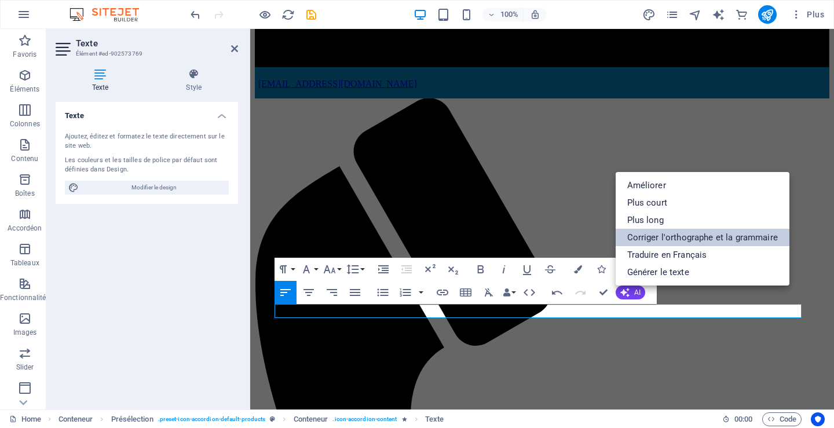
click at [646, 239] on link "Corriger l'orthographe et la grammaire" at bounding box center [703, 237] width 174 height 17
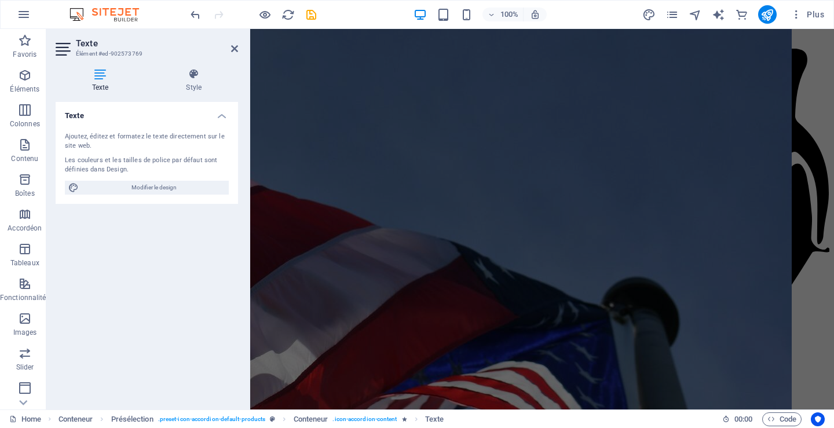
scroll to position [5162, 0]
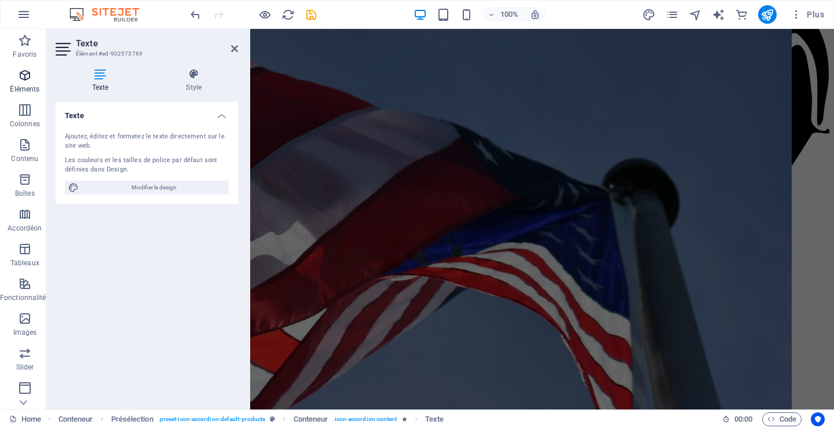
click at [27, 87] on p "Éléments" at bounding box center [25, 89] width 30 height 9
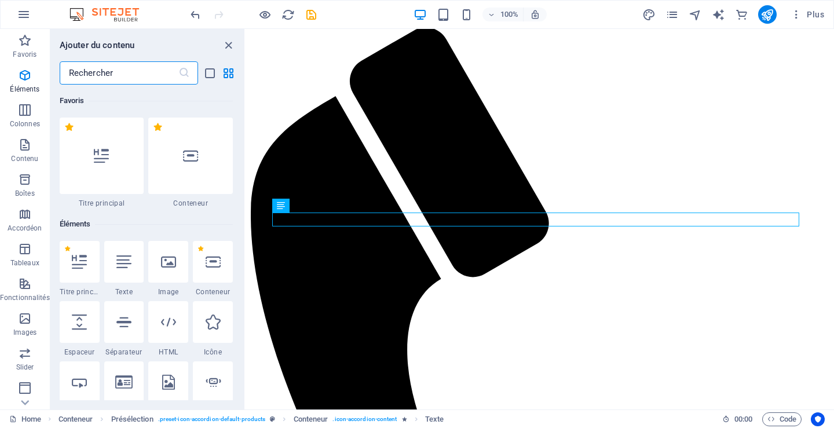
scroll to position [123, 0]
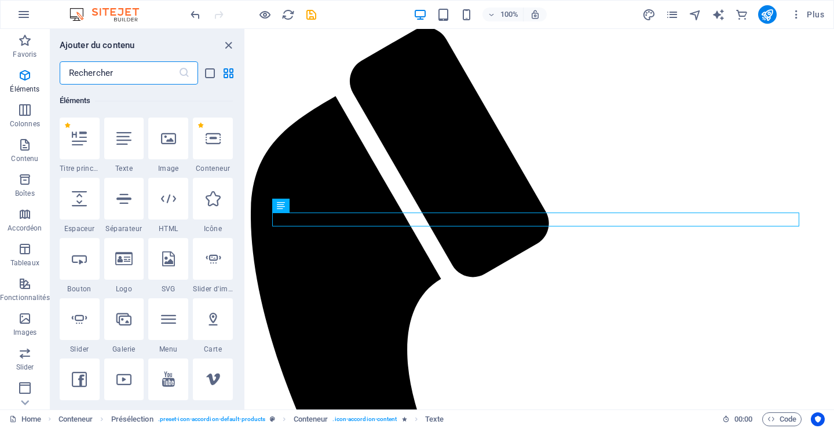
click at [118, 74] on input "text" at bounding box center [119, 72] width 119 height 23
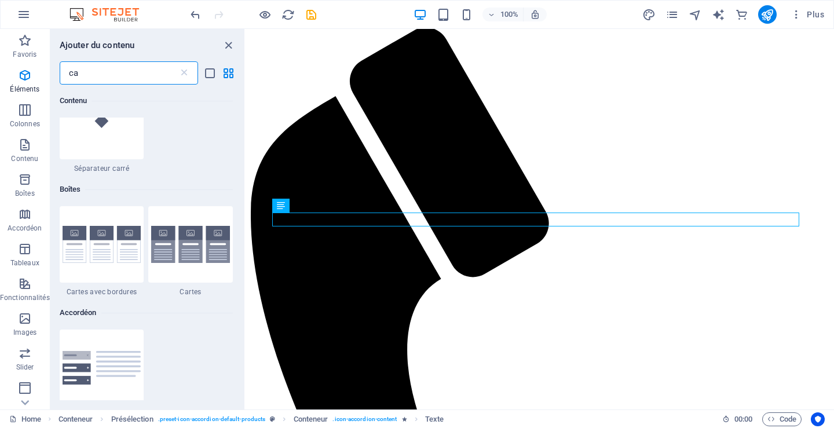
scroll to position [0, 0]
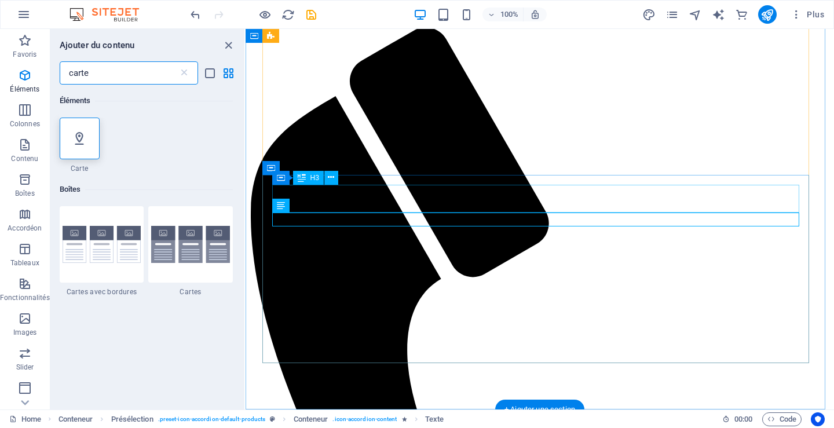
type input "carte"
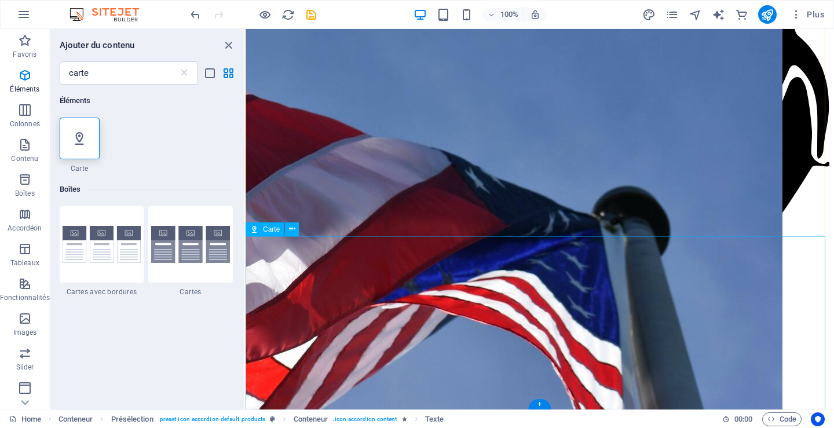
scroll to position [5162, 0]
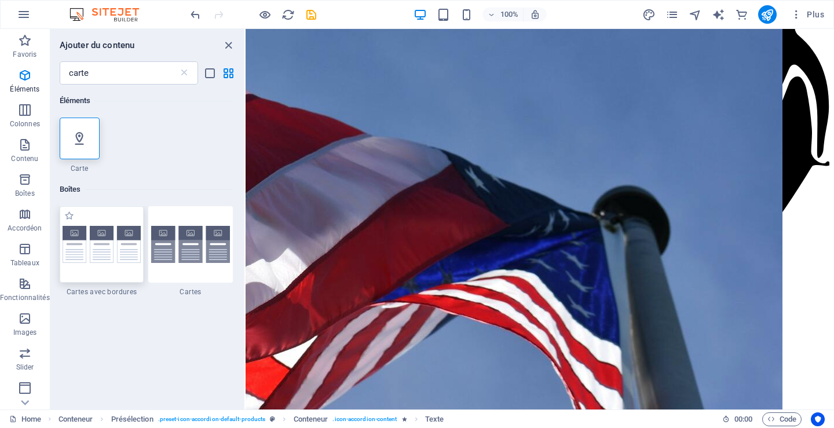
click at [108, 263] on div at bounding box center [102, 244] width 85 height 76
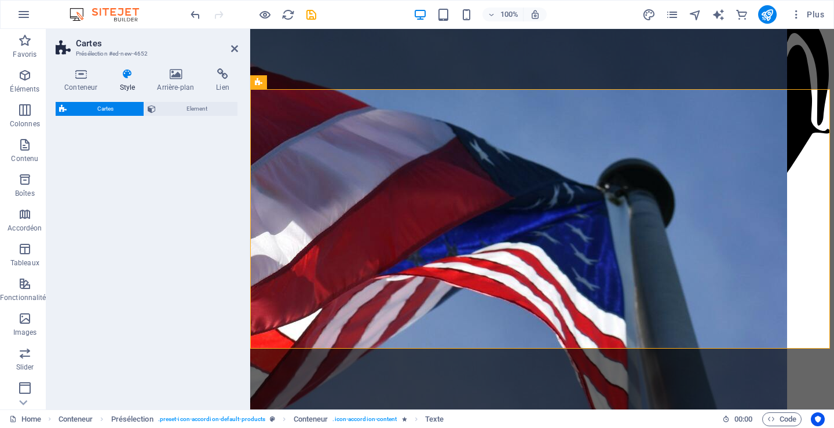
select select "rem"
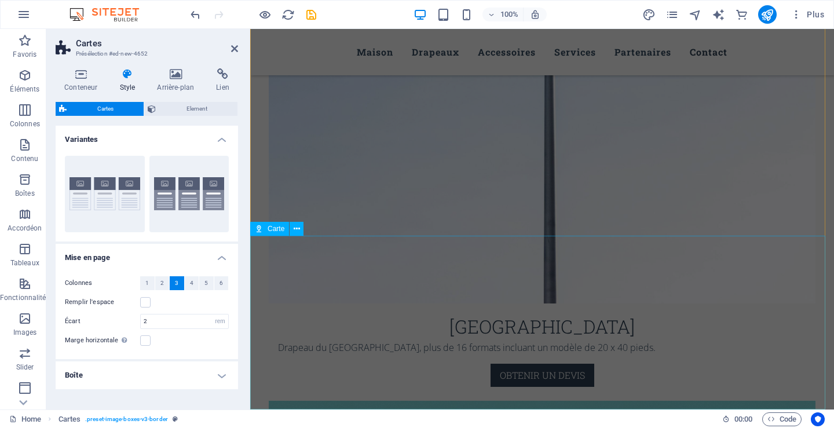
scroll to position [5456, 0]
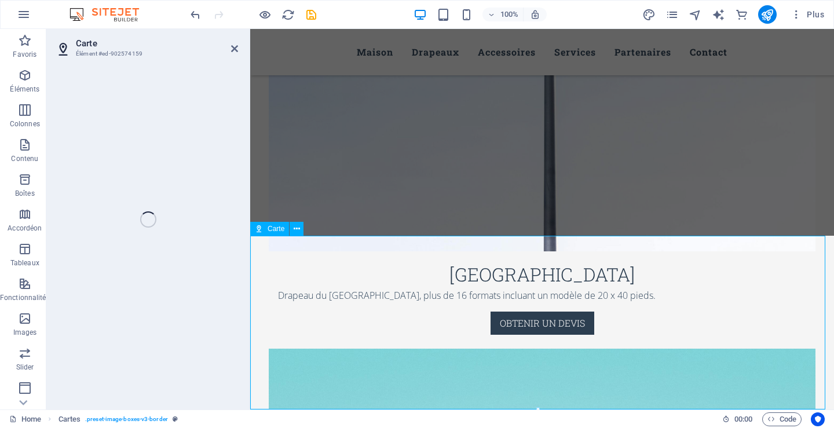
select select "2"
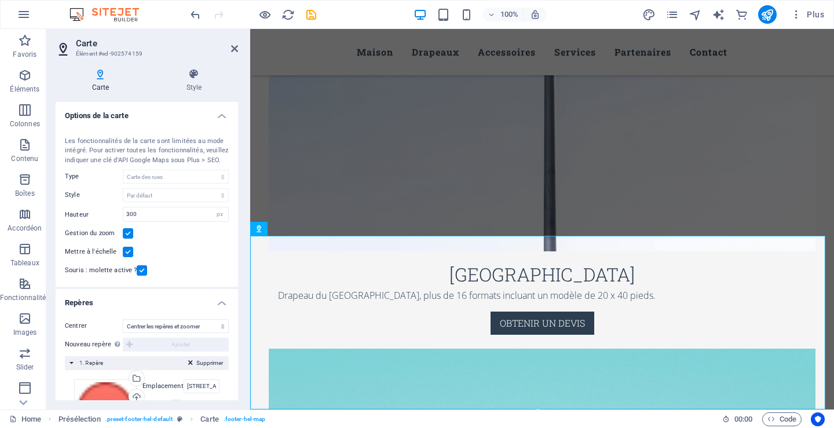
click at [98, 81] on h4 "Carte" at bounding box center [103, 80] width 94 height 24
click at [30, 90] on p "Éléments" at bounding box center [25, 89] width 30 height 9
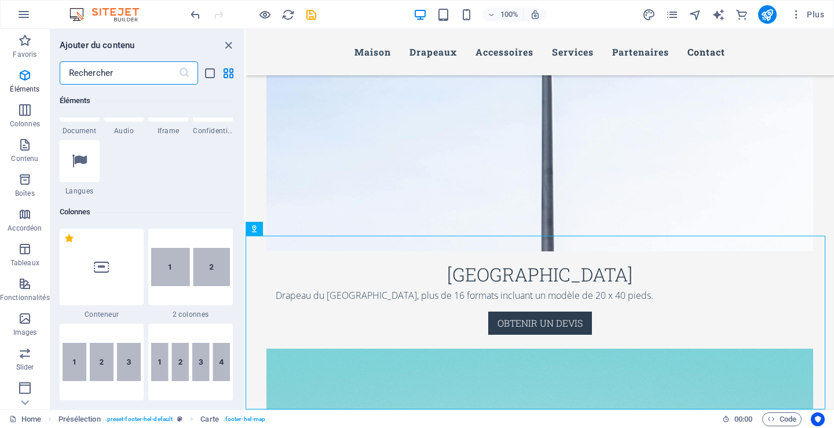
scroll to position [355, 0]
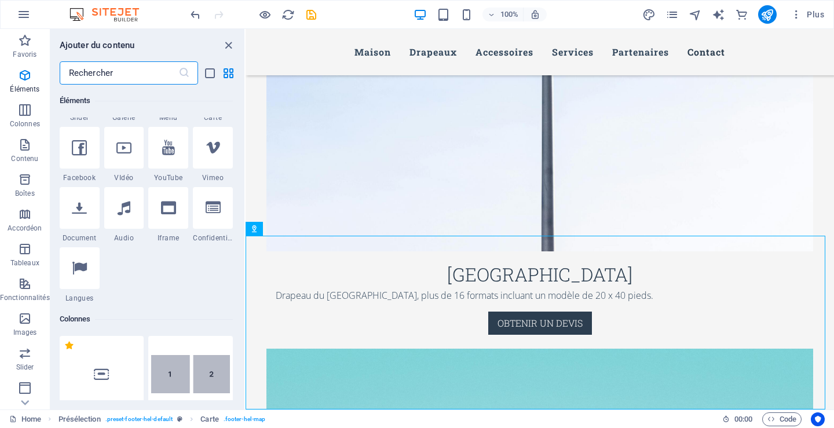
click at [114, 76] on input "text" at bounding box center [119, 72] width 119 height 23
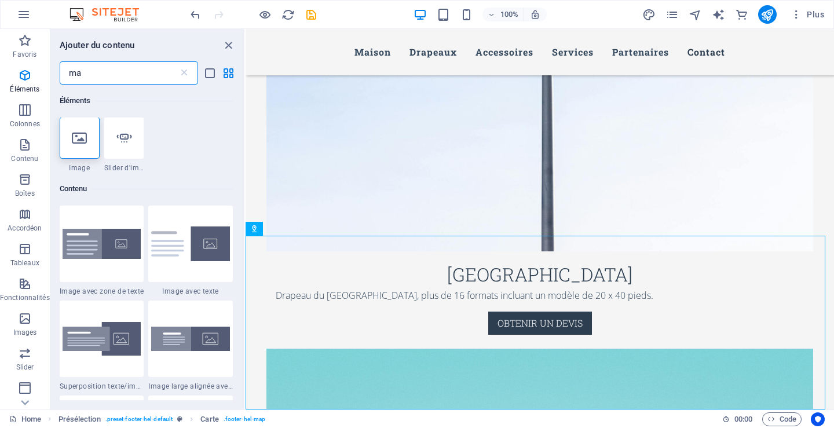
scroll to position [0, 0]
type input "m"
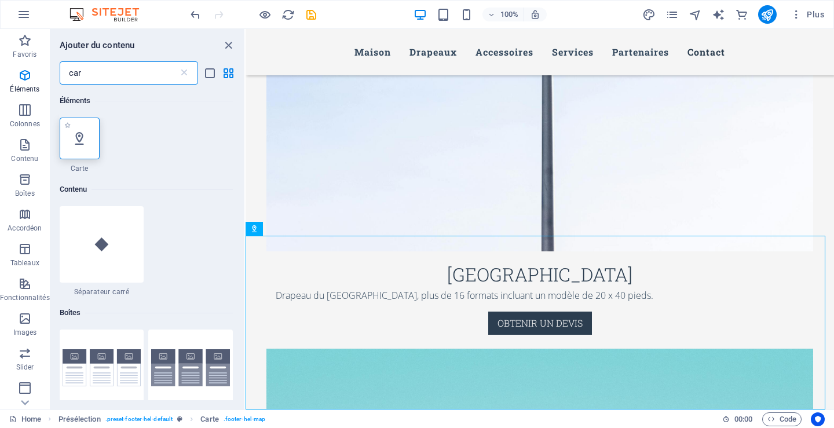
type input "car"
click at [72, 145] on icon at bounding box center [79, 138] width 15 height 15
click at [246, 145] on div "Barre d'infos Menu Barre de menus Bannière Conteneur Bannière Conteneur Contene…" at bounding box center [540, 219] width 589 height 381
select select "1"
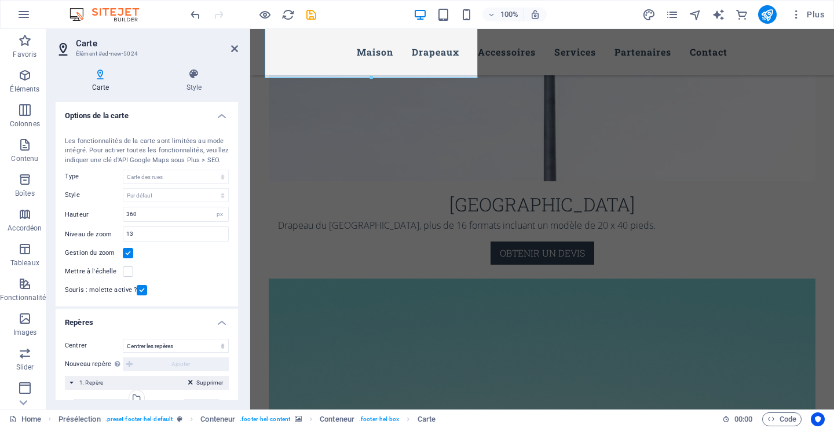
scroll to position [5660, 0]
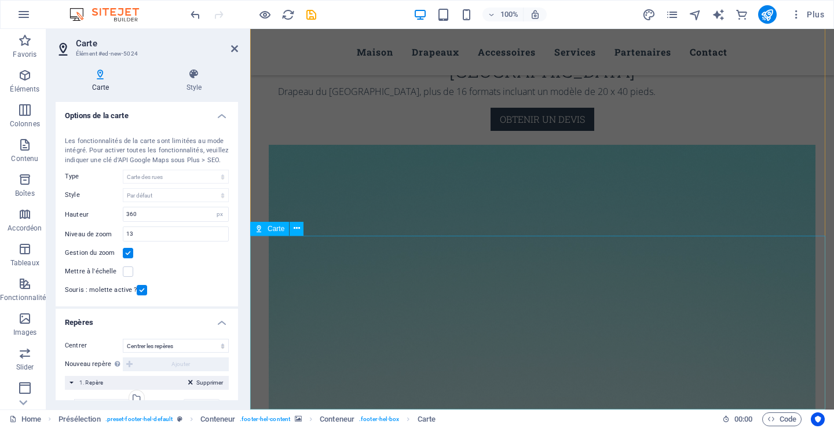
select select "2"
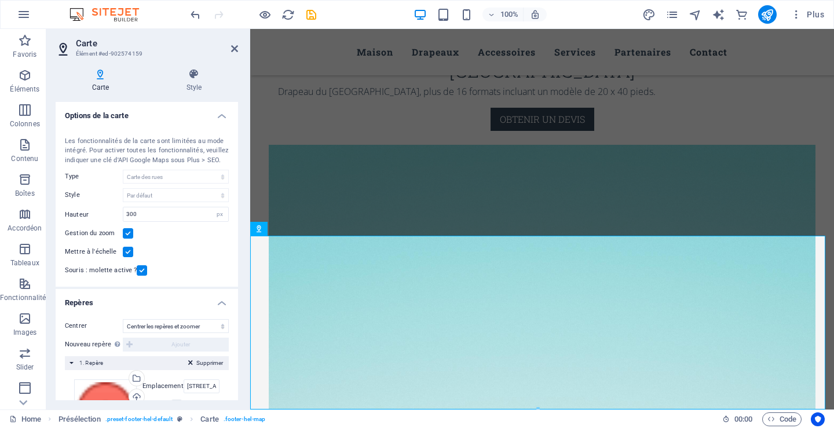
click at [99, 87] on h4 "Carte" at bounding box center [103, 80] width 94 height 24
click at [294, 225] on icon at bounding box center [297, 229] width 6 height 12
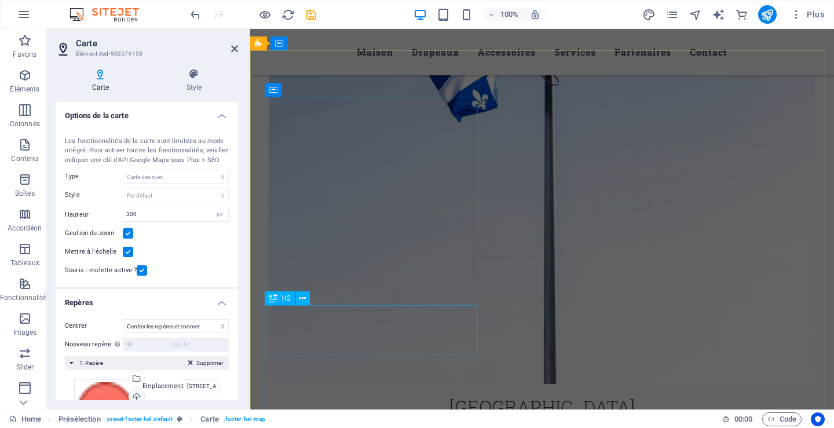
scroll to position [5312, 0]
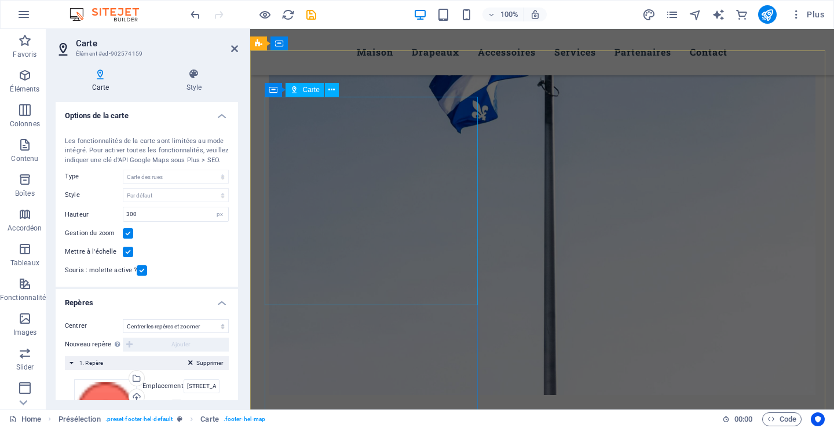
select select "1"
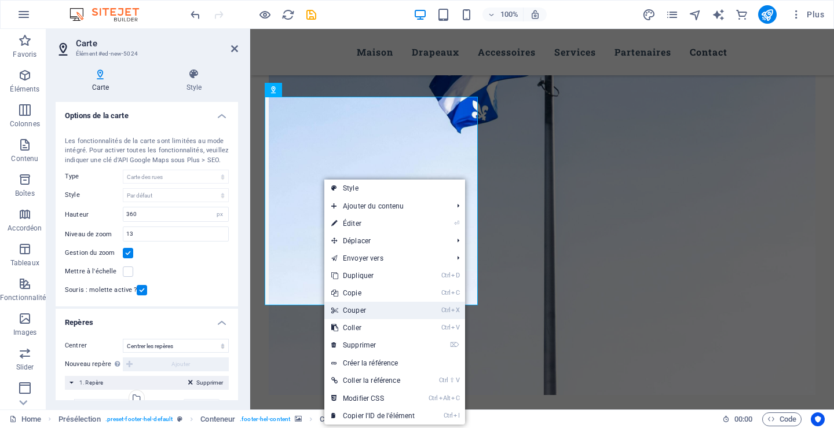
click at [366, 309] on link "Ctrl X Couper" at bounding box center [373, 310] width 97 height 17
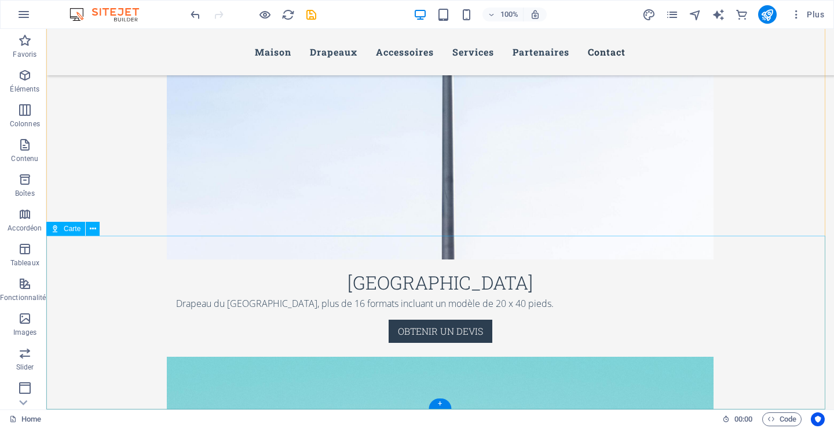
scroll to position [5456, 0]
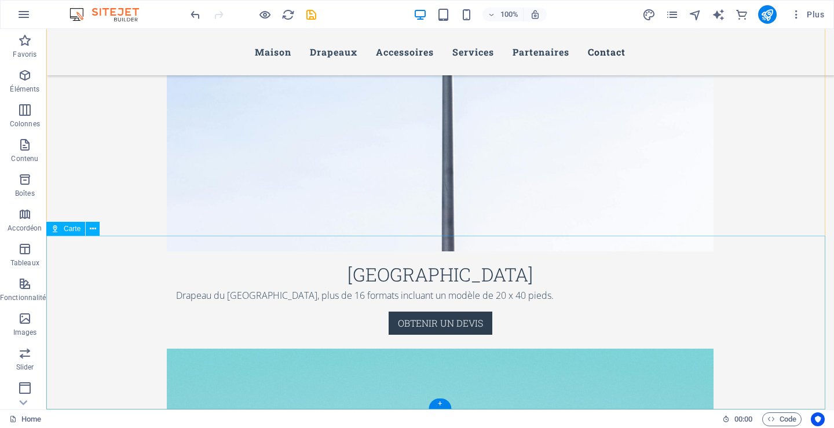
select select "2"
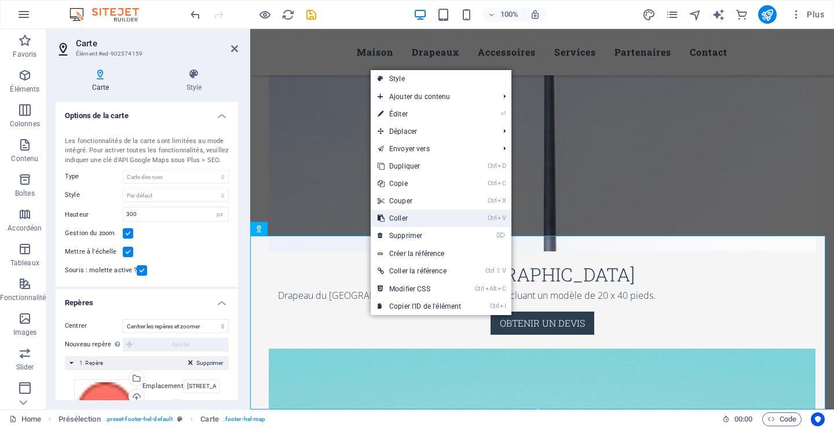
click at [404, 214] on link "Ctrl V Coller" at bounding box center [419, 218] width 97 height 17
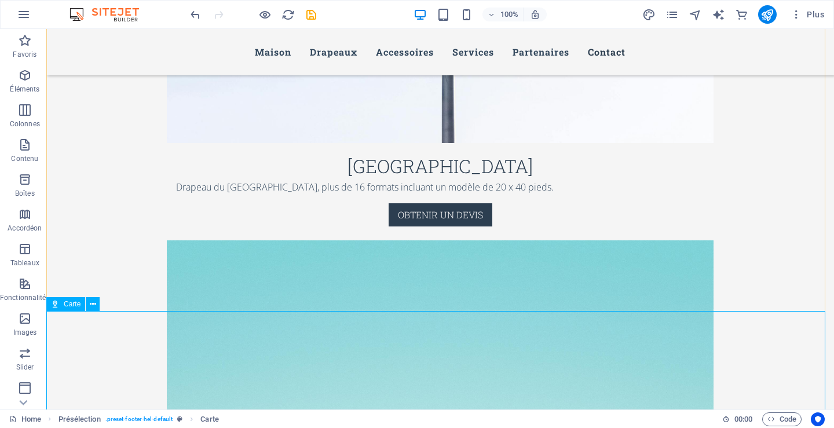
scroll to position [5548, 0]
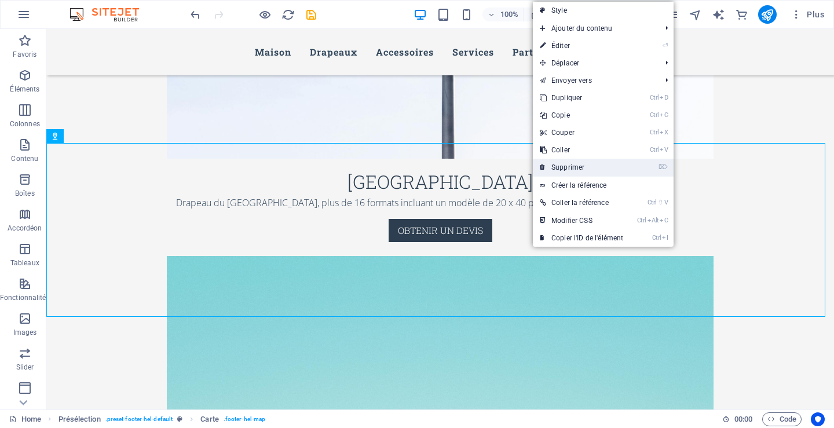
click at [579, 166] on link "⌦ Supprimer" at bounding box center [581, 167] width 97 height 17
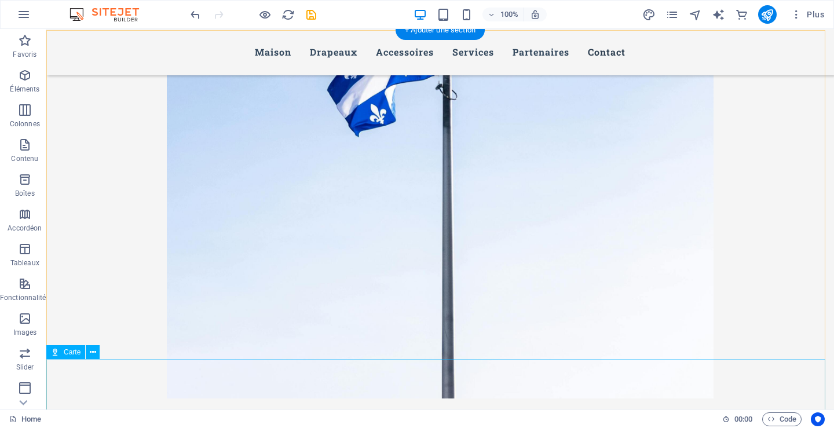
scroll to position [5201, 0]
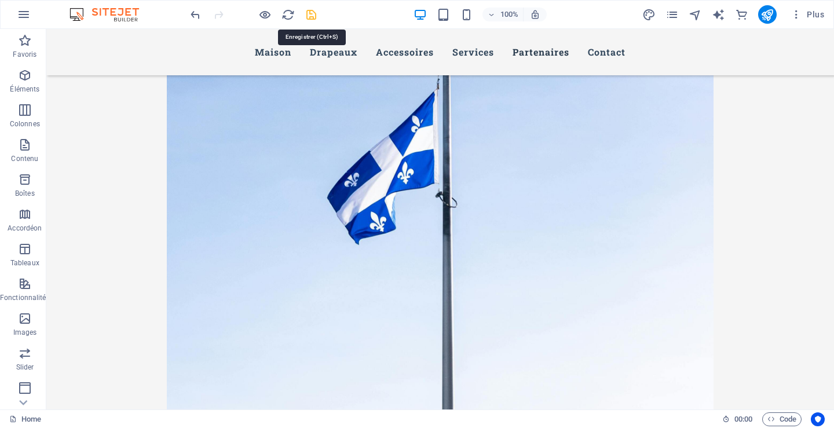
click at [312, 15] on icon "save" at bounding box center [311, 14] width 13 height 13
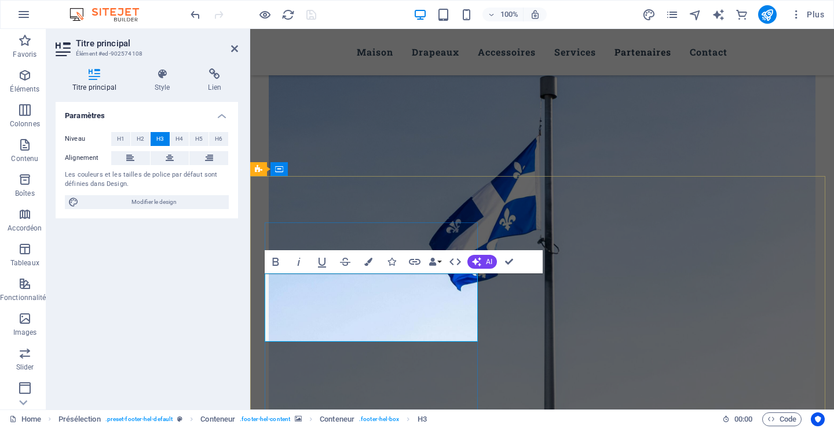
scroll to position [5143, 0]
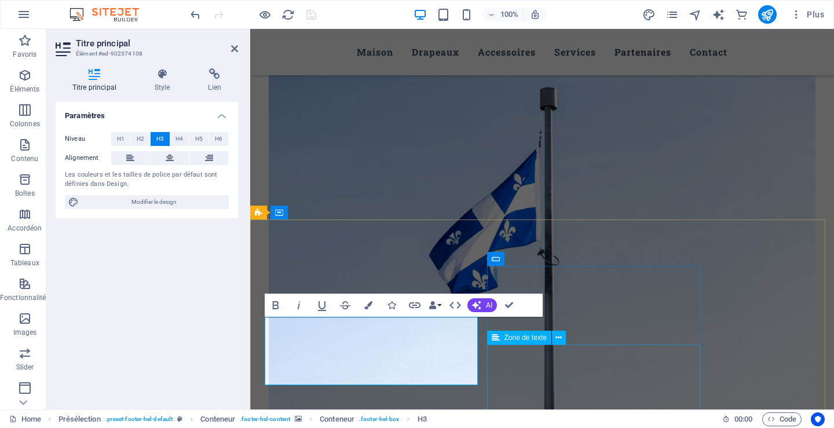
click div
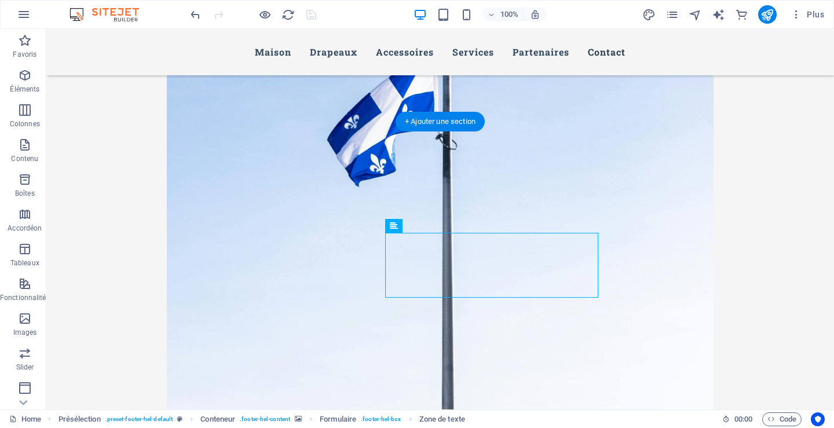
scroll to position [5316, 0]
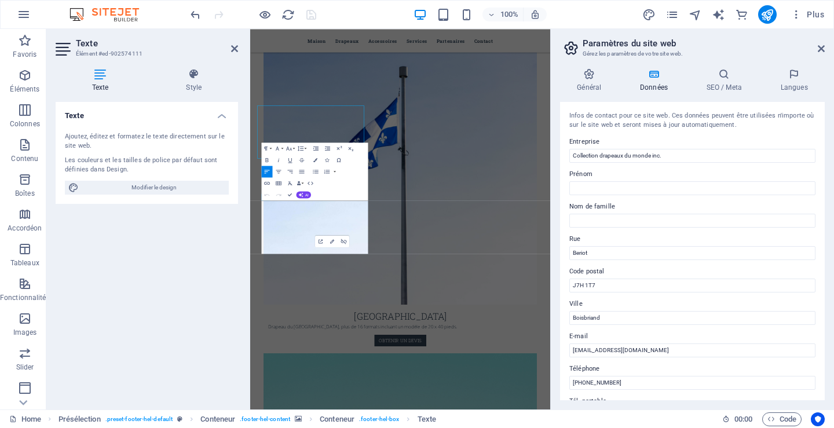
scroll to position [5300, 0]
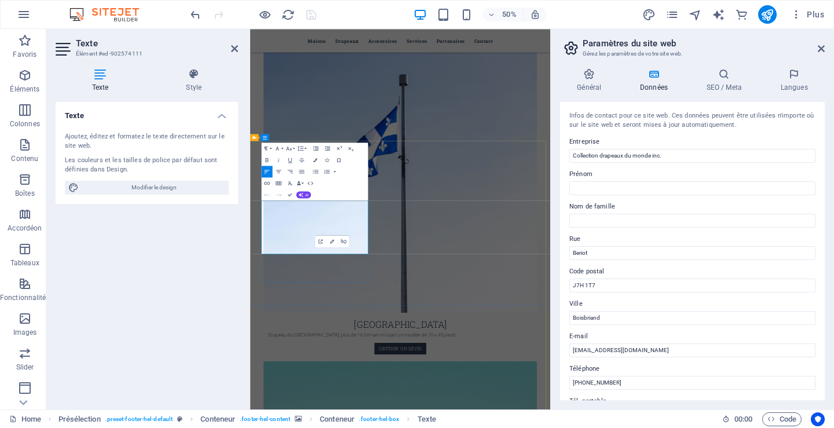
drag, startPoint x: 352, startPoint y: 453, endPoint x: 551, endPoint y: 271, distance: 269.5
click at [653, 351] on input "[EMAIL_ADDRESS][DOMAIN_NAME]" at bounding box center [693, 351] width 246 height 14
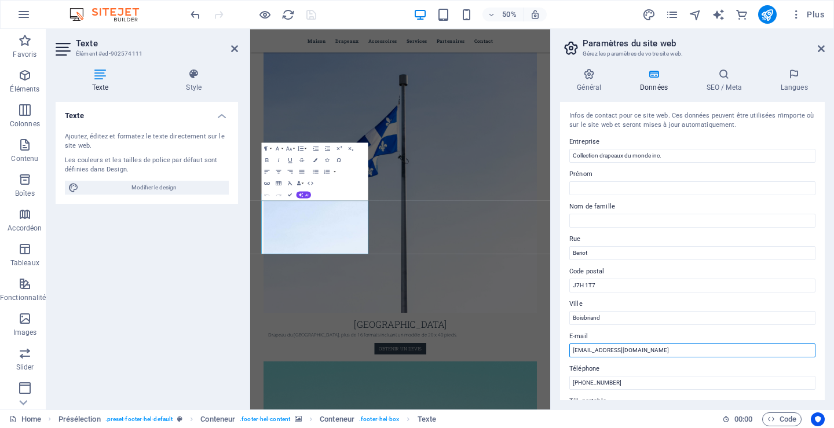
click at [573, 351] on input "[EMAIL_ADDRESS][DOMAIN_NAME]" at bounding box center [693, 351] width 246 height 14
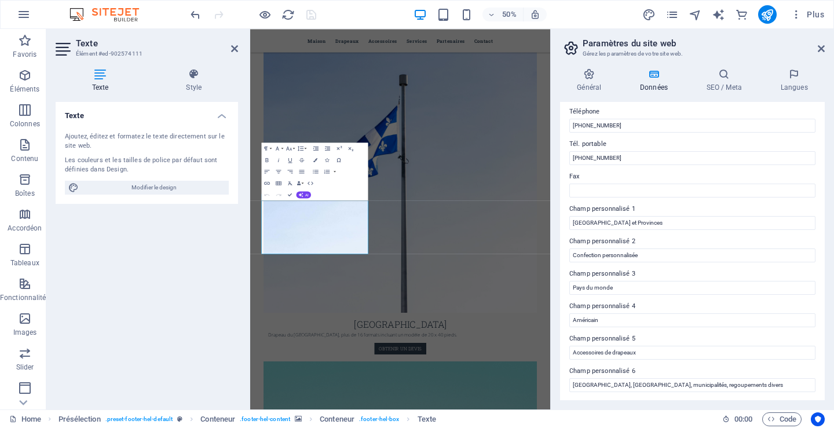
scroll to position [258, 0]
drag, startPoint x: 289, startPoint y: 15, endPoint x: 508, endPoint y: 35, distance: 220.0
click at [289, 15] on icon "reload" at bounding box center [288, 14] width 13 height 13
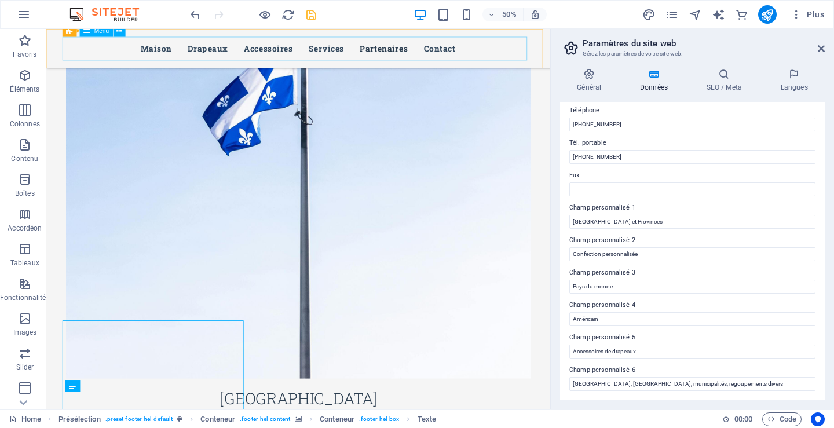
scroll to position [5143, 0]
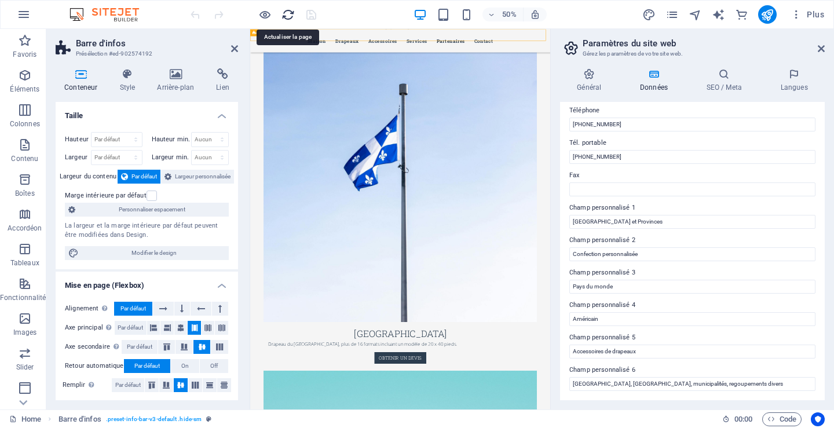
click at [288, 11] on icon "reload" at bounding box center [288, 14] width 13 height 13
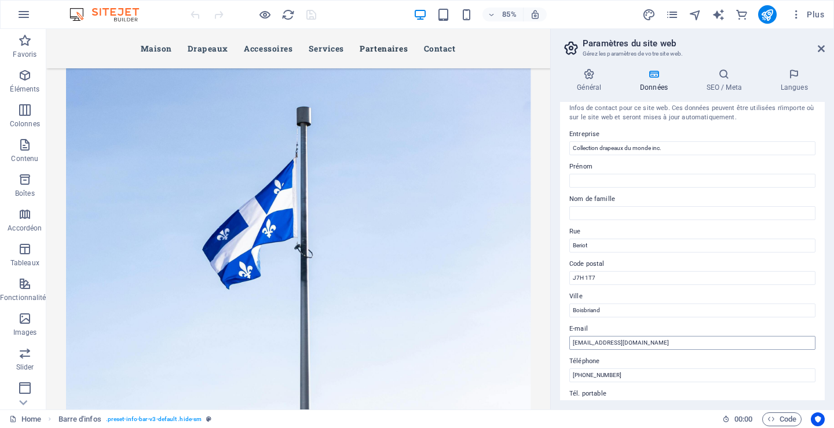
scroll to position [0, 0]
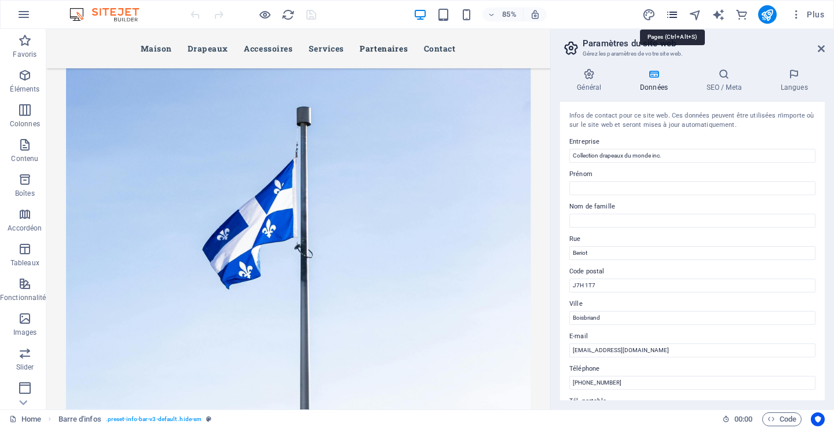
click at [675, 17] on icon "pages" at bounding box center [672, 14] width 13 height 13
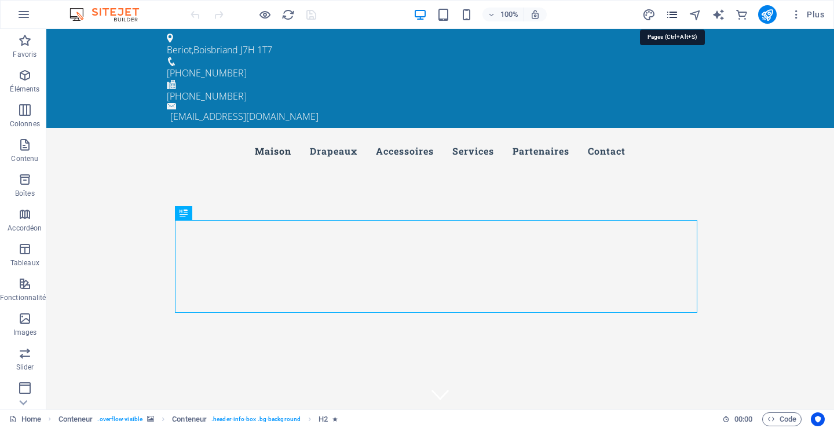
click at [675, 13] on icon "pages" at bounding box center [672, 14] width 13 height 13
click at [676, 14] on icon "pages" at bounding box center [672, 14] width 13 height 13
click at [672, 15] on icon "pages" at bounding box center [672, 14] width 13 height 13
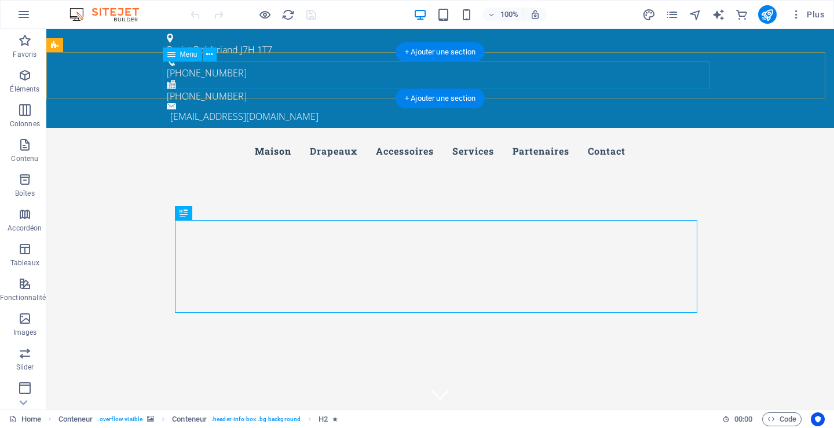
click at [274, 137] on nav "Maison Drapeaux Accessoires Services Partenaires Contact" at bounding box center [440, 151] width 547 height 28
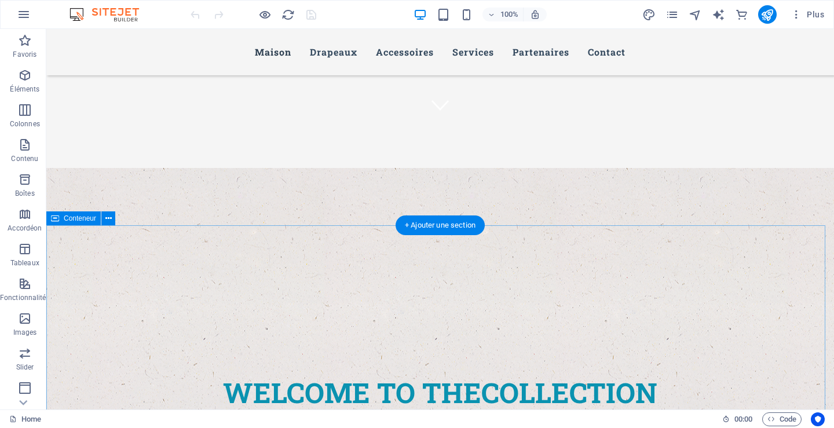
scroll to position [116, 0]
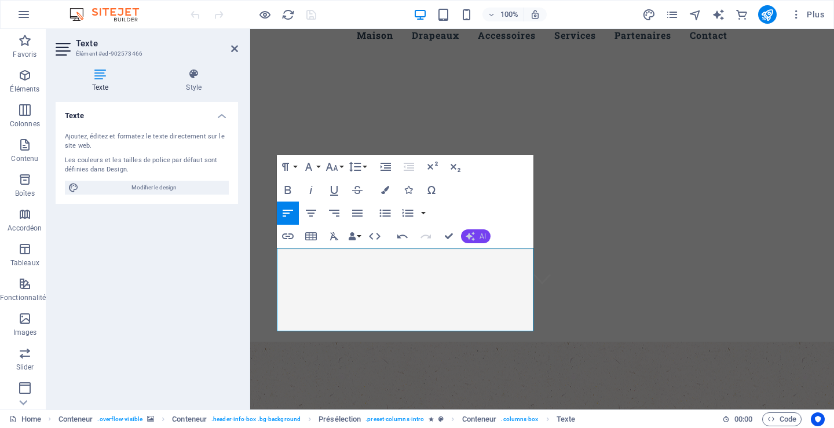
click at [470, 234] on icon "button" at bounding box center [470, 236] width 9 height 9
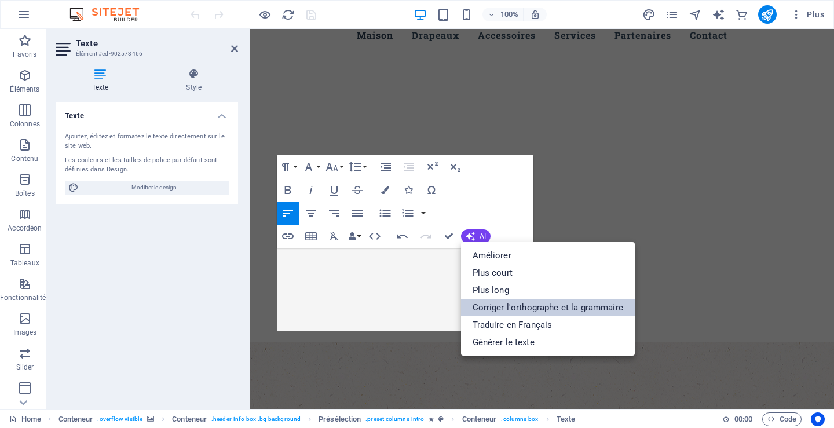
click at [494, 308] on link "Corriger l'orthographe et la grammaire" at bounding box center [548, 307] width 174 height 17
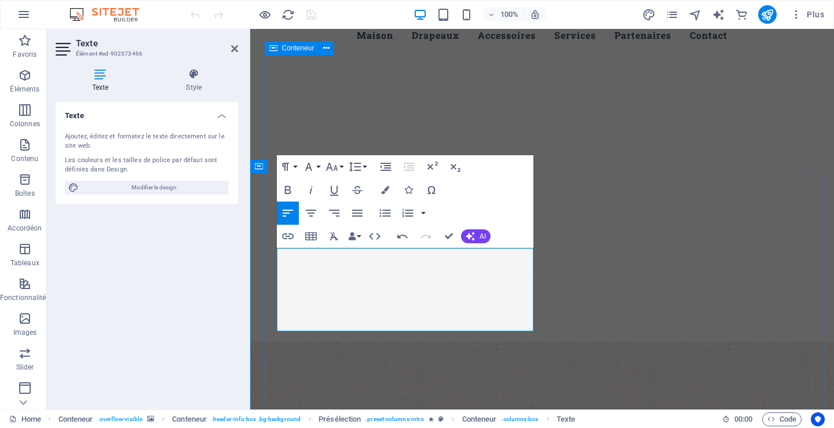
drag, startPoint x: 380, startPoint y: 325, endPoint x: 275, endPoint y: 320, distance: 105.6
click at [287, 236] on icon "button" at bounding box center [288, 237] width 12 height 6
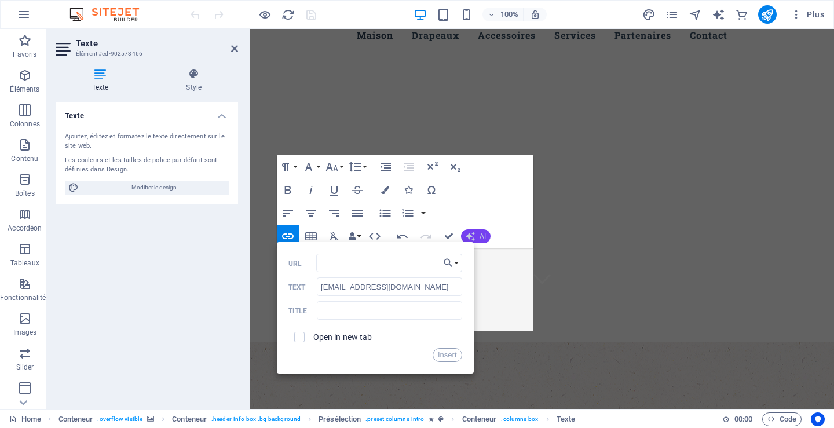
click at [469, 235] on icon "button" at bounding box center [470, 236] width 9 height 9
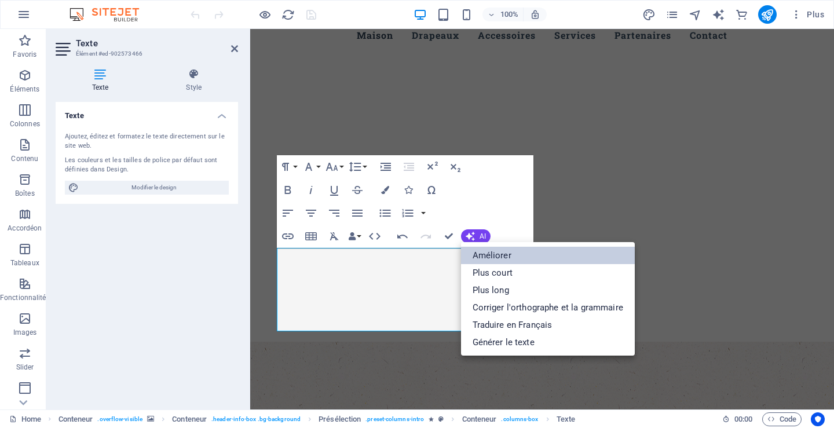
click at [496, 256] on link "Améliorer" at bounding box center [548, 255] width 174 height 17
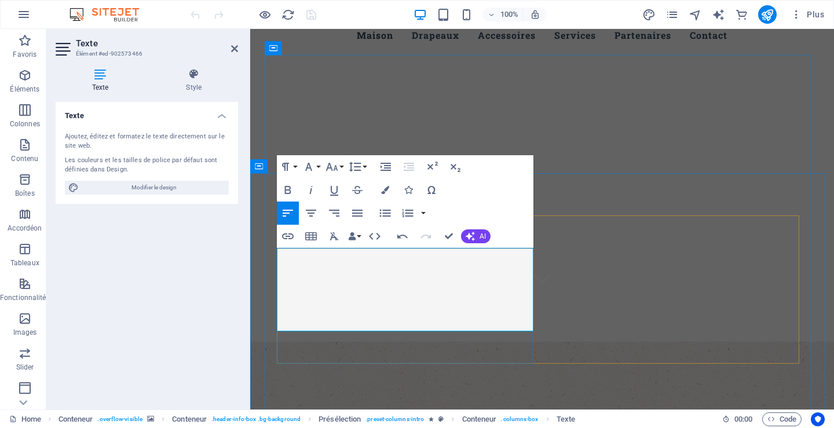
drag, startPoint x: 278, startPoint y: 258, endPoint x: 422, endPoint y: 331, distance: 162.2
click at [375, 236] on icon "button" at bounding box center [375, 236] width 14 height 14
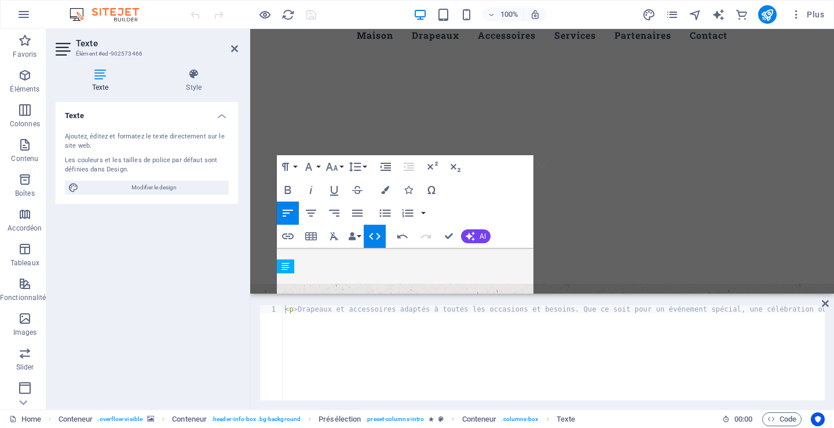
scroll to position [58, 0]
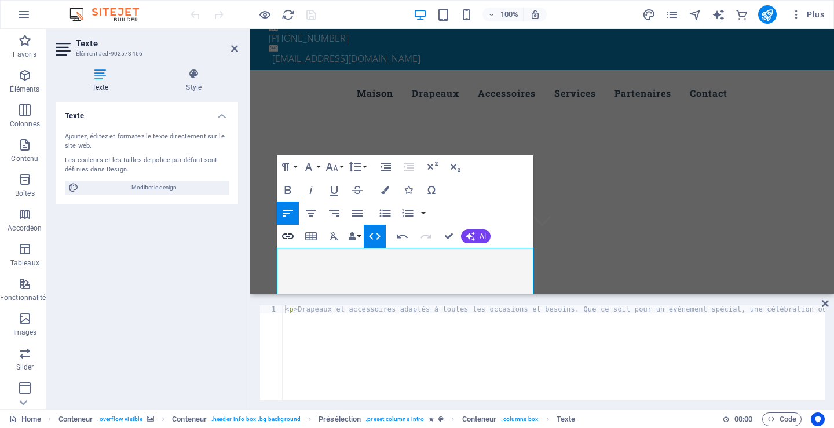
type input "Drapeaux et accessoires adaptés à toutes les occasions et besoins. Que ce soit …"
click at [289, 235] on icon "button" at bounding box center [288, 237] width 12 height 6
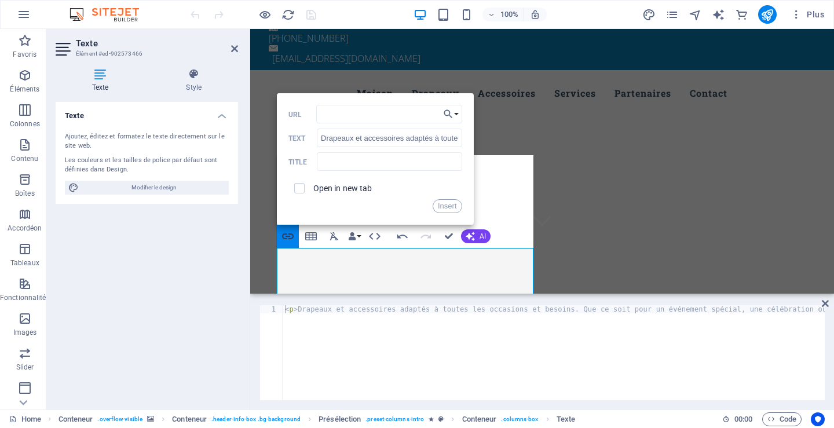
click at [289, 235] on icon "button" at bounding box center [288, 237] width 12 height 6
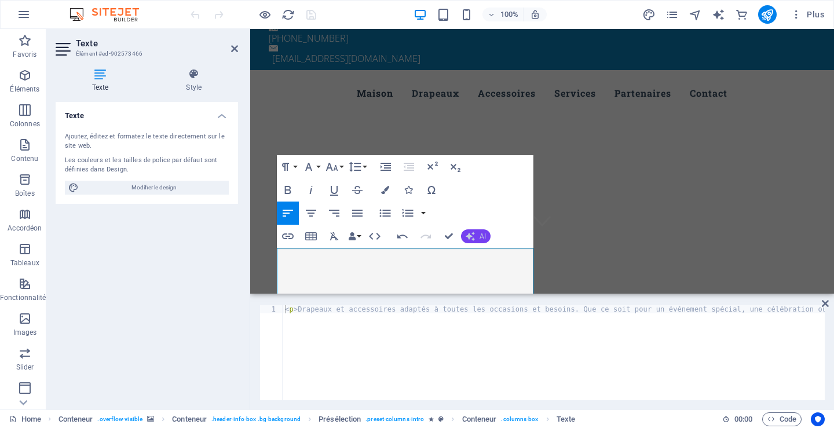
click at [480, 238] on span "AI" at bounding box center [483, 236] width 6 height 7
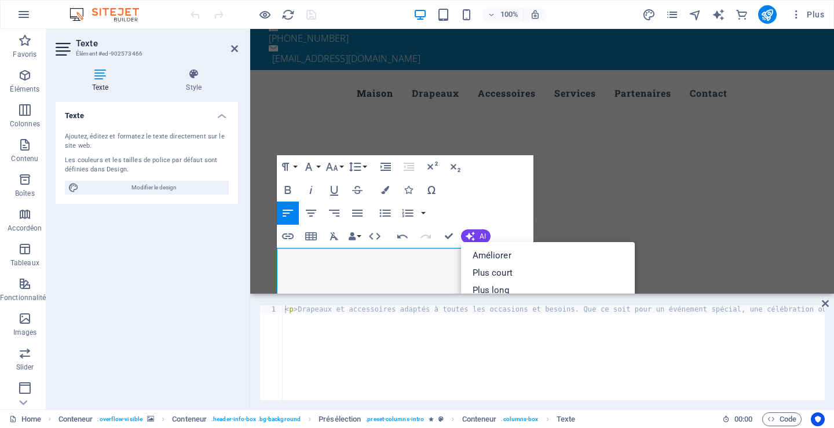
type textarea "<p>Drapeaux et accessoires adaptés à toutes les occasions et besoins. Que ce so…"
click at [527, 334] on div "< p > Drapeaux et accessoires adaptés à toutes les occasions et besoins. Que ce…" at bounding box center [207, 359] width 1235 height 109
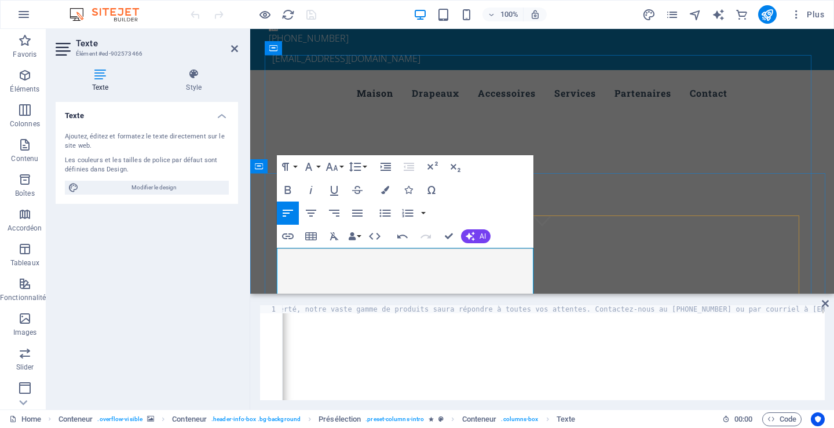
click at [420, 367] on div "< p > Drapeaux et accessoires adaptés à toutes les occasions et besoins. Que ce…" at bounding box center [207, 359] width 1235 height 109
click at [195, 79] on icon at bounding box center [194, 74] width 89 height 12
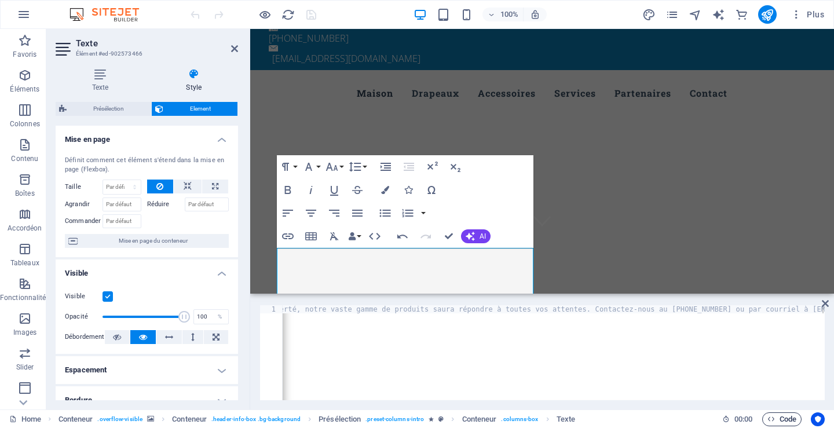
click at [782, 417] on span "Code" at bounding box center [782, 420] width 29 height 14
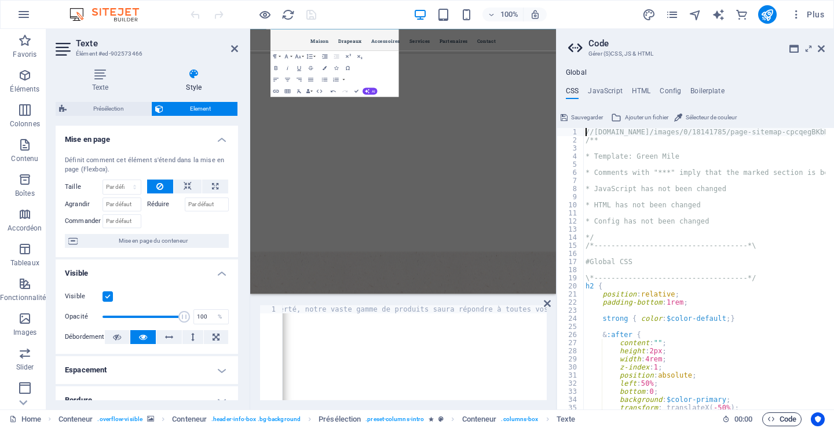
scroll to position [404, 0]
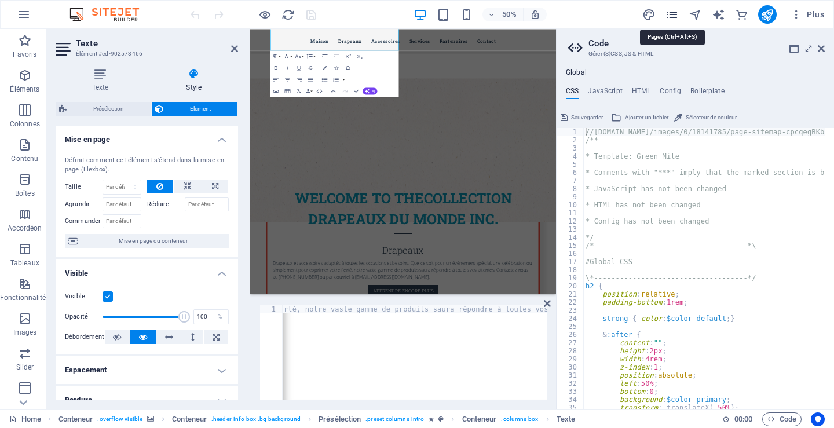
click at [672, 16] on icon "pages" at bounding box center [672, 14] width 13 height 13
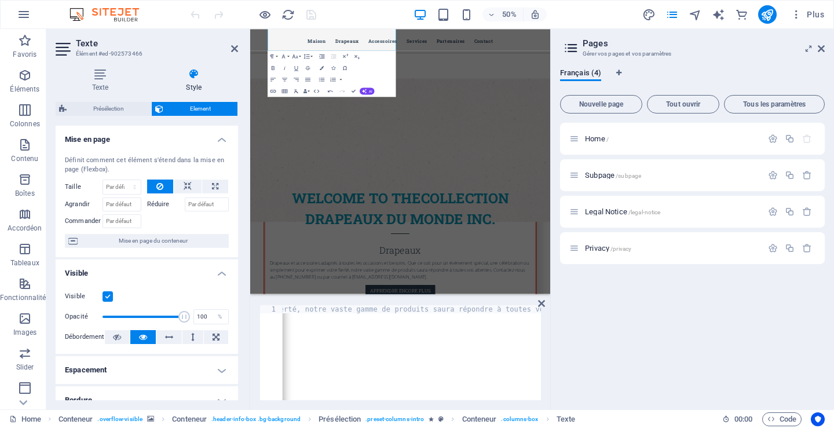
click at [627, 274] on div "Home / Subpage /subpage Legal Notice /legal-notice Privacy /privacy" at bounding box center [692, 262] width 265 height 278
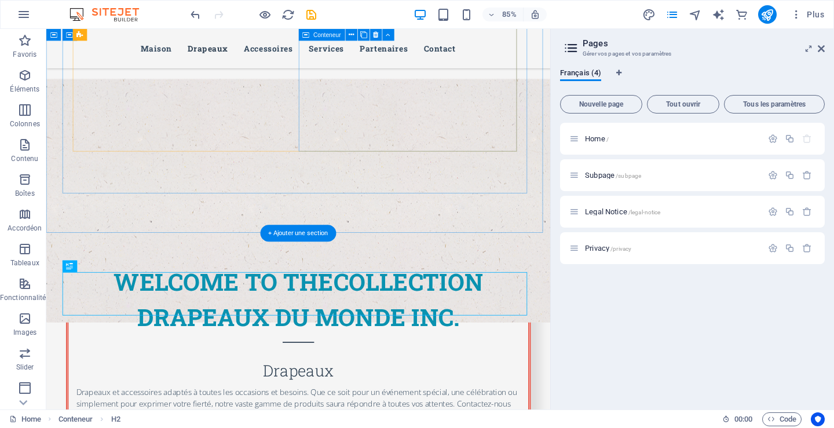
scroll to position [428, 0]
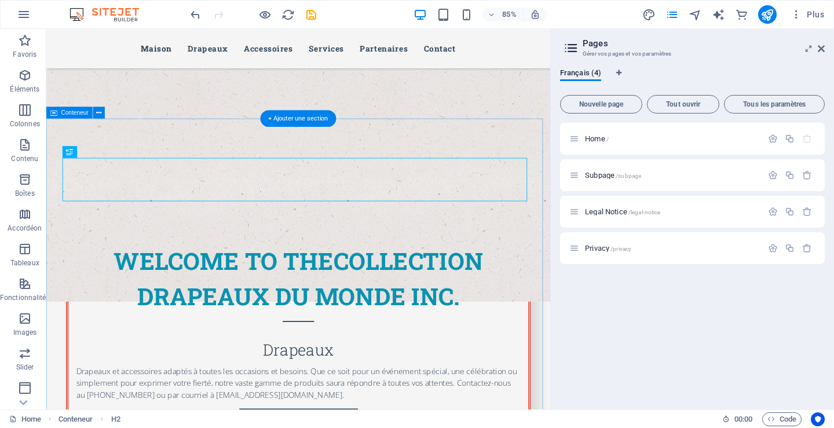
scroll to position [254, 0]
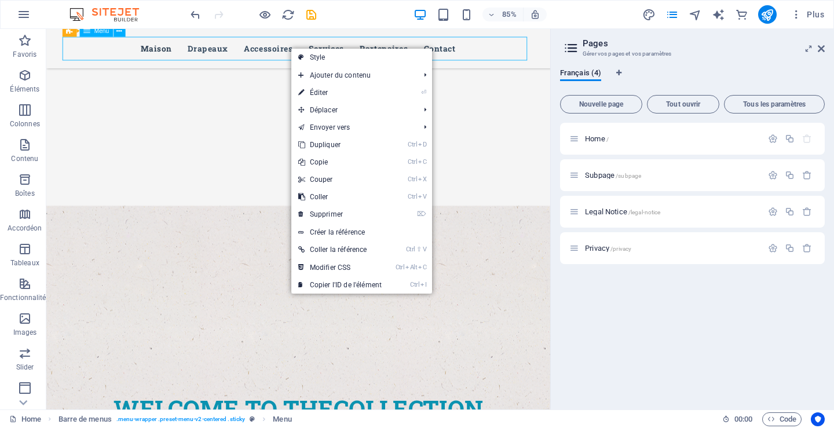
click at [308, 49] on nav "Maison Drapeaux Accessoires Services Partenaires Contact" at bounding box center [343, 52] width 547 height 28
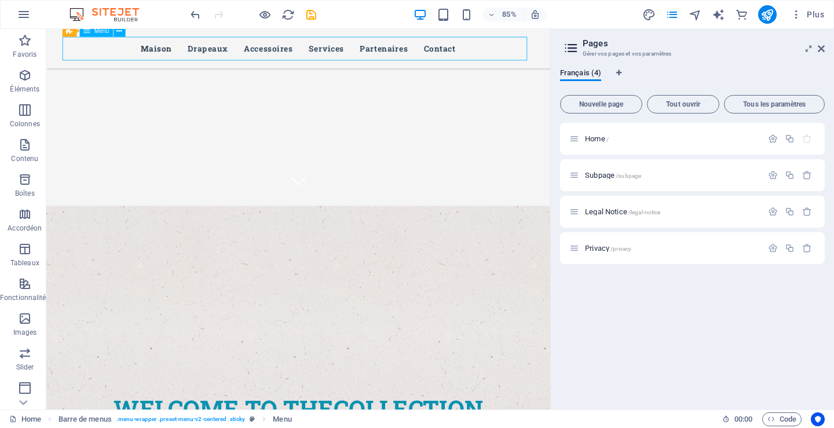
click at [308, 49] on nav "Maison Drapeaux Accessoires Services Partenaires Contact" at bounding box center [343, 52] width 547 height 28
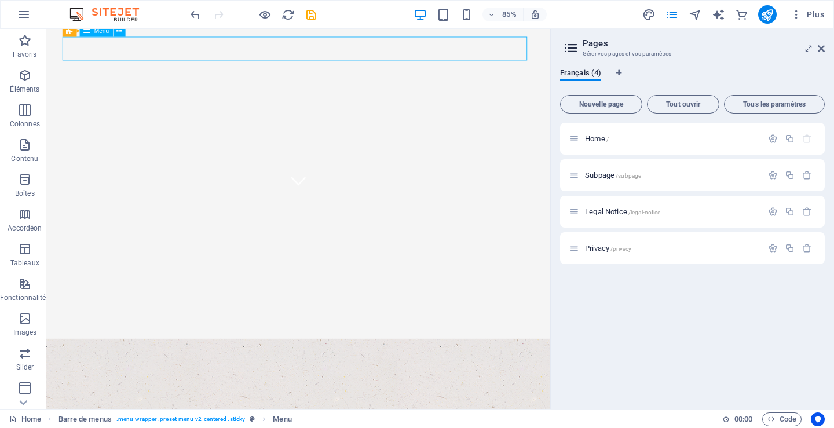
select select
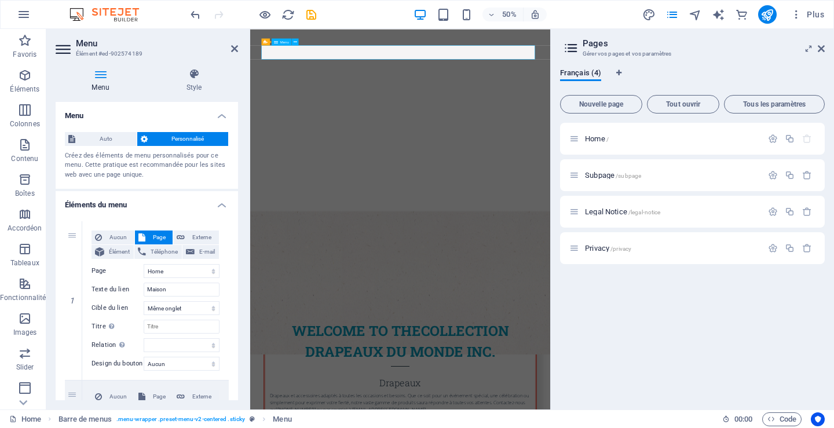
scroll to position [0, 0]
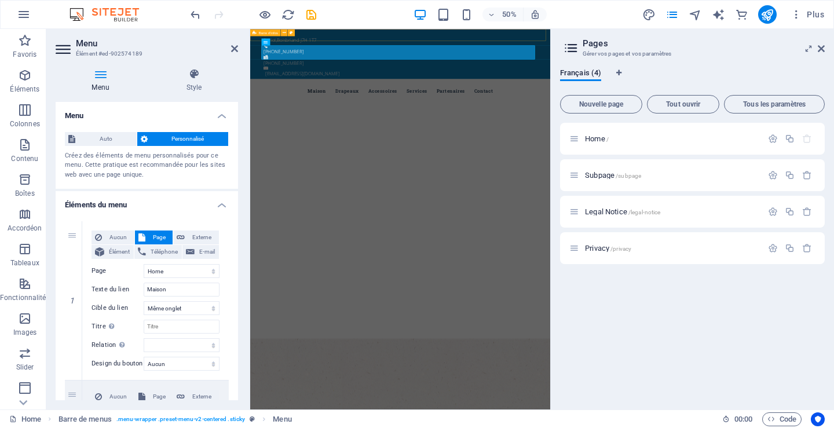
click at [552, 38] on div "Beriot , Boisbriand J7H 1T7 [PHONE_NUMBER] [PHONE_NUMBER] [EMAIL_ADDRESS][DOMAI…" at bounding box center [550, 78] width 600 height 99
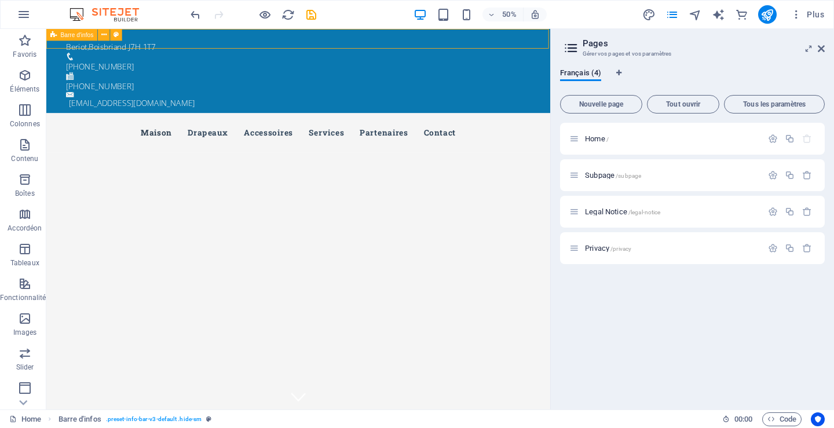
click at [463, 34] on div "Beriot , Boisbriand J7H 1T7 [PHONE_NUMBER] [PHONE_NUMBER] [EMAIL_ADDRESS][DOMAI…" at bounding box center [342, 78] width 593 height 99
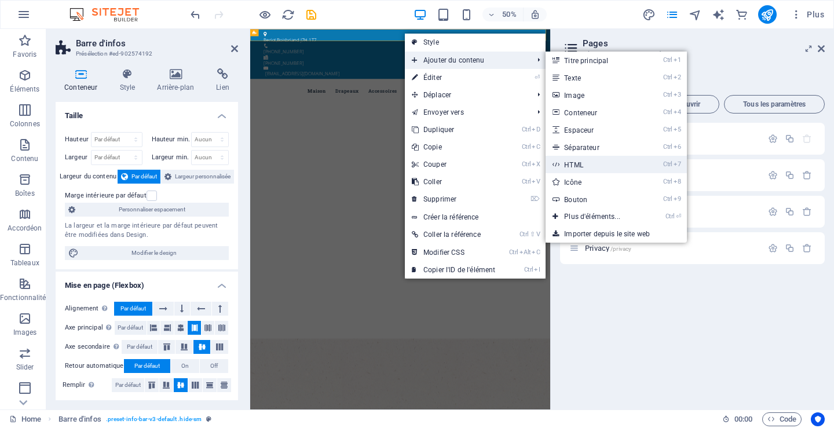
click at [567, 160] on link "Ctrl 7 HTML" at bounding box center [595, 164] width 98 height 17
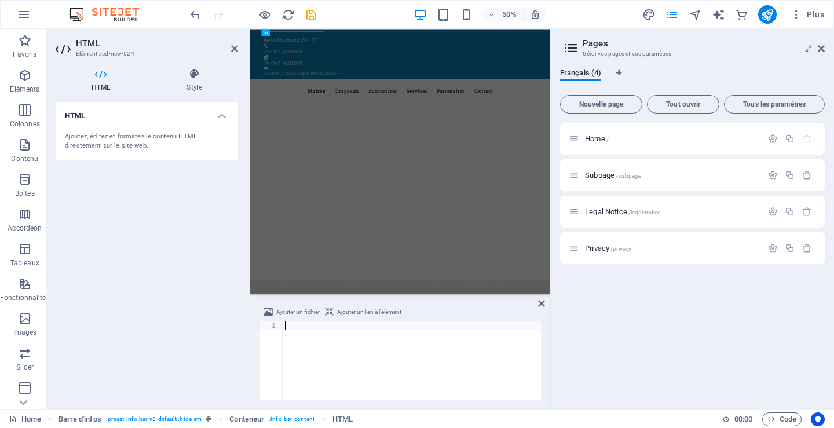
click at [98, 82] on h4 "HTML" at bounding box center [103, 80] width 95 height 24
click at [312, 11] on icon "save" at bounding box center [311, 14] width 13 height 13
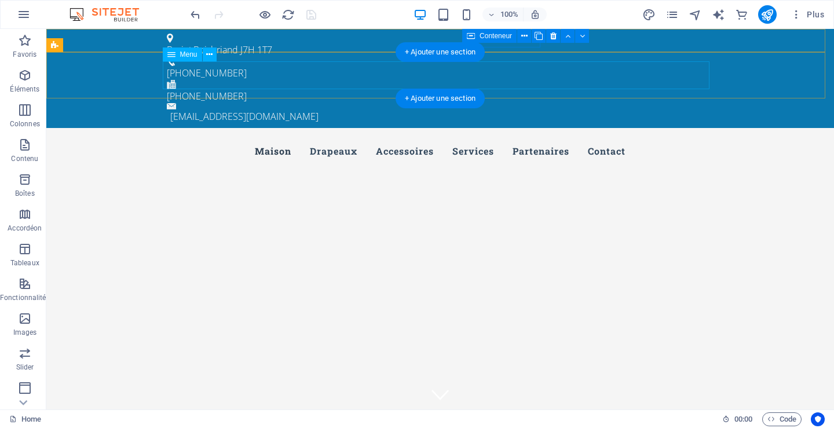
click at [225, 137] on nav "Maison Drapeaux Accessoires Services Partenaires Contact" at bounding box center [440, 151] width 547 height 28
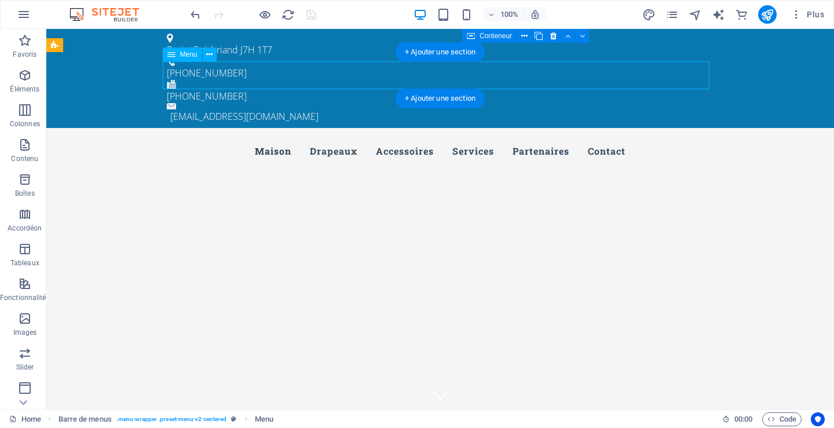
click at [225, 137] on nav "Maison Drapeaux Accessoires Services Partenaires Contact" at bounding box center [440, 151] width 547 height 28
select select
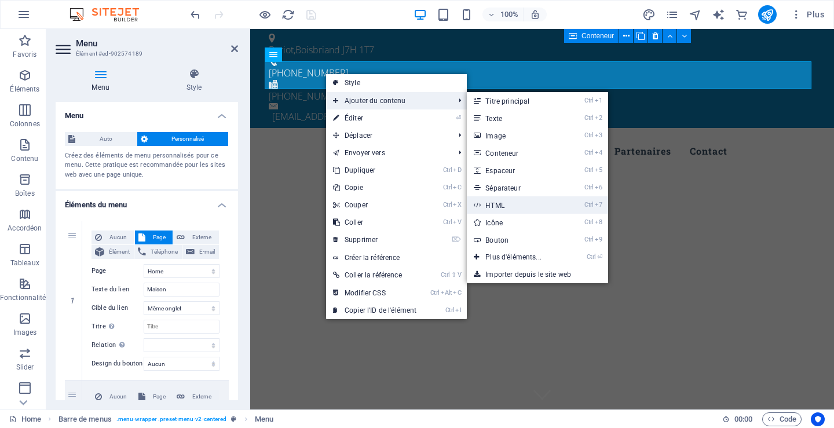
click at [503, 205] on link "Ctrl 7 HTML" at bounding box center [516, 204] width 98 height 17
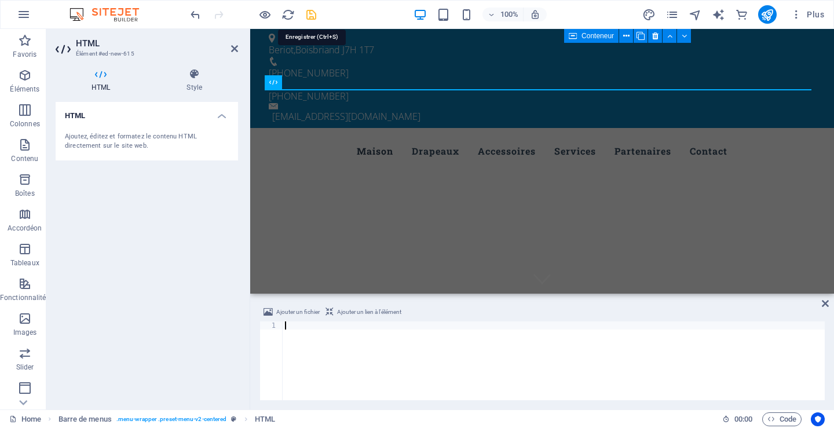
click at [311, 14] on icon "save" at bounding box center [311, 14] width 13 height 13
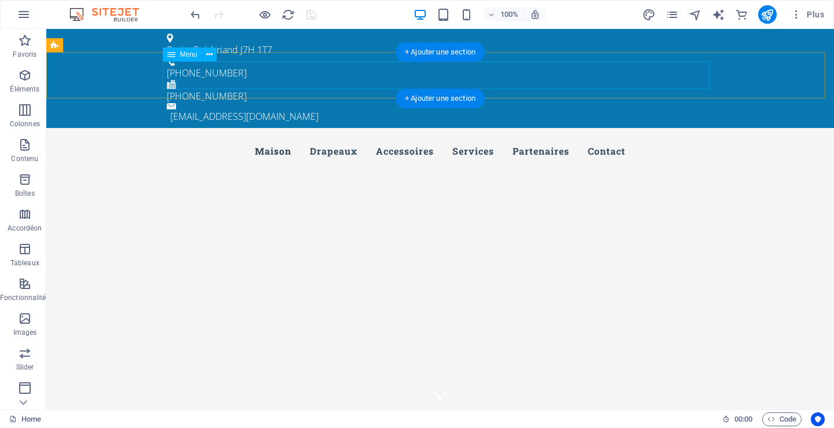
click at [486, 137] on nav "Maison Drapeaux Accessoires Services Partenaires Contact" at bounding box center [440, 151] width 547 height 28
select select
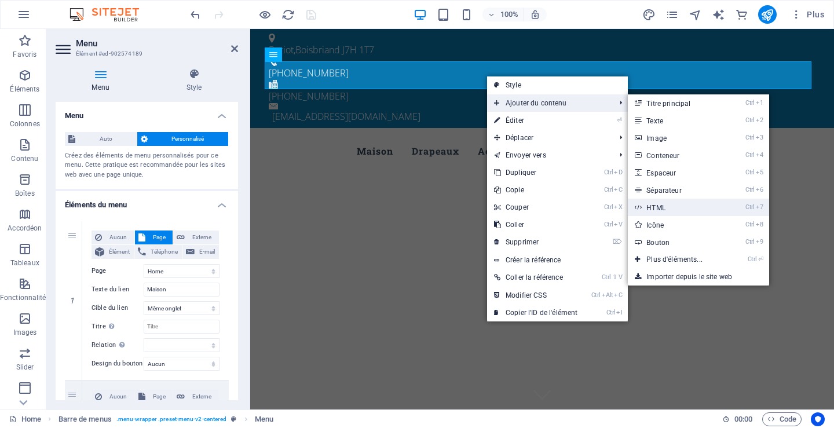
click at [659, 202] on link "Ctrl 7 HTML" at bounding box center [677, 207] width 98 height 17
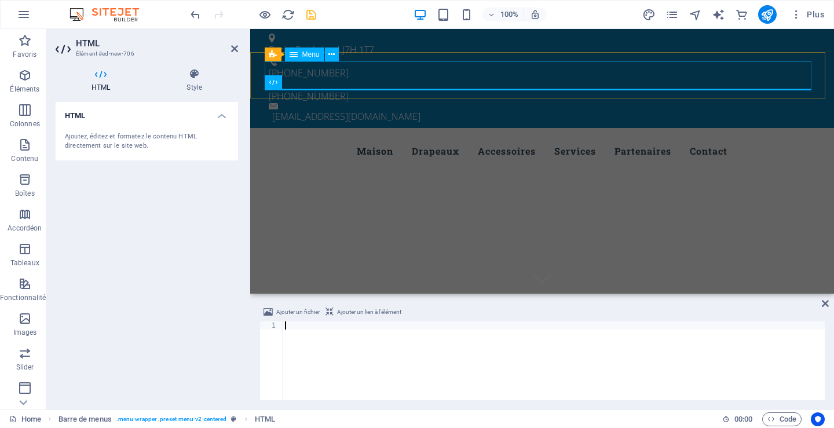
click at [494, 137] on nav "Maison Drapeaux Accessoires Services Partenaires Contact" at bounding box center [542, 151] width 547 height 28
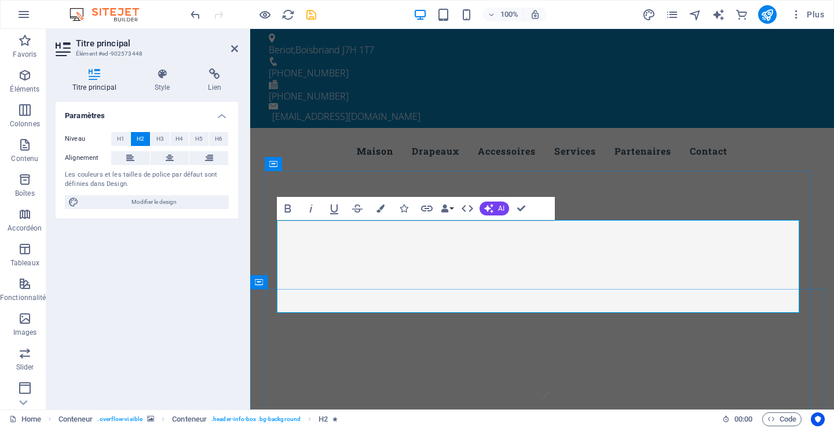
drag, startPoint x: 484, startPoint y: 250, endPoint x: 978, endPoint y: 351, distance: 503.9
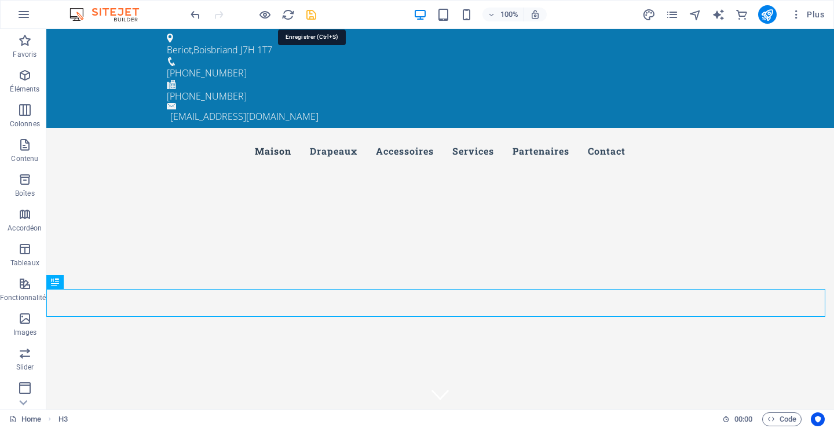
click at [311, 13] on icon "save" at bounding box center [311, 14] width 13 height 13
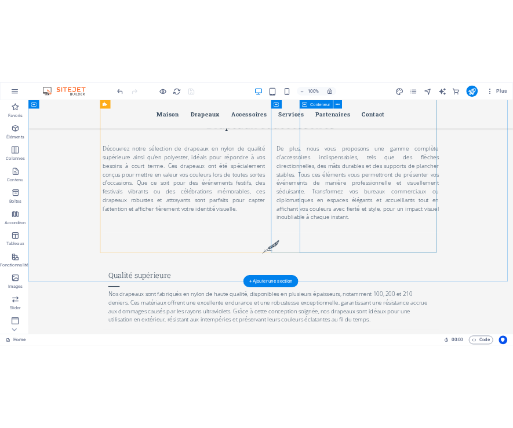
scroll to position [1275, 0]
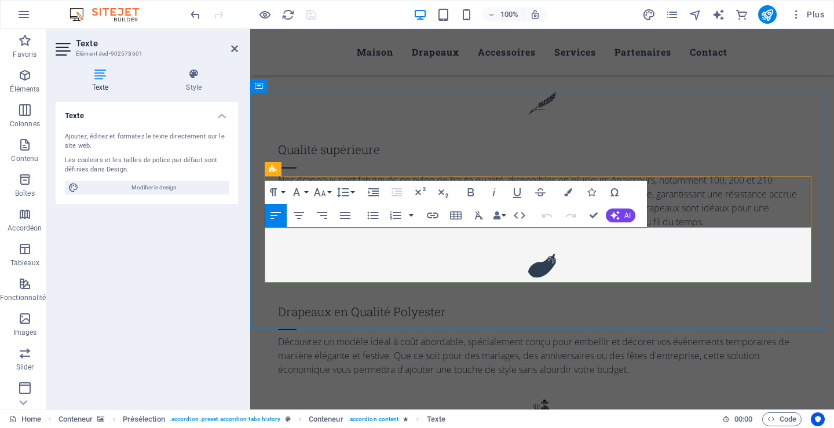
drag, startPoint x: 356, startPoint y: 250, endPoint x: 497, endPoint y: 245, distance: 141.5
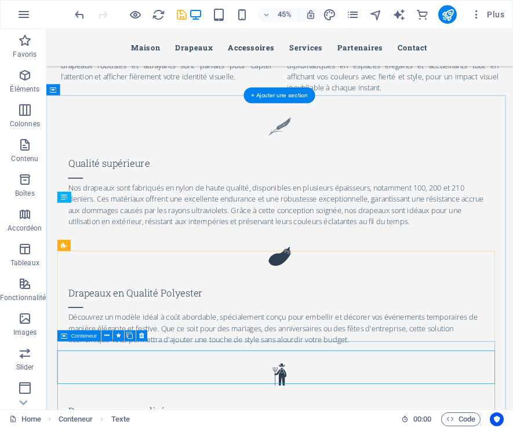
scroll to position [1540, 0]
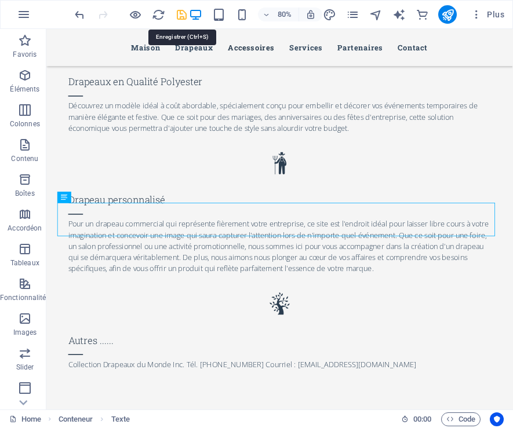
click at [180, 12] on icon "save" at bounding box center [181, 14] width 13 height 13
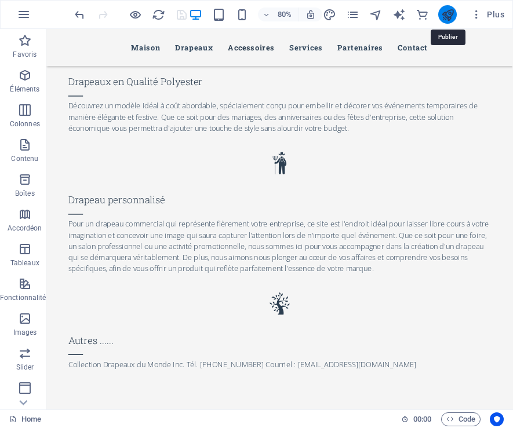
click at [450, 13] on icon "publish" at bounding box center [447, 14] width 13 height 13
